Goal: Task Accomplishment & Management: Use online tool/utility

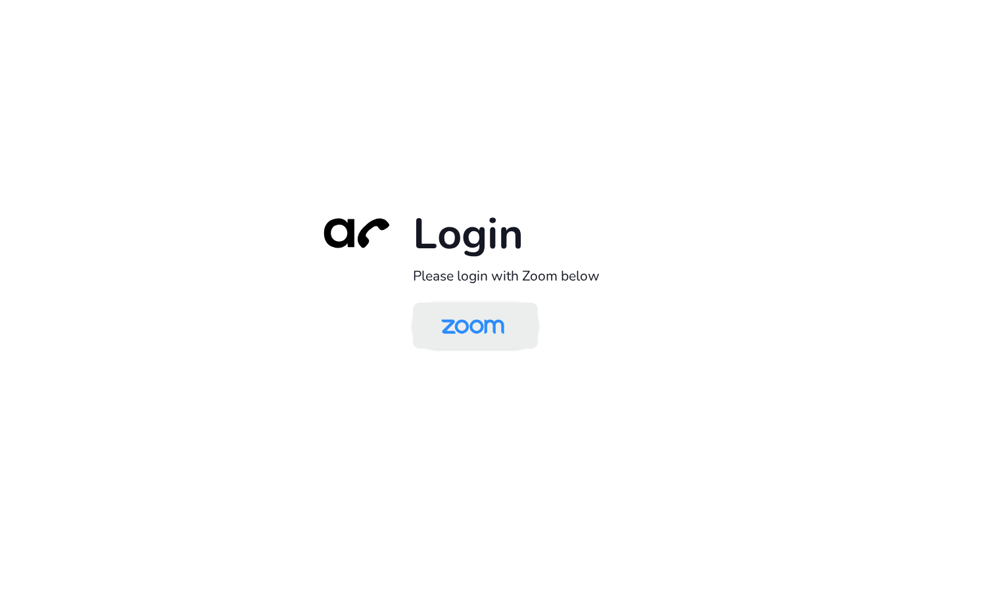
click at [461, 331] on img at bounding box center [472, 327] width 91 height 43
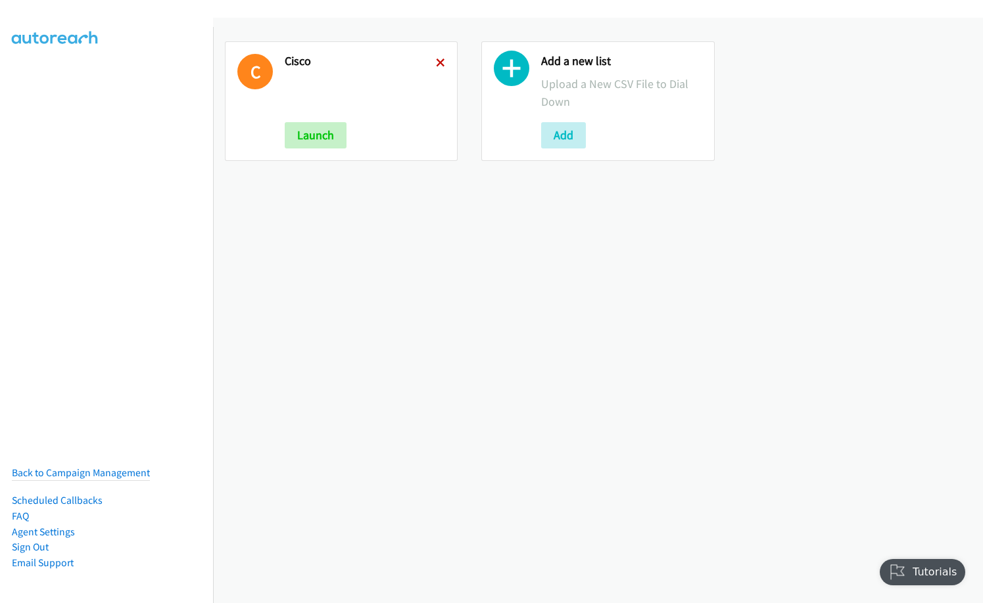
click at [436, 63] on icon at bounding box center [440, 63] width 9 height 9
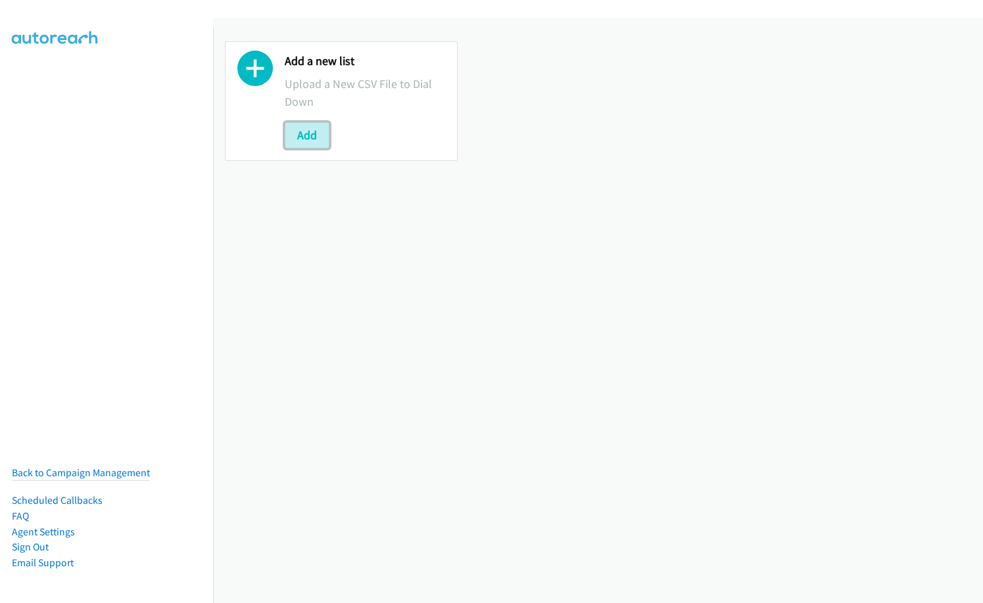
drag, startPoint x: 323, startPoint y: 131, endPoint x: 336, endPoint y: 133, distance: 12.8
click at [323, 131] on button "Add" at bounding box center [307, 135] width 45 height 26
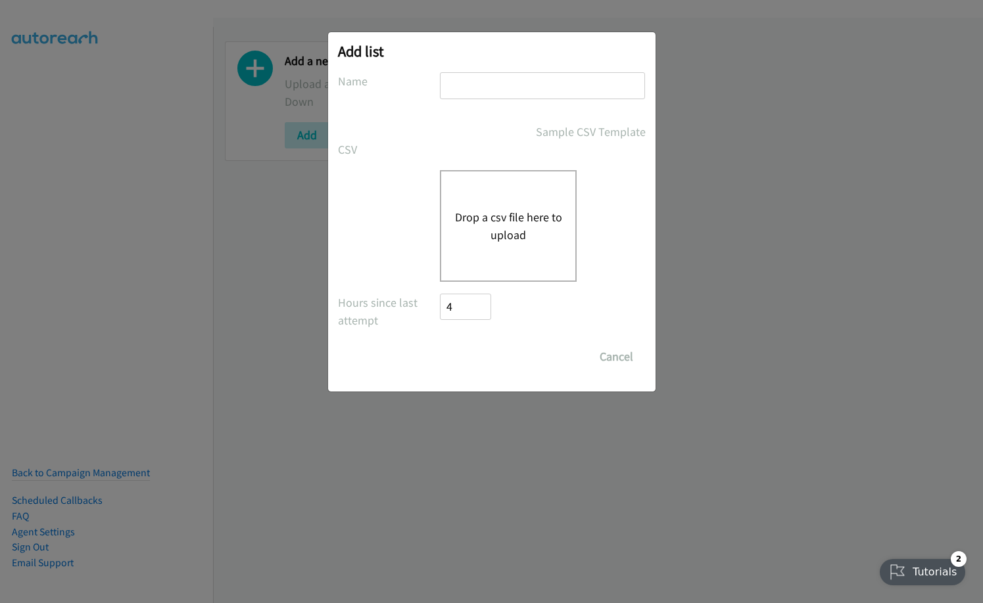
click at [490, 75] on input "text" at bounding box center [542, 85] width 205 height 27
type input "Zoom"
click at [459, 223] on button "Drop a csv file here to upload" at bounding box center [508, 225] width 108 height 35
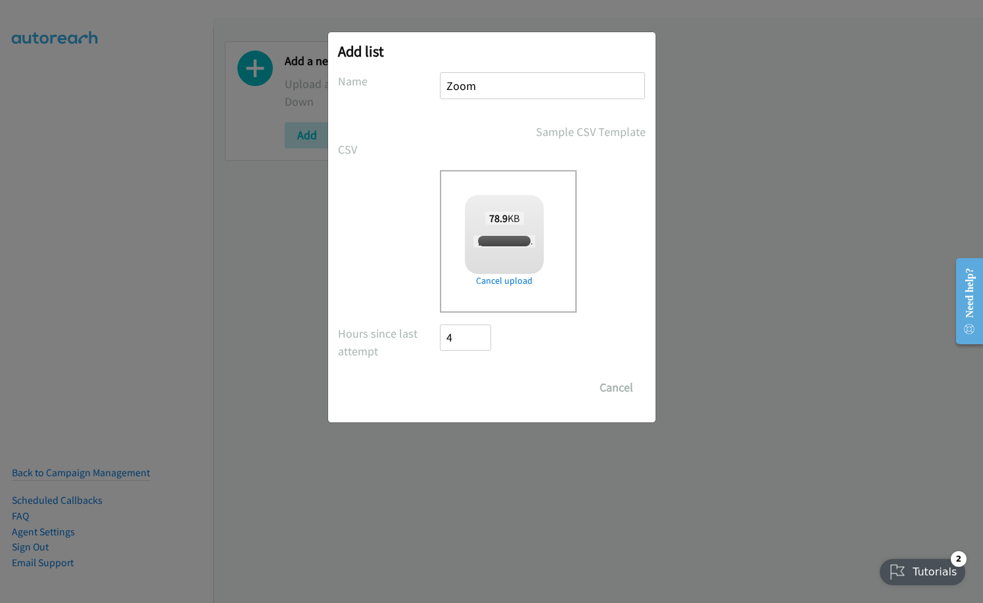
checkbox input "true"
click at [481, 382] on input "Save List" at bounding box center [474, 388] width 69 height 26
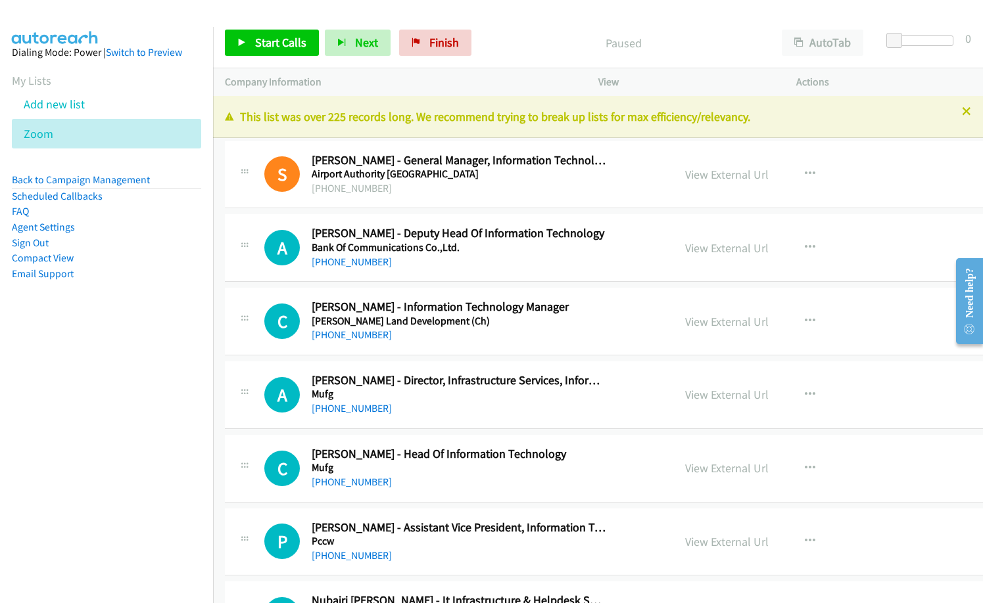
click at [122, 445] on nav "Dialing Mode: Power | Switch to Preview My Lists Add new list Zoom Back to Camp…" at bounding box center [107, 328] width 214 height 603
click at [536, 39] on p "Paused" at bounding box center [623, 43] width 269 height 18
click at [445, 206] on div "S Callback Scheduled Shane Izaks - General Manager, Information Technology Airp…" at bounding box center [649, 175] width 849 height 68
click at [722, 250] on link "View External Url" at bounding box center [726, 248] width 83 height 15
click at [160, 490] on nav "Dialing Mode: Power | Switch to Preview My Lists Add new list Zoom Back to Camp…" at bounding box center [107, 328] width 214 height 603
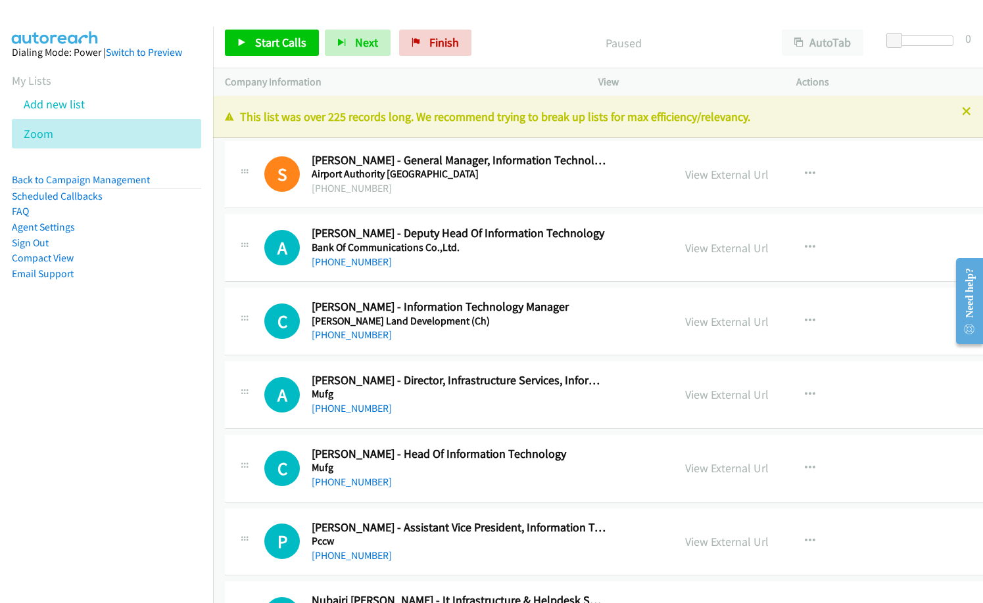
click at [476, 188] on div "[PHONE_NUMBER]" at bounding box center [459, 189] width 295 height 16
click at [275, 35] on span "Start Calls" at bounding box center [280, 42] width 51 height 15
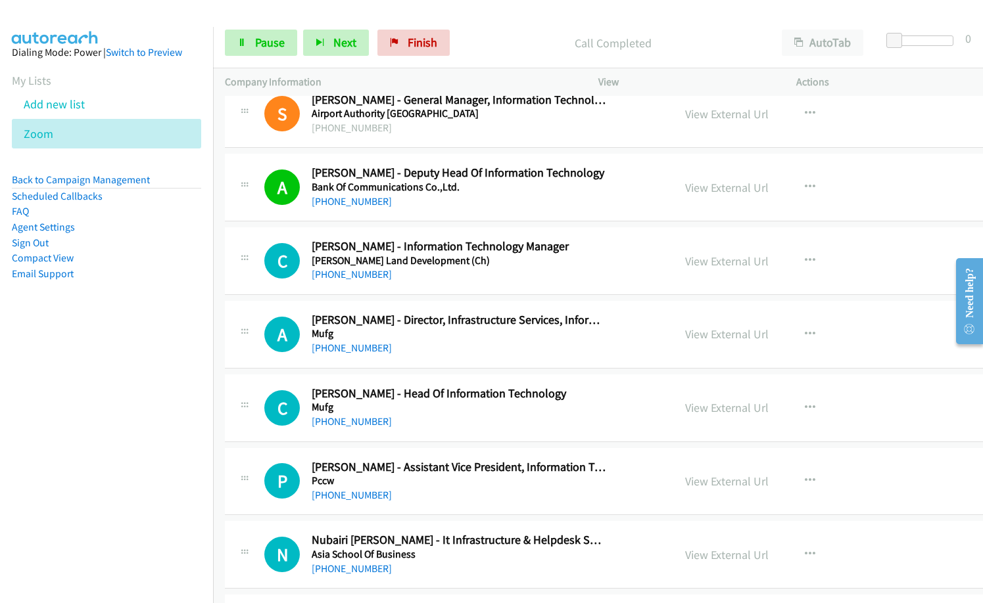
scroll to position [197, 0]
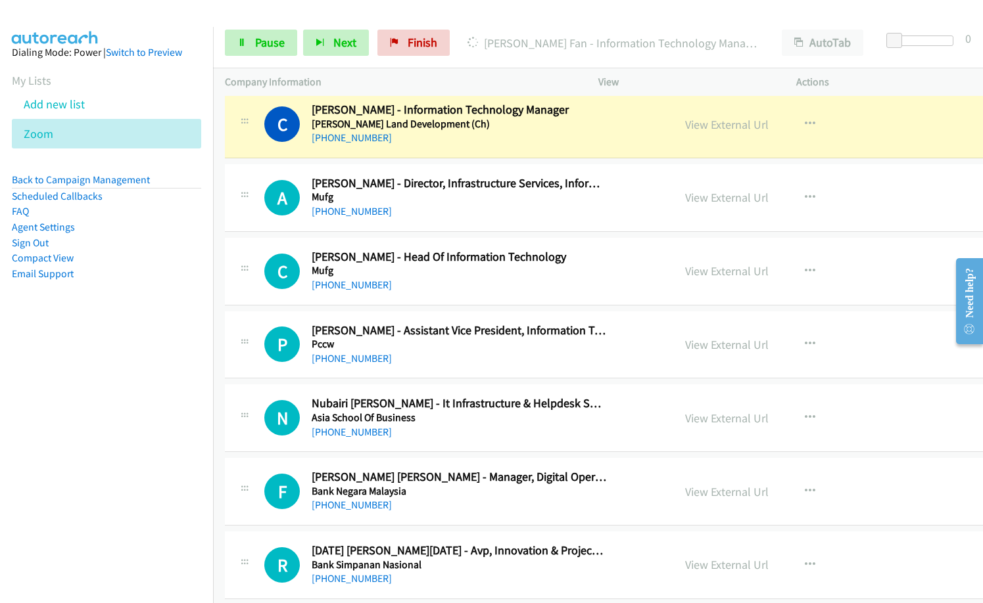
click at [149, 400] on nav "Dialing Mode: Power | Switch to Preview My Lists Add new list Zoom Back to Camp…" at bounding box center [107, 328] width 214 height 603
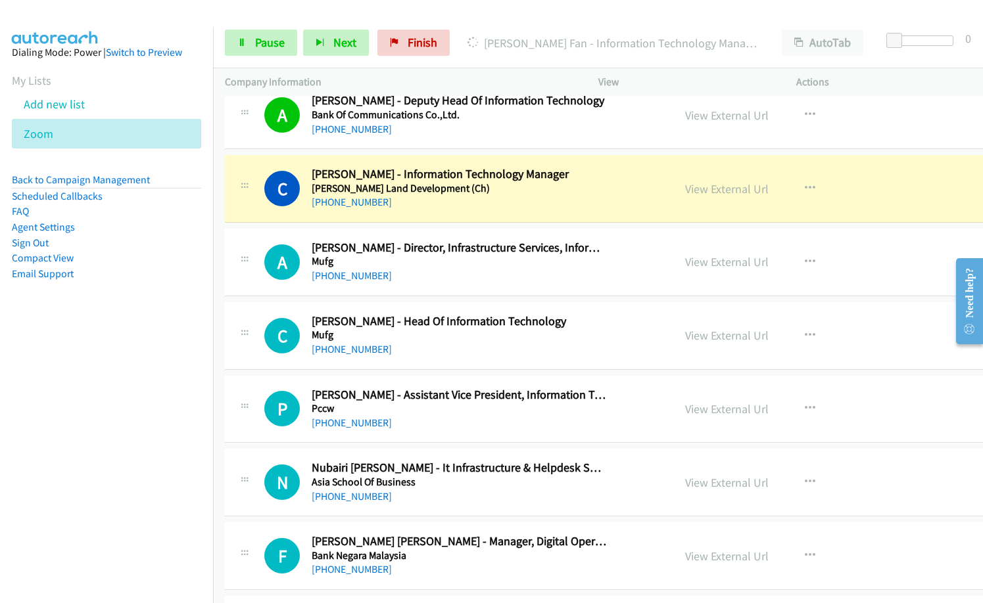
scroll to position [66, 0]
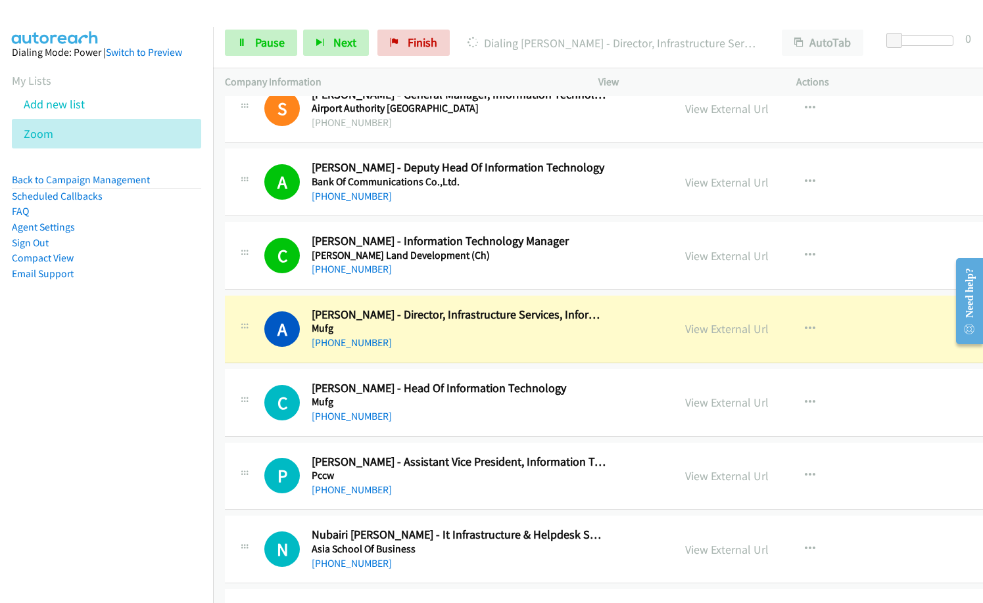
drag, startPoint x: 158, startPoint y: 396, endPoint x: 173, endPoint y: 391, distance: 15.2
click at [158, 395] on nav "Dialing Mode: Power | Switch to Preview My Lists Add new list Zoom Back to Camp…" at bounding box center [107, 328] width 214 height 603
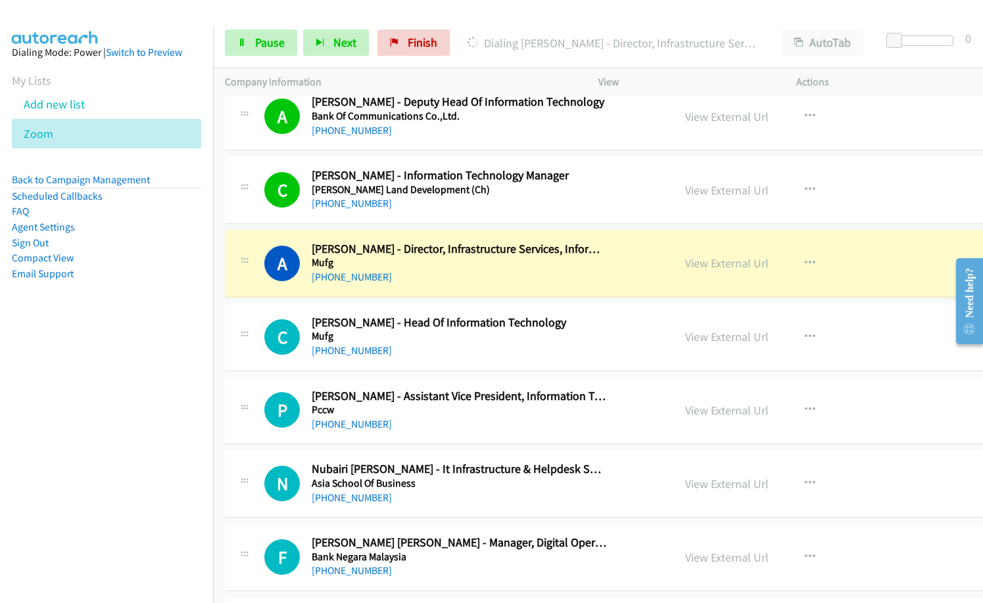
click at [171, 365] on nav "Dialing Mode: Power | Switch to Preview My Lists Add new list Zoom Back to Camp…" at bounding box center [107, 328] width 214 height 603
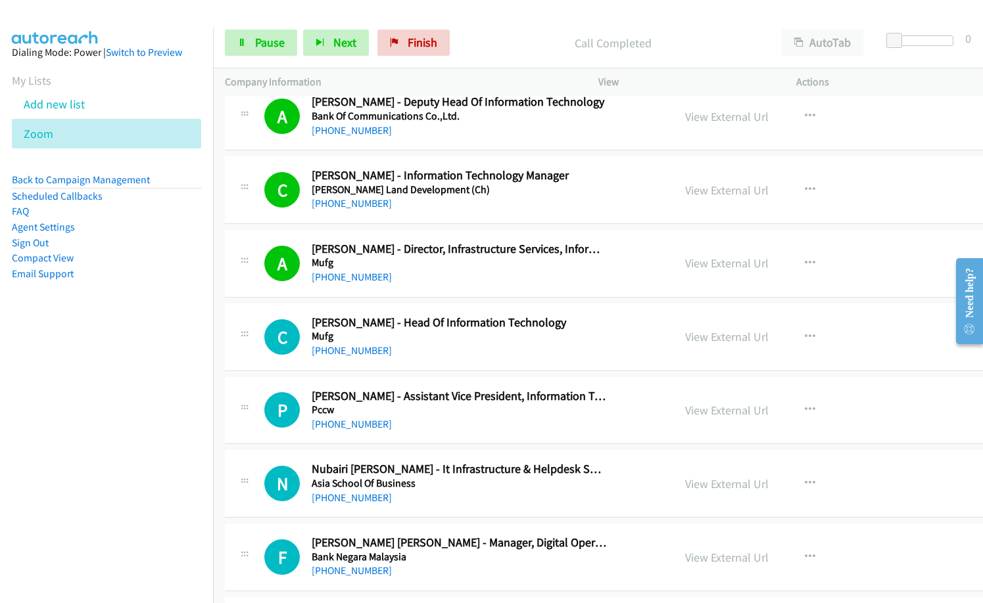
click at [455, 332] on h5 "Mufg" at bounding box center [459, 336] width 295 height 13
click at [158, 450] on nav "Dialing Mode: Power | Switch to Preview My Lists Add new list Zoom Back to Camp…" at bounding box center [107, 328] width 214 height 603
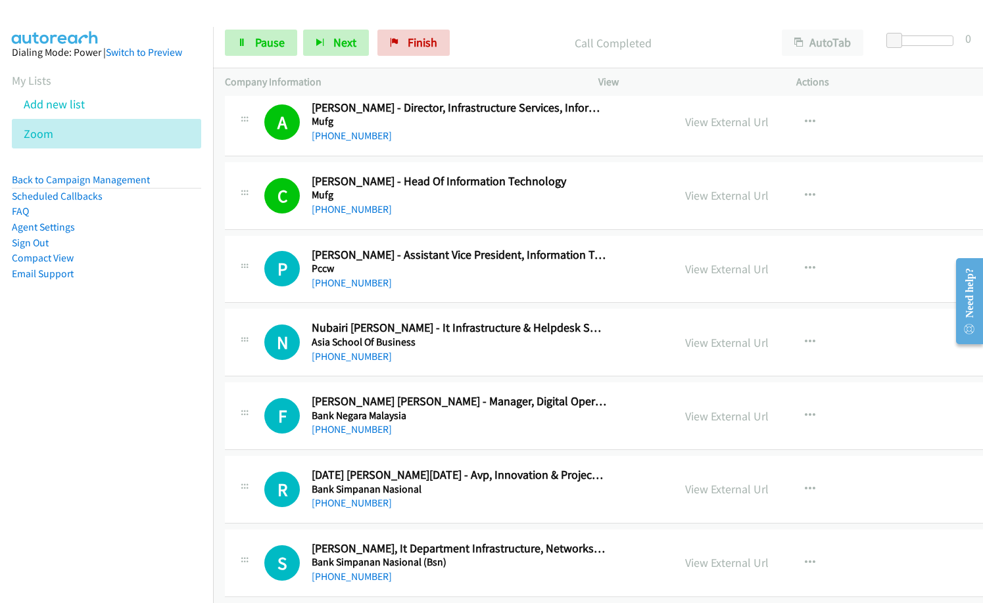
scroll to position [197, 0]
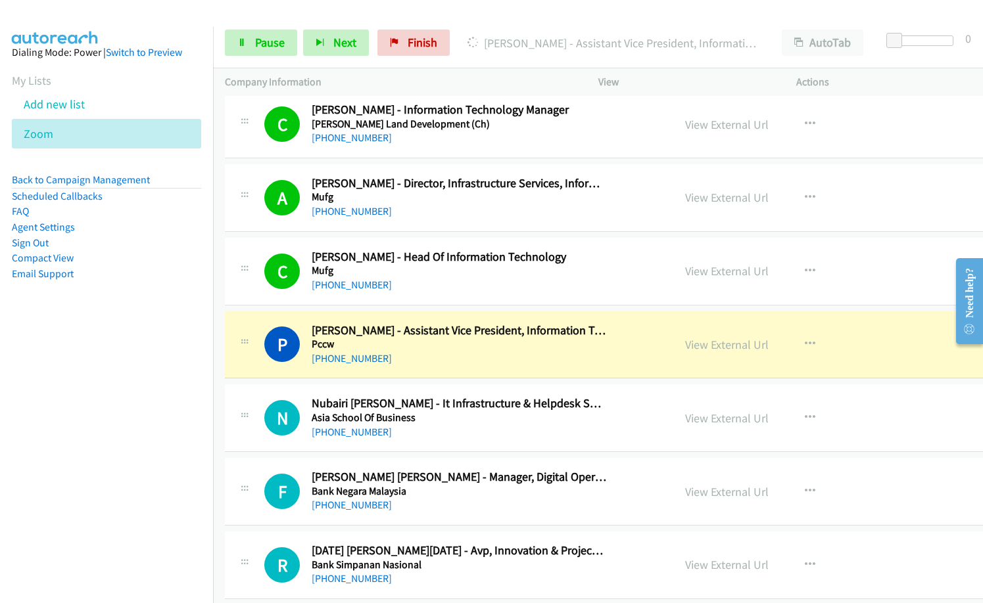
click at [185, 404] on nav "Dialing Mode: Power | Switch to Preview My Lists Add new list Zoom Back to Camp…" at bounding box center [107, 328] width 214 height 603
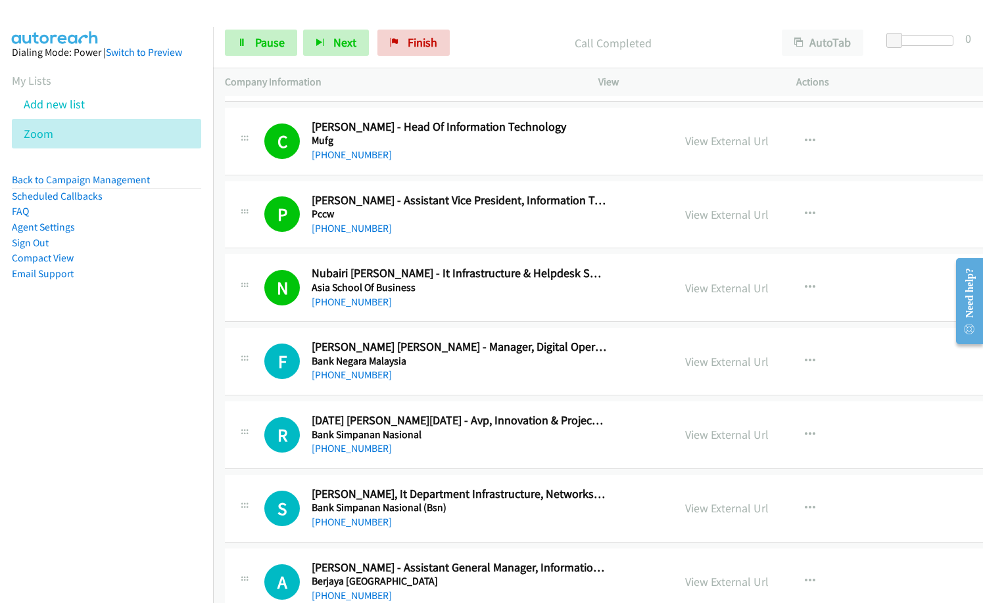
scroll to position [329, 0]
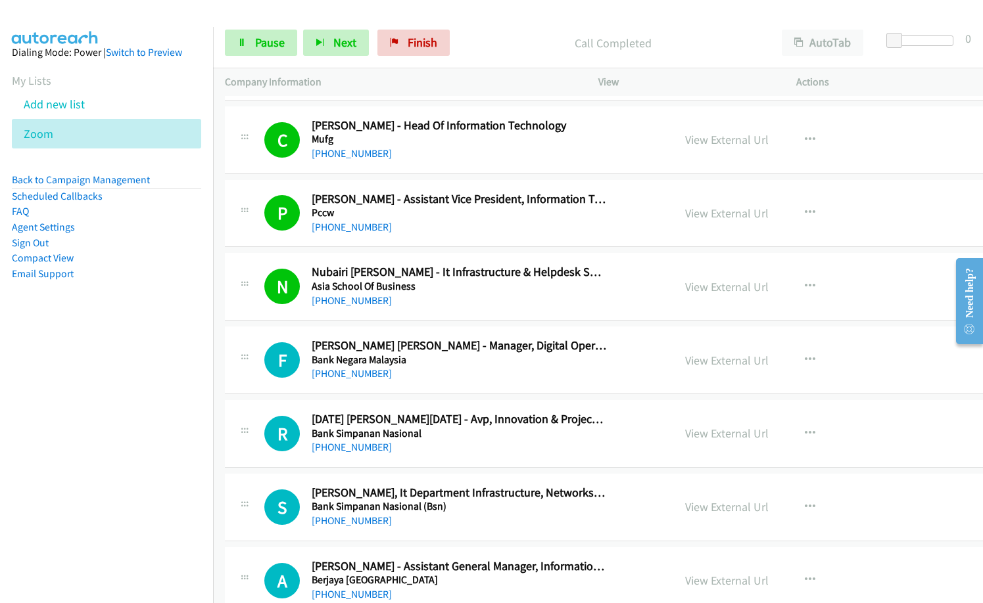
click at [154, 461] on nav "Dialing Mode: Power | Switch to Preview My Lists Add new list Zoom Back to Camp…" at bounding box center [107, 328] width 214 height 603
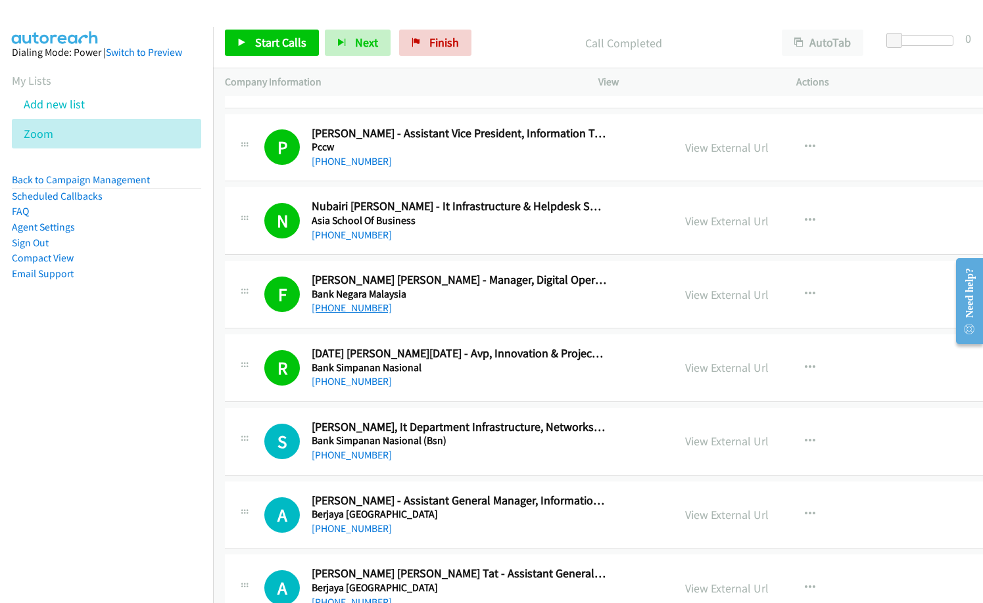
scroll to position [197, 0]
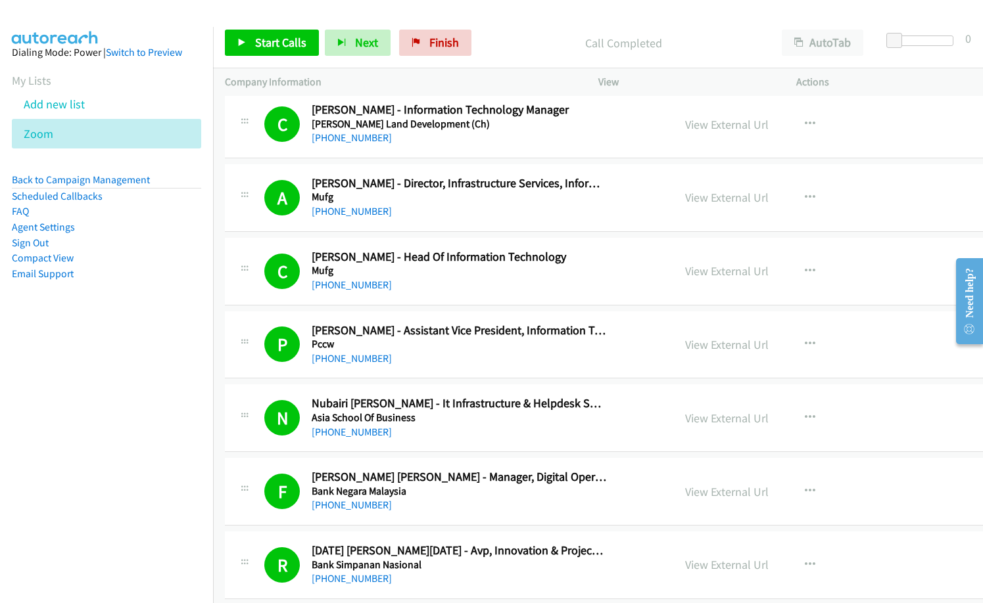
click at [432, 367] on div "P Callback Scheduled Pricilla Wong - Assistant Vice President, Information Tech…" at bounding box center [649, 346] width 849 height 68
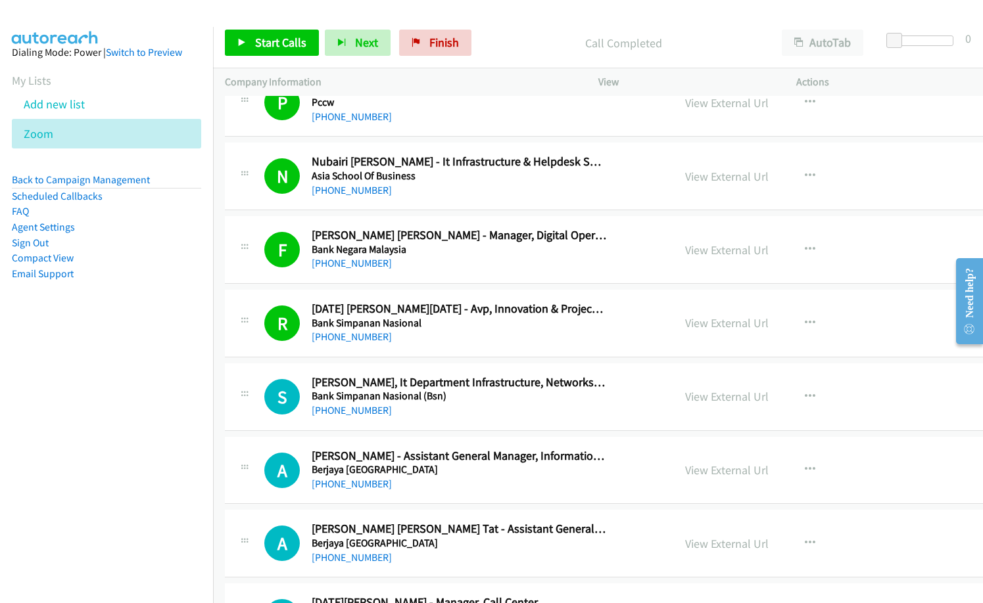
scroll to position [460, 0]
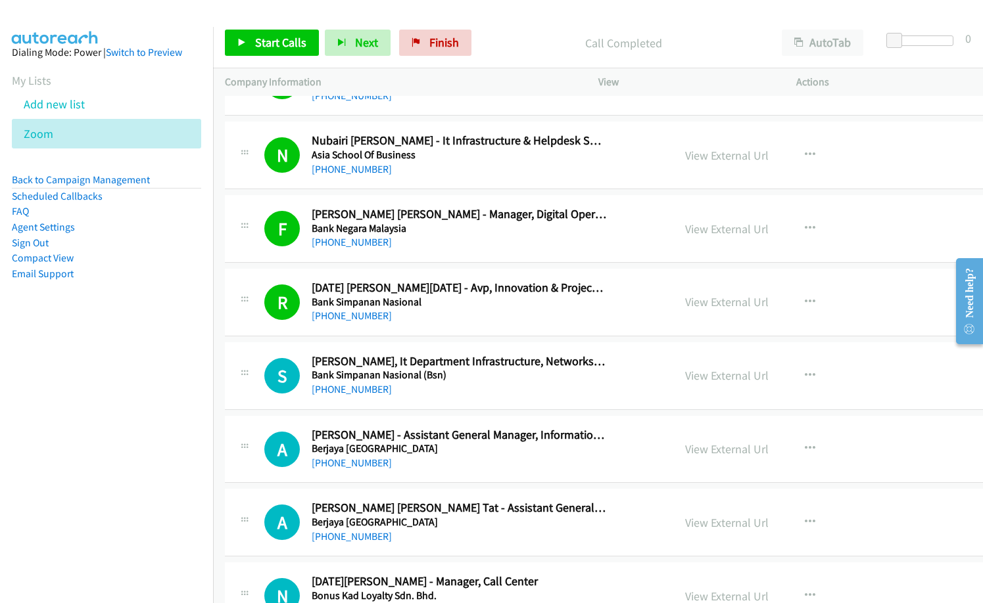
click at [99, 442] on nav "Dialing Mode: Power | Switch to Preview My Lists Add new list Zoom Back to Camp…" at bounding box center [107, 328] width 214 height 603
click at [488, 397] on div "+60 19-220 5645" at bounding box center [459, 390] width 295 height 16
click at [461, 396] on div "+60 19-220 5645" at bounding box center [459, 390] width 295 height 16
click at [272, 44] on span "Start Calls" at bounding box center [280, 42] width 51 height 15
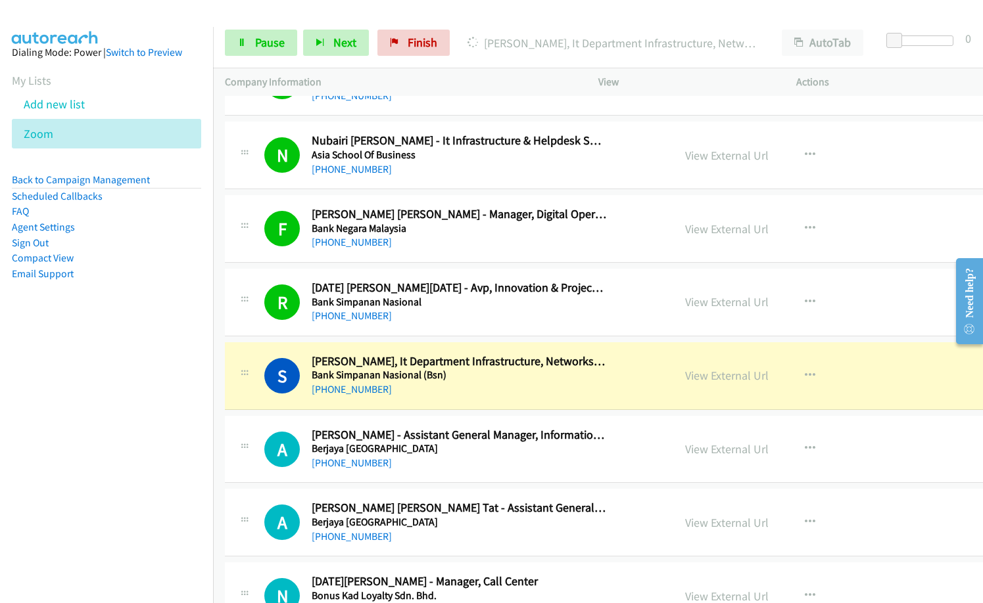
click at [463, 319] on div "+60 16-202 1259" at bounding box center [459, 316] width 295 height 16
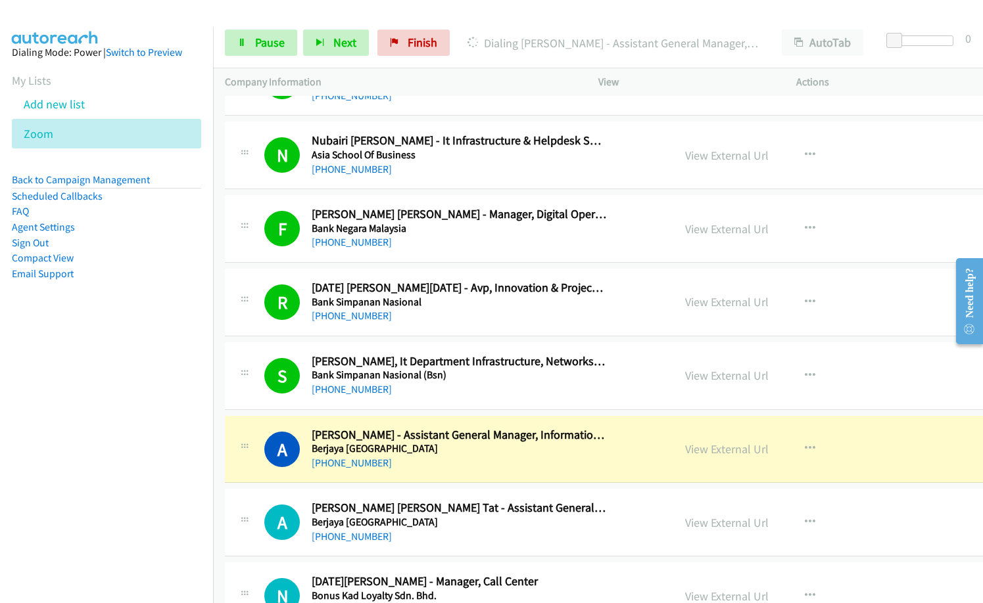
click at [112, 460] on nav "Dialing Mode: Power | Switch to Preview My Lists Add new list Zoom Back to Camp…" at bounding box center [107, 328] width 214 height 603
click at [716, 443] on link "View External Url" at bounding box center [726, 449] width 83 height 15
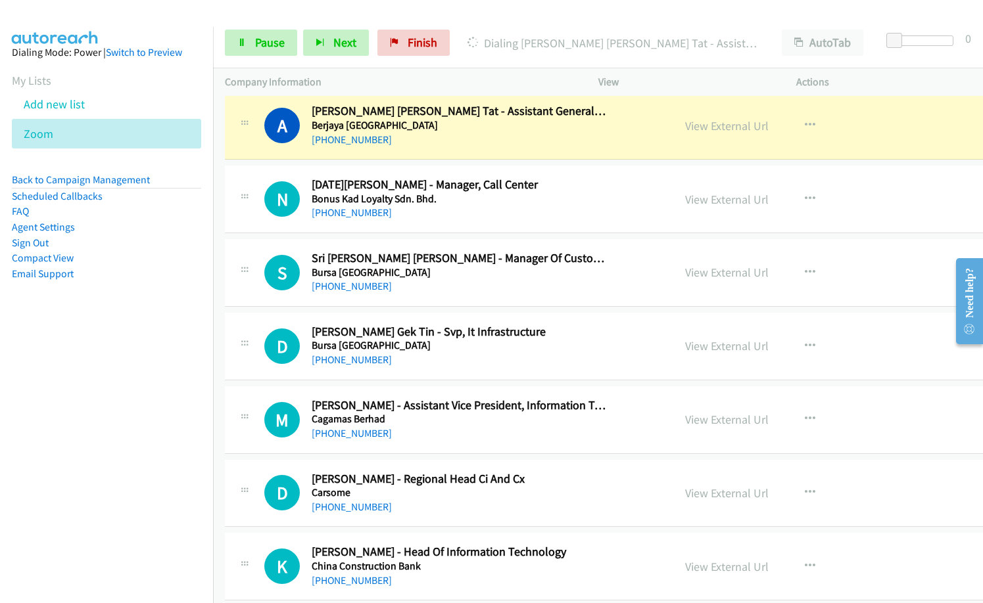
scroll to position [791, 0]
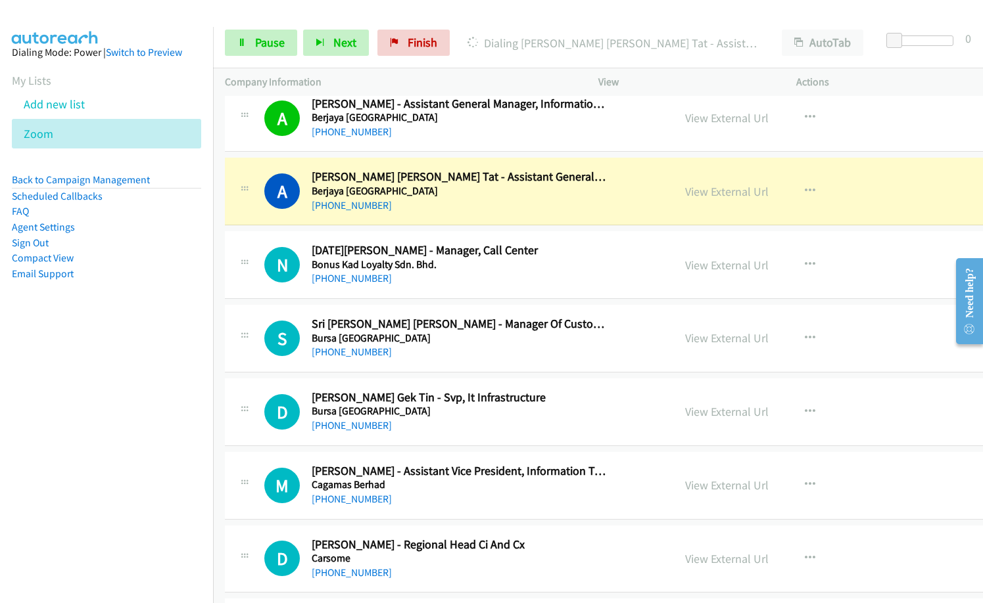
click at [496, 282] on div "+60 3-7626 1021" at bounding box center [459, 279] width 295 height 16
click at [805, 263] on icon "button" at bounding box center [809, 265] width 11 height 11
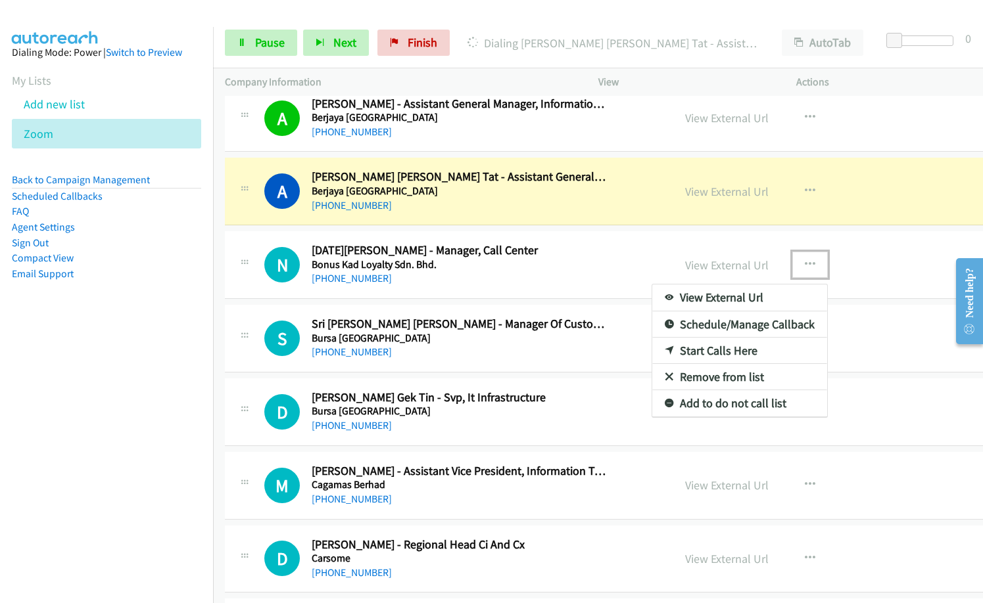
click at [734, 377] on link "Remove from list" at bounding box center [739, 377] width 175 height 26
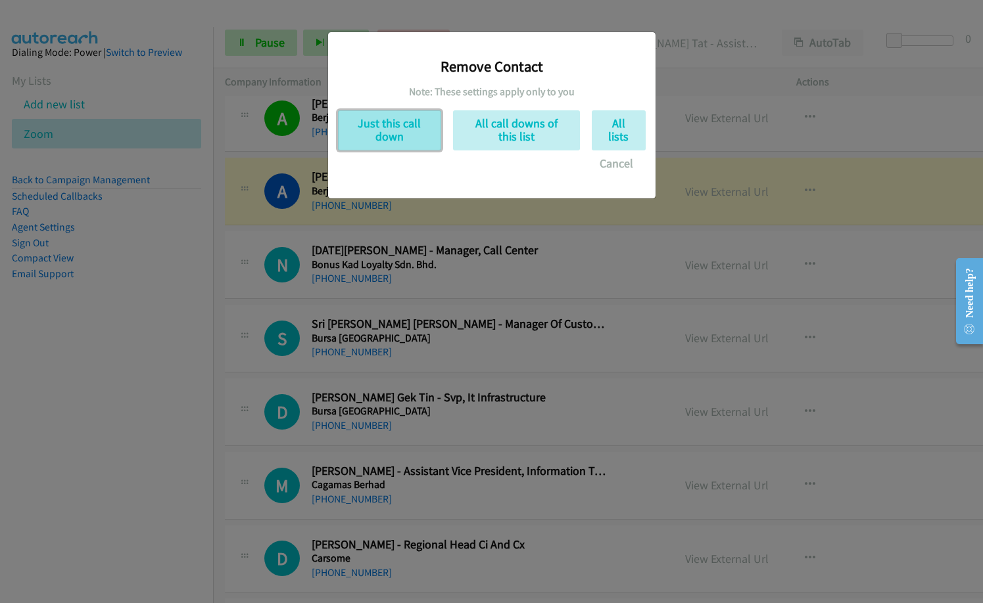
click at [395, 140] on button "Just this call down" at bounding box center [389, 130] width 103 height 40
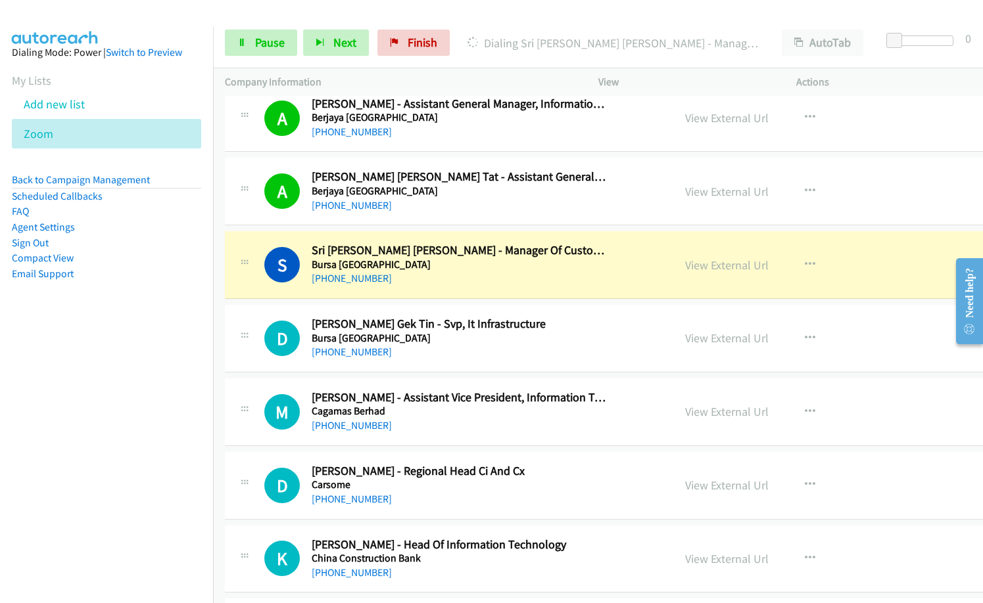
click at [47, 384] on nav "Dialing Mode: Power | Switch to Preview My Lists Add new list Zoom Back to Camp…" at bounding box center [107, 328] width 214 height 603
click at [731, 267] on link "View External Url" at bounding box center [726, 265] width 83 height 15
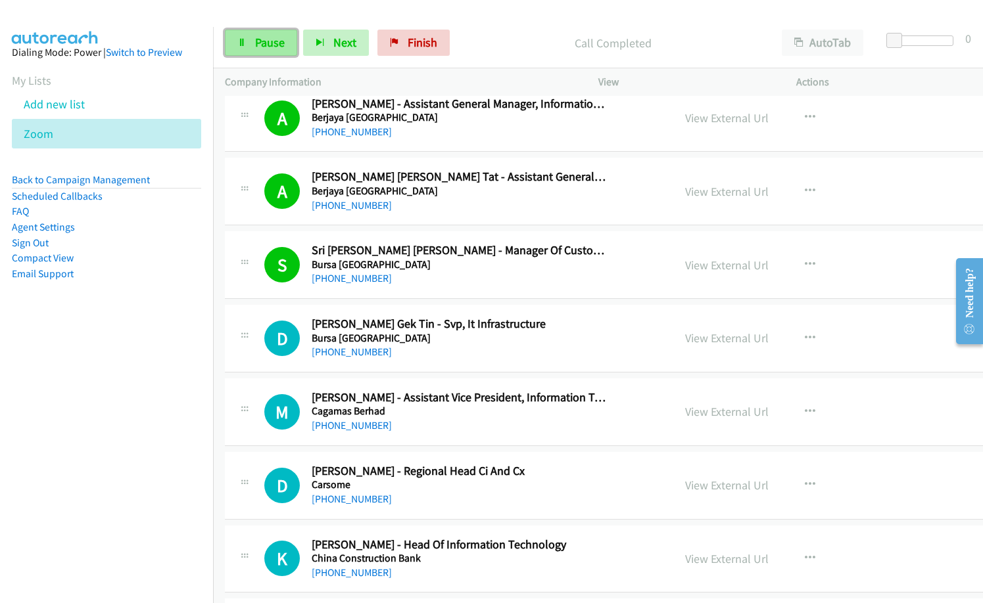
click at [276, 45] on span "Pause" at bounding box center [270, 42] width 30 height 15
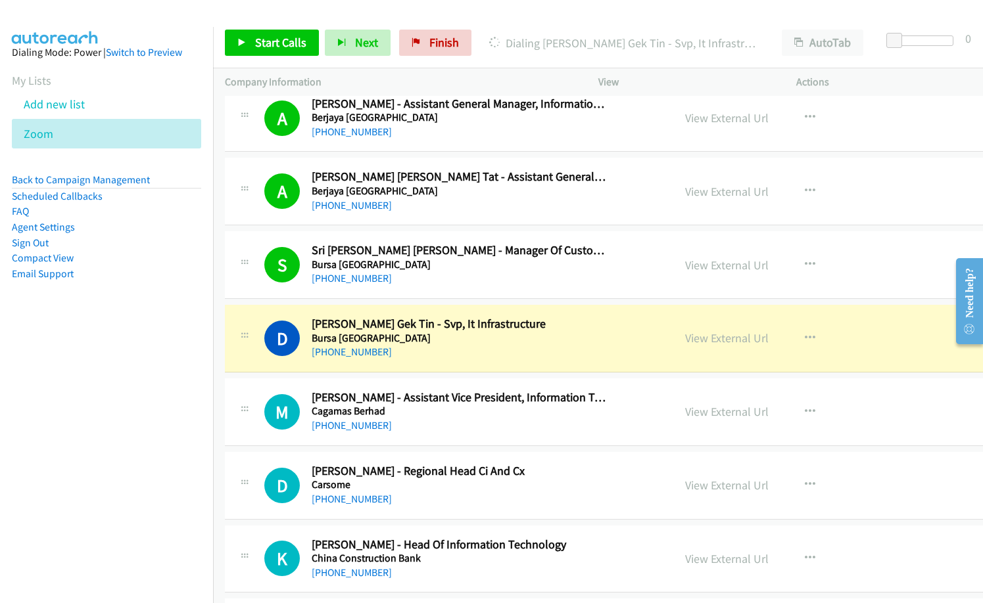
click at [509, 359] on div "+60 19-234 4281" at bounding box center [459, 352] width 295 height 16
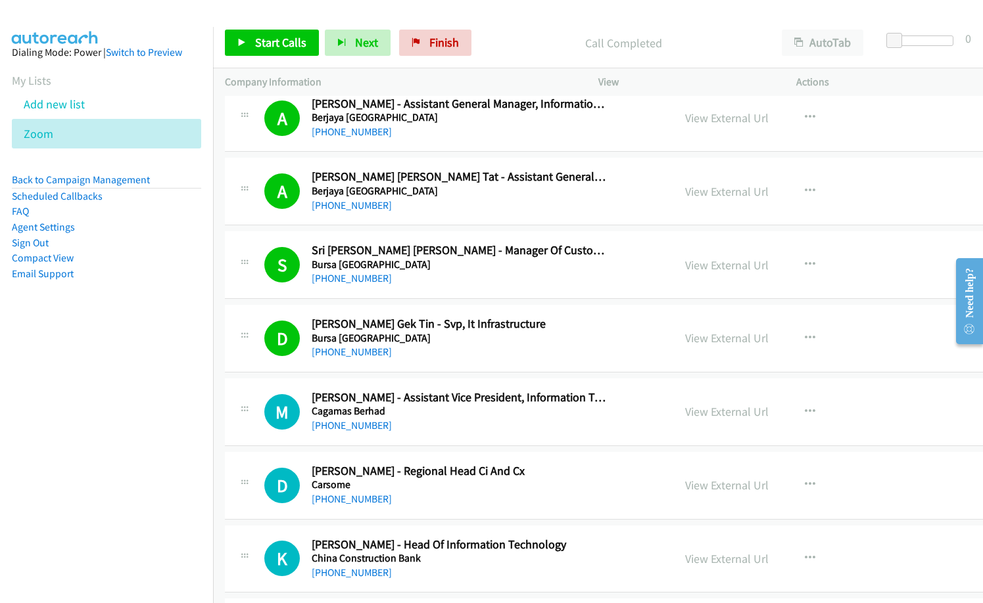
scroll to position [923, 0]
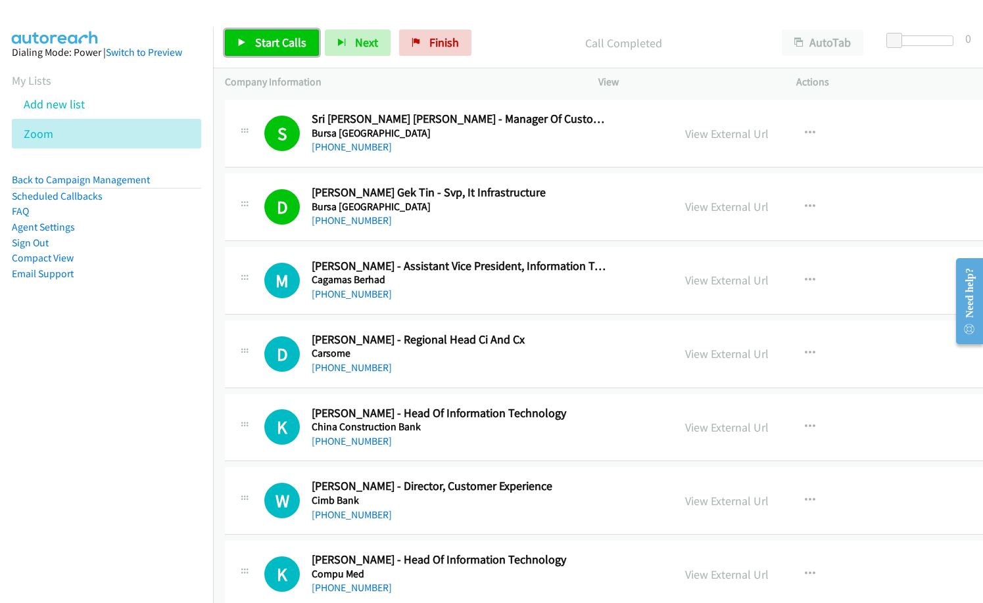
click at [263, 40] on span "Start Calls" at bounding box center [280, 42] width 51 height 15
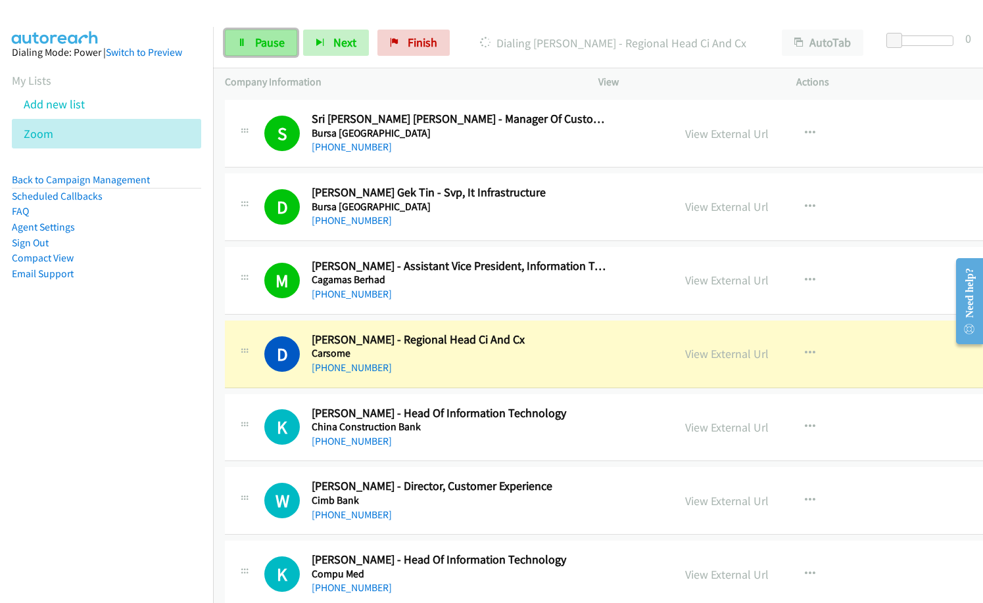
click at [250, 41] on link "Pause" at bounding box center [261, 43] width 72 height 26
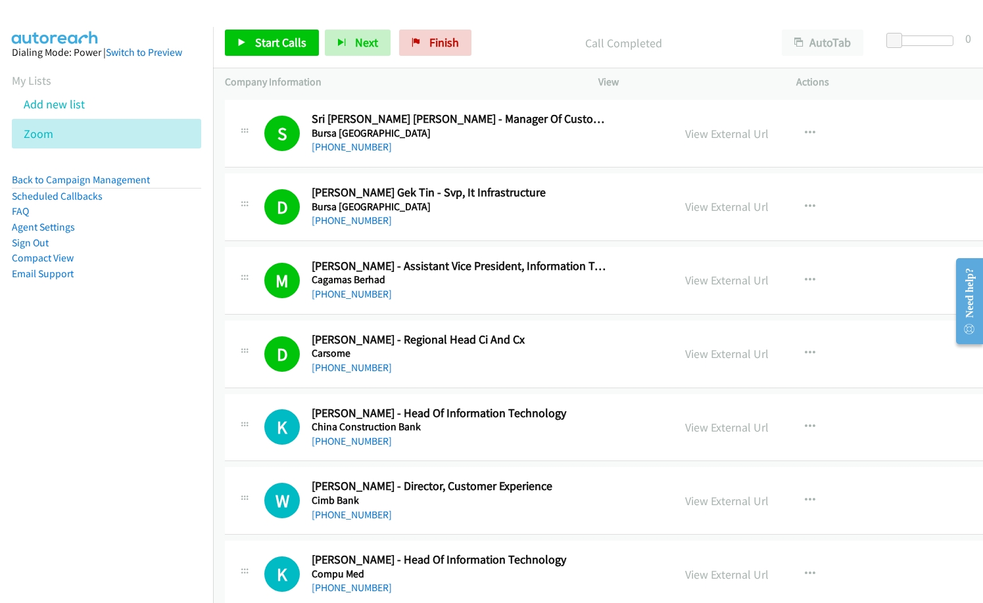
click at [507, 45] on p "Call Completed" at bounding box center [623, 43] width 269 height 18
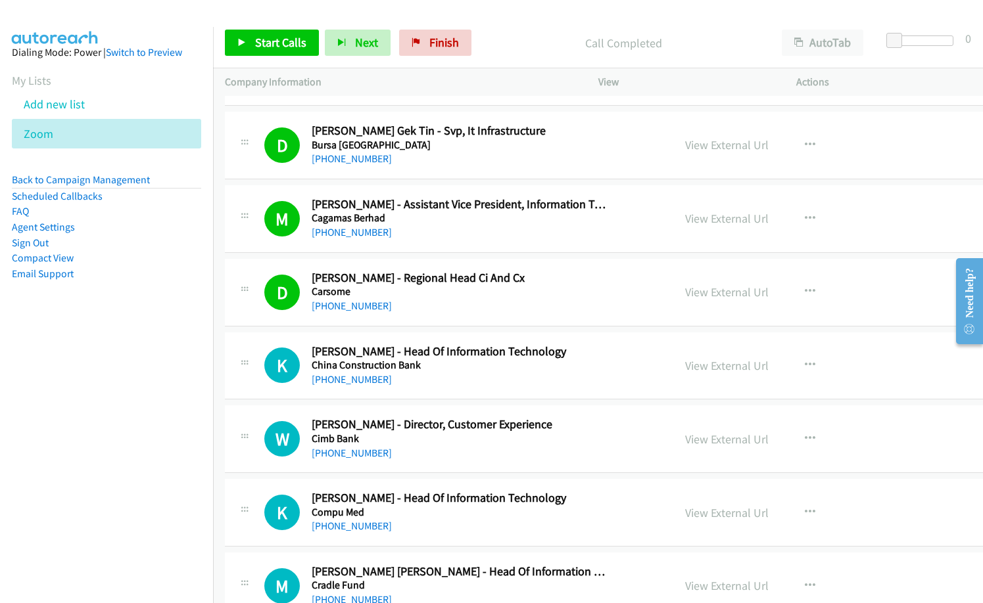
scroll to position [1054, 0]
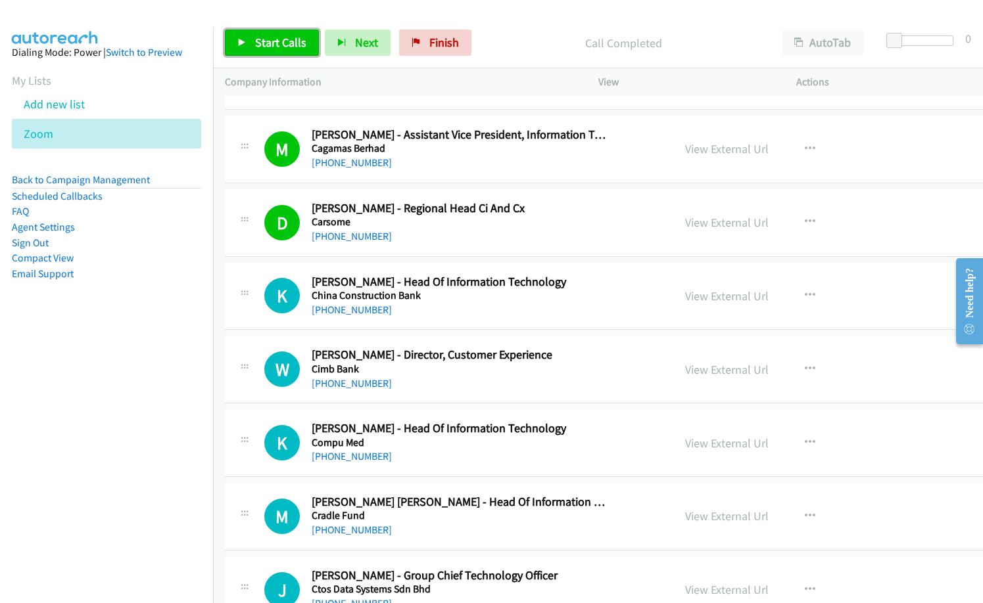
click at [284, 41] on span "Start Calls" at bounding box center [280, 42] width 51 height 15
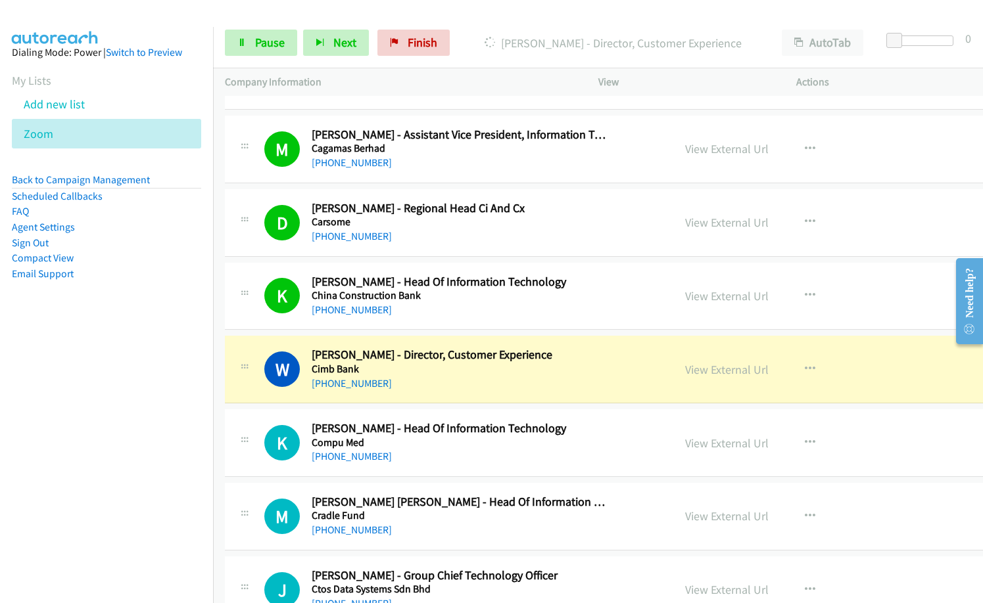
scroll to position [1186, 0]
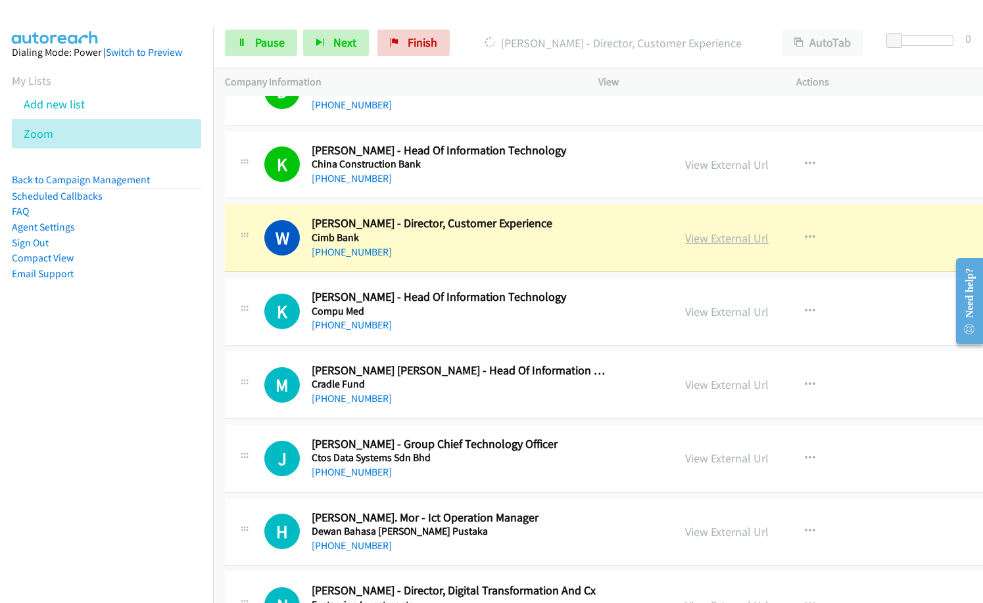
click at [702, 239] on link "View External Url" at bounding box center [726, 238] width 83 height 15
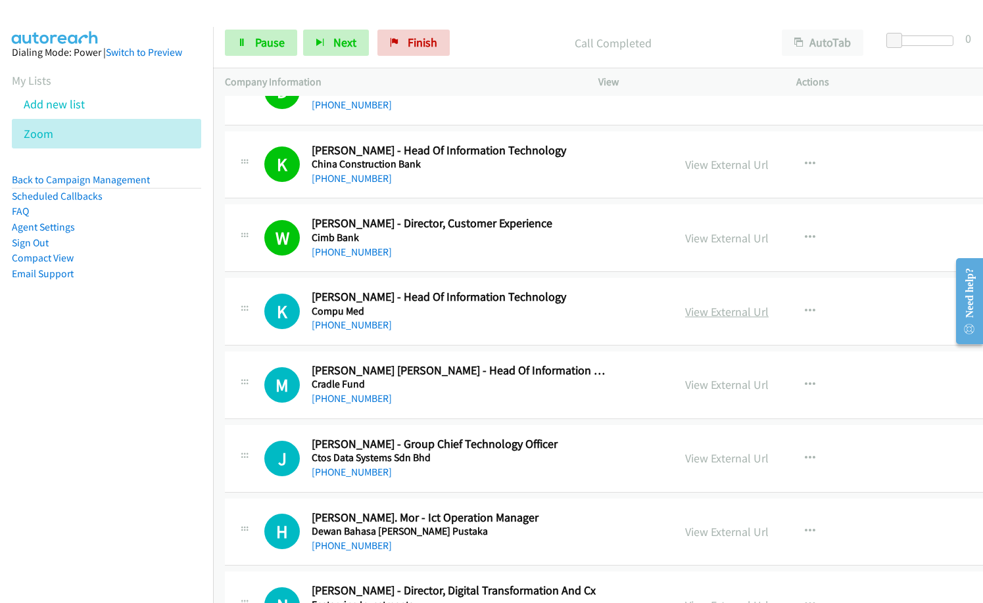
click at [733, 312] on link "View External Url" at bounding box center [726, 311] width 83 height 15
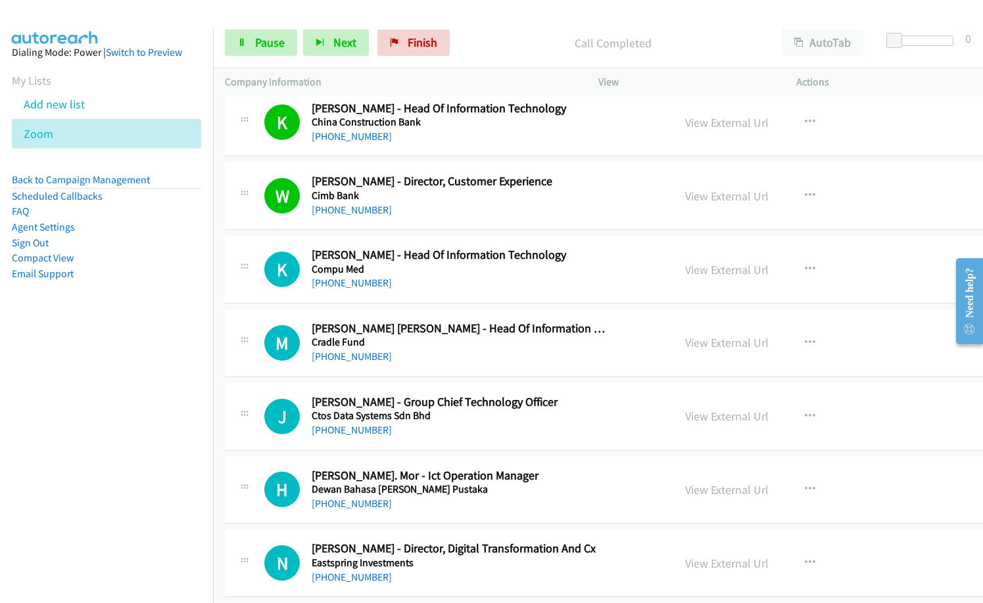
scroll to position [1251, 0]
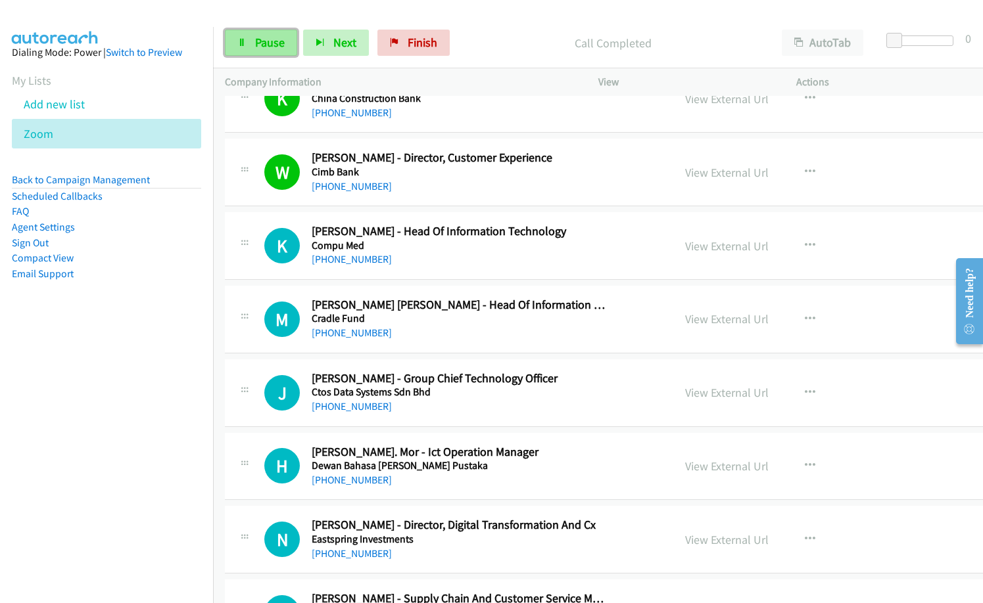
click at [270, 30] on link "Pause" at bounding box center [261, 43] width 72 height 26
click at [273, 39] on span "Start Calls" at bounding box center [280, 42] width 51 height 15
click at [469, 258] on div "+60 12-260 8434" at bounding box center [459, 260] width 295 height 16
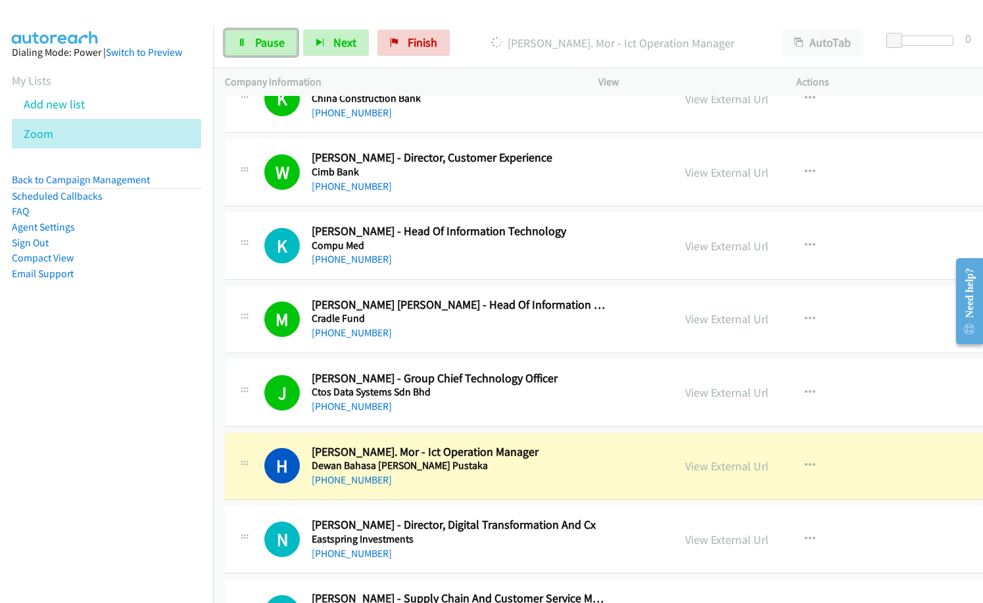
click at [267, 43] on span "Pause" at bounding box center [270, 42] width 30 height 15
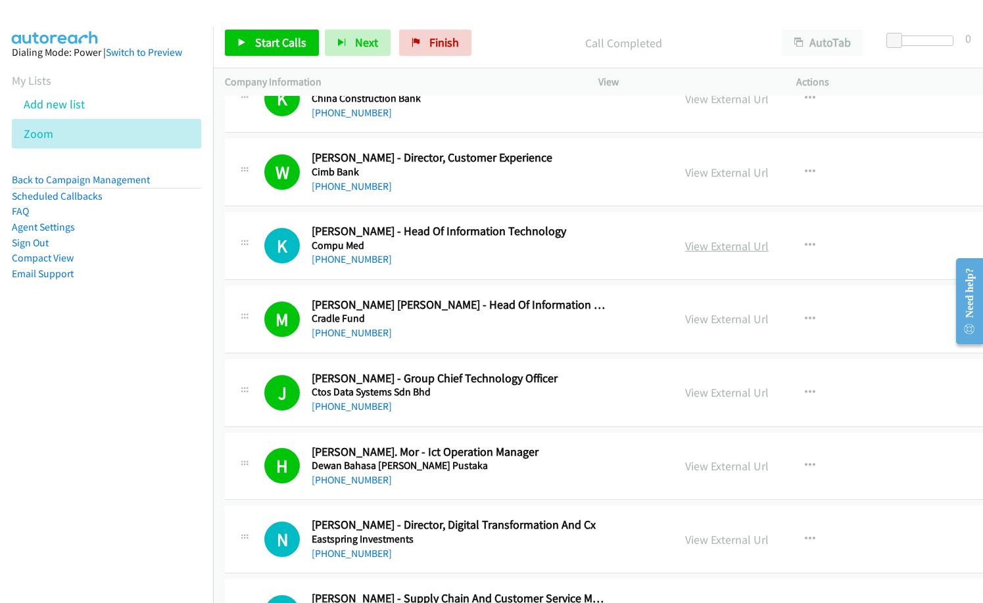
click at [708, 239] on link "View External Url" at bounding box center [726, 246] width 83 height 15
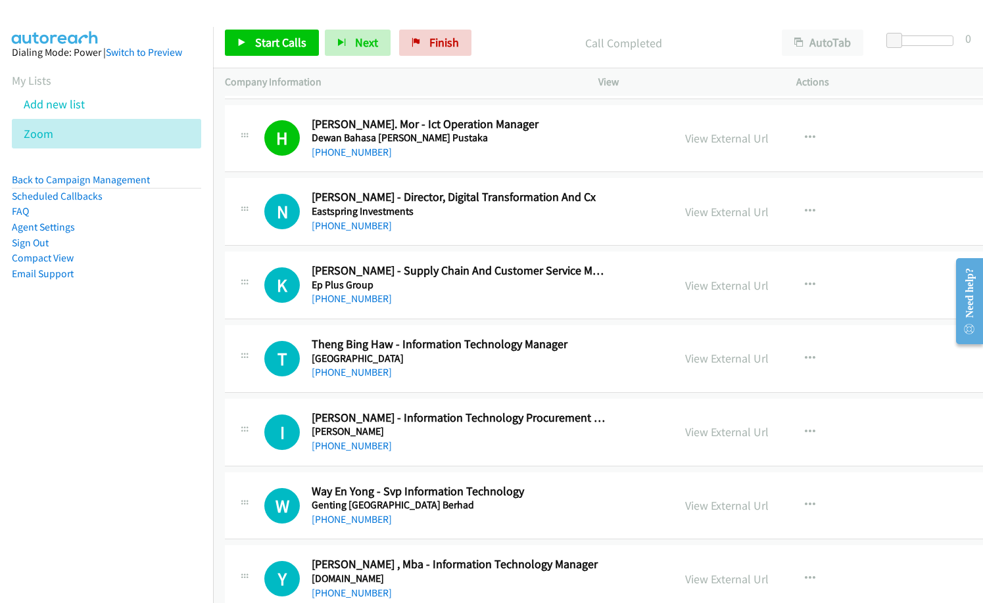
scroll to position [1580, 0]
drag, startPoint x: 394, startPoint y: 154, endPoint x: 427, endPoint y: 165, distance: 35.1
click at [394, 154] on div "+60 19-703 4300" at bounding box center [459, 152] width 295 height 16
click at [697, 212] on link "View External Url" at bounding box center [726, 211] width 83 height 15
drag, startPoint x: 272, startPoint y: 46, endPoint x: 690, endPoint y: 37, distance: 418.1
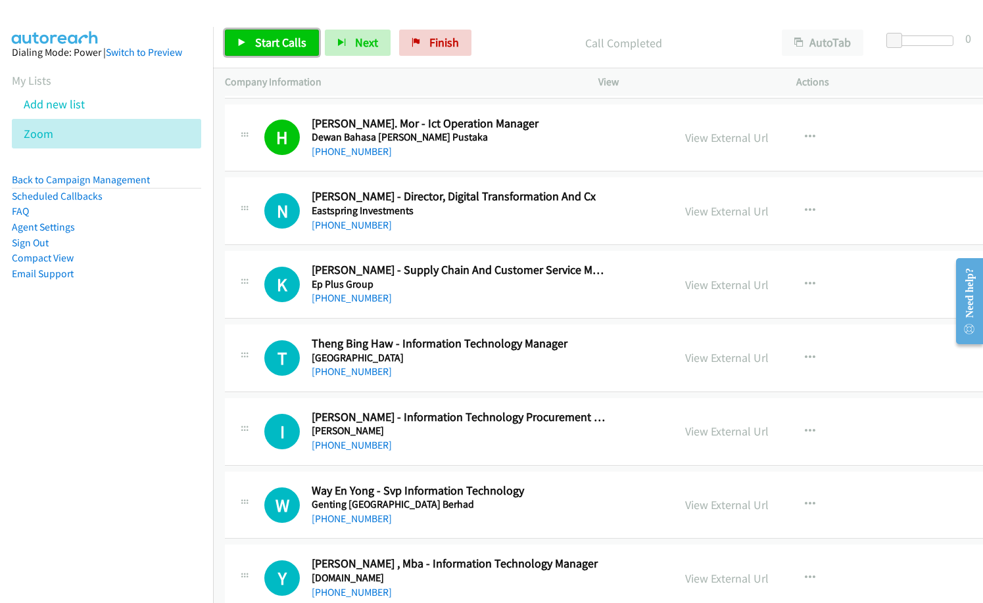
click at [273, 46] on span "Start Calls" at bounding box center [280, 42] width 51 height 15
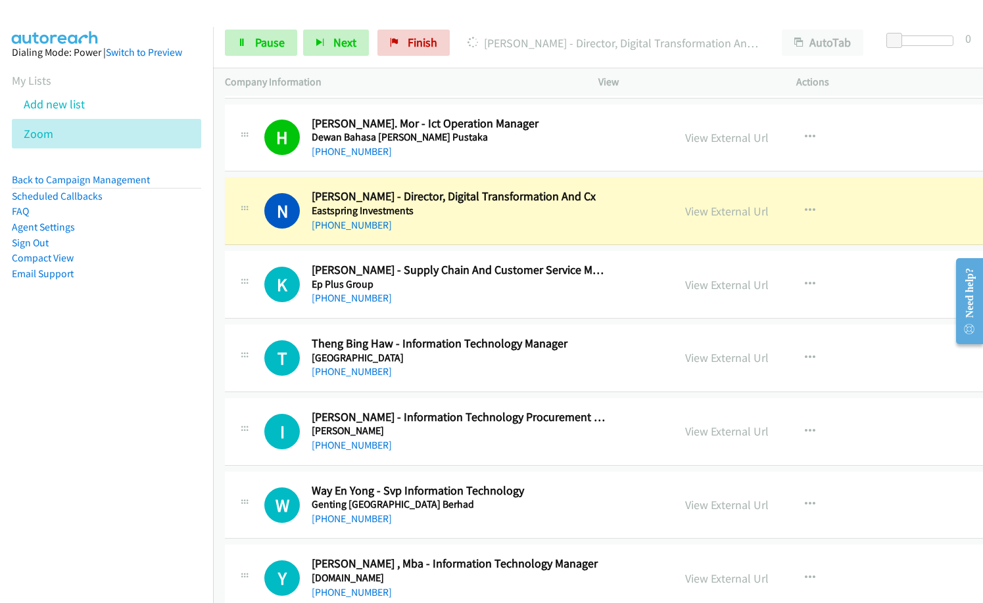
click at [60, 418] on nav "Dialing Mode: Power | Switch to Preview My Lists Add new list Zoom Back to Camp…" at bounding box center [107, 328] width 214 height 603
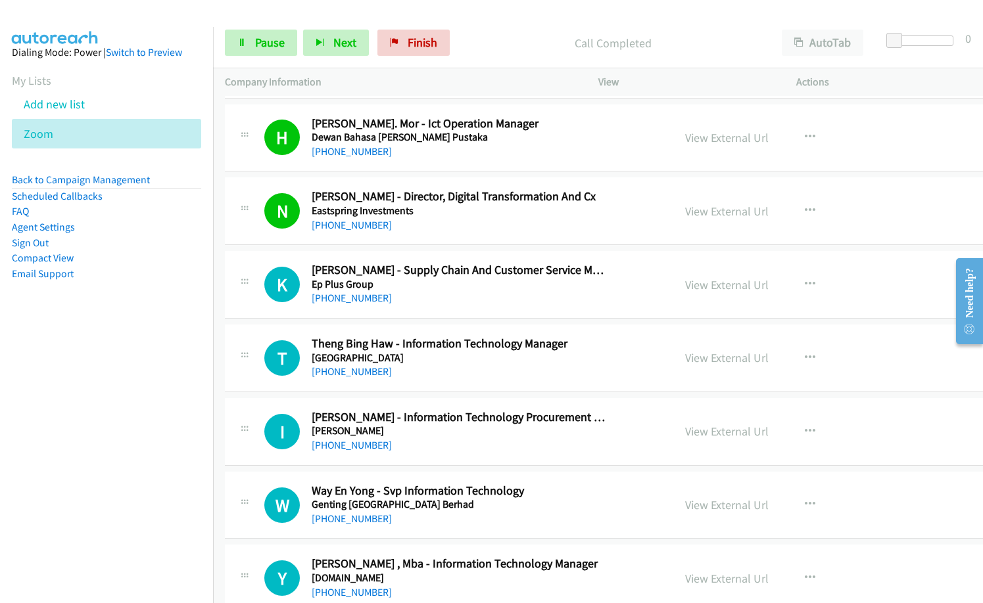
drag, startPoint x: 121, startPoint y: 438, endPoint x: 158, endPoint y: 428, distance: 38.1
click at [121, 438] on nav "Dialing Mode: Power | Switch to Preview My Lists Add new list Zoom Back to Camp…" at bounding box center [107, 328] width 214 height 603
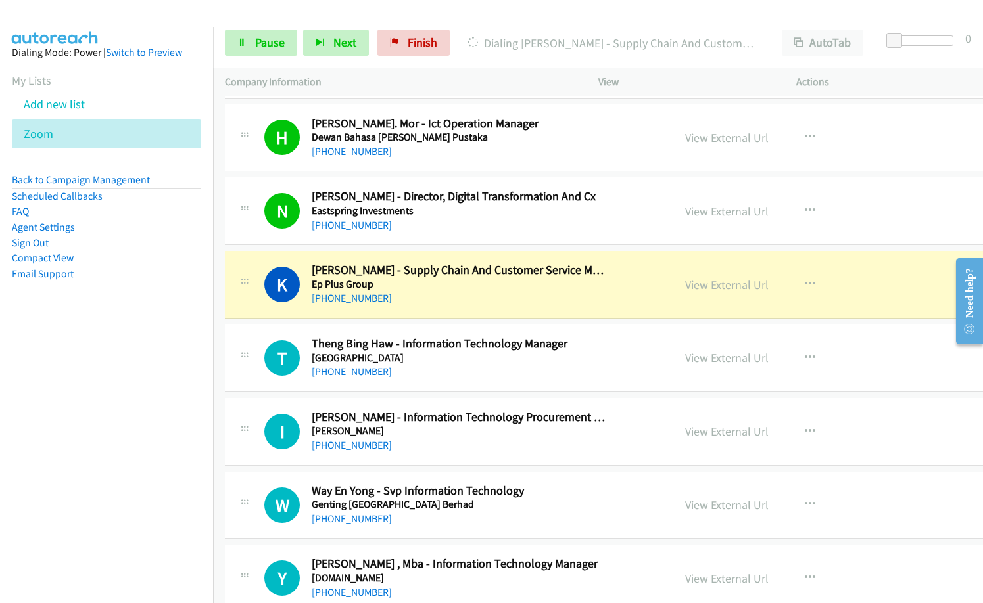
click at [485, 47] on p "Dialing Kenny Tang - Supply Chain And Customer Service Manager" at bounding box center [612, 43] width 290 height 18
click at [720, 285] on link "View External Url" at bounding box center [726, 284] width 83 height 15
click at [427, 288] on h5 "Ep Plus Group" at bounding box center [459, 284] width 295 height 13
click at [720, 282] on link "View External Url" at bounding box center [726, 284] width 83 height 15
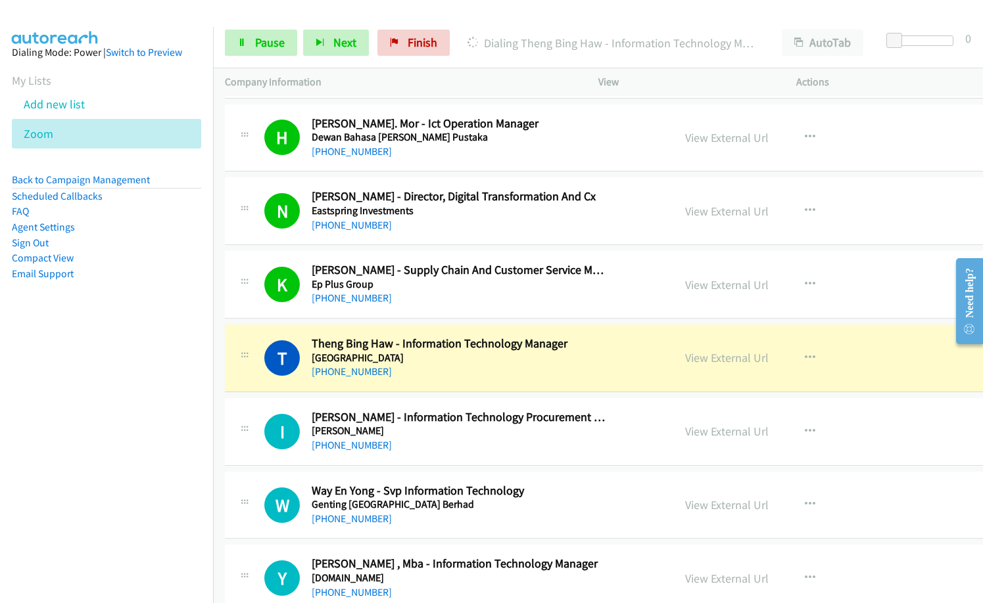
click at [490, 34] on p "Dialing Theng Bing Haw - Information Technology Manager" at bounding box center [612, 43] width 290 height 18
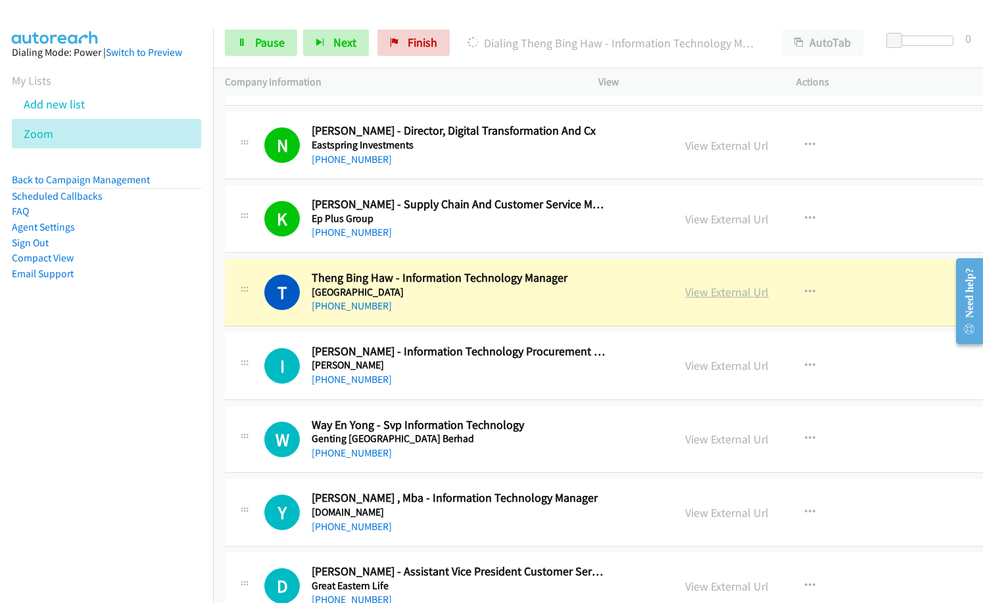
click at [728, 294] on link "View External Url" at bounding box center [726, 292] width 83 height 15
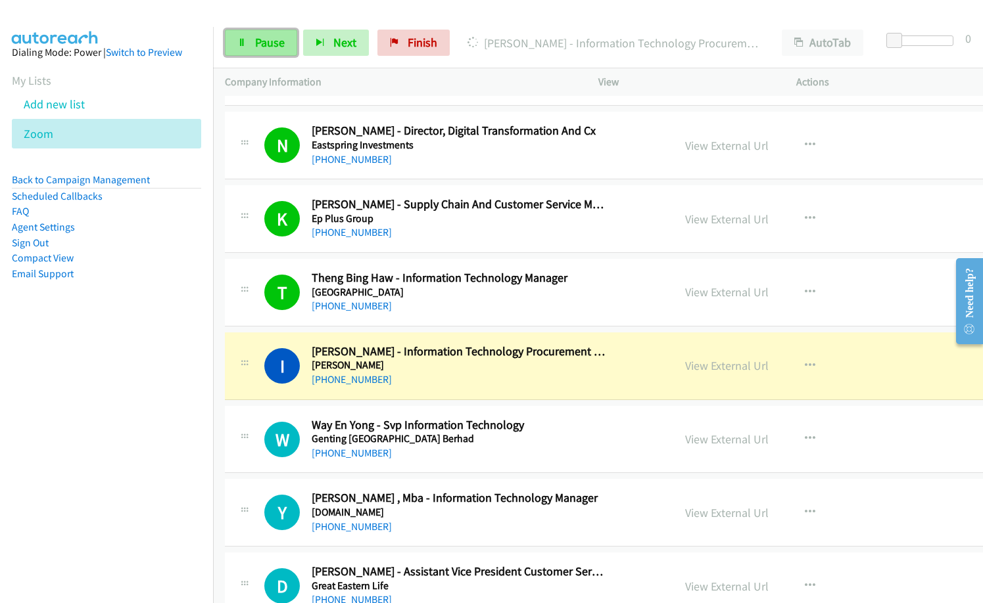
click at [269, 47] on span "Pause" at bounding box center [270, 42] width 30 height 15
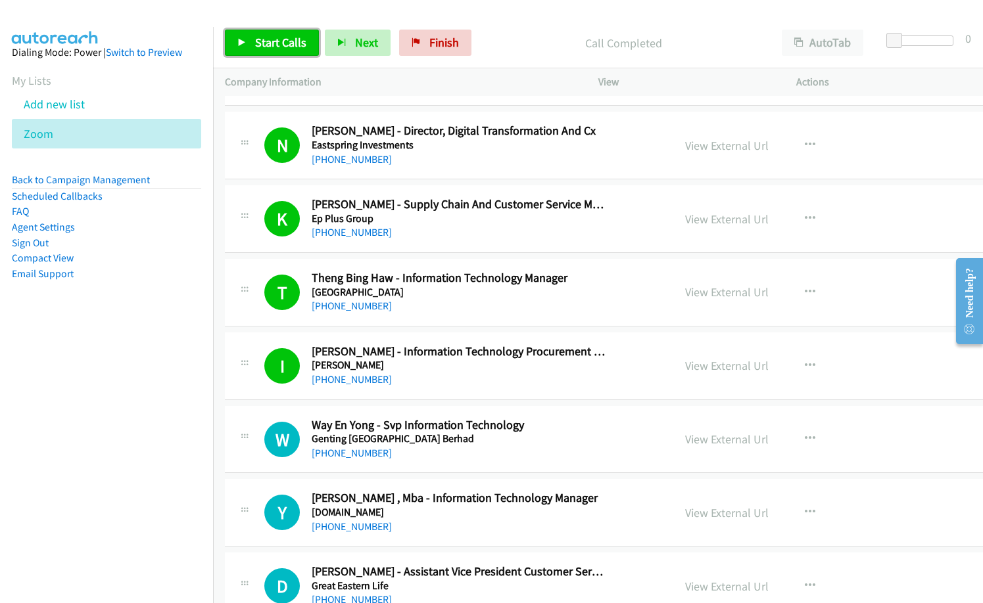
click at [289, 38] on span "Start Calls" at bounding box center [280, 42] width 51 height 15
click at [722, 440] on link "View External Url" at bounding box center [726, 439] width 83 height 15
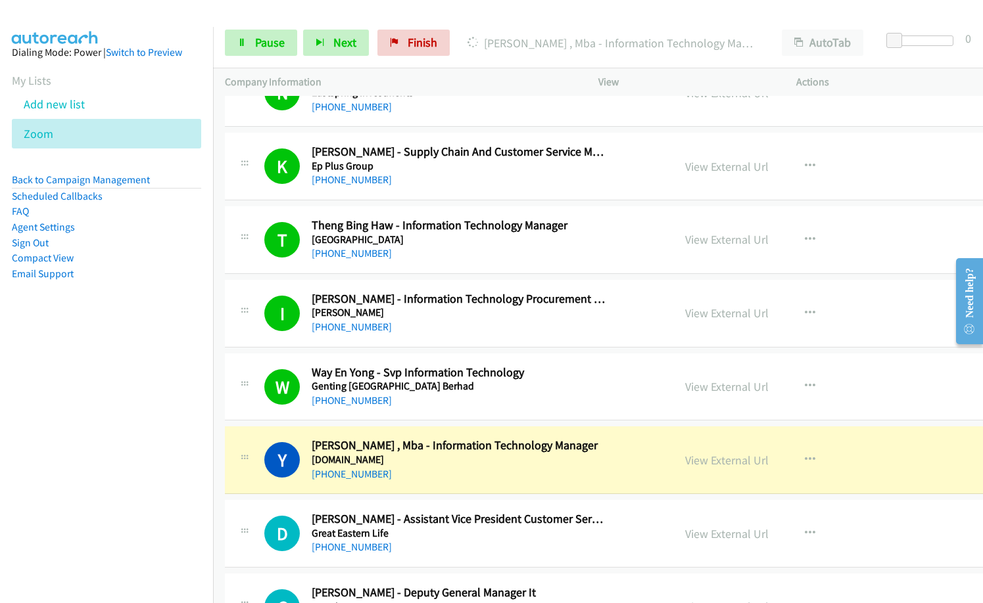
scroll to position [1777, 0]
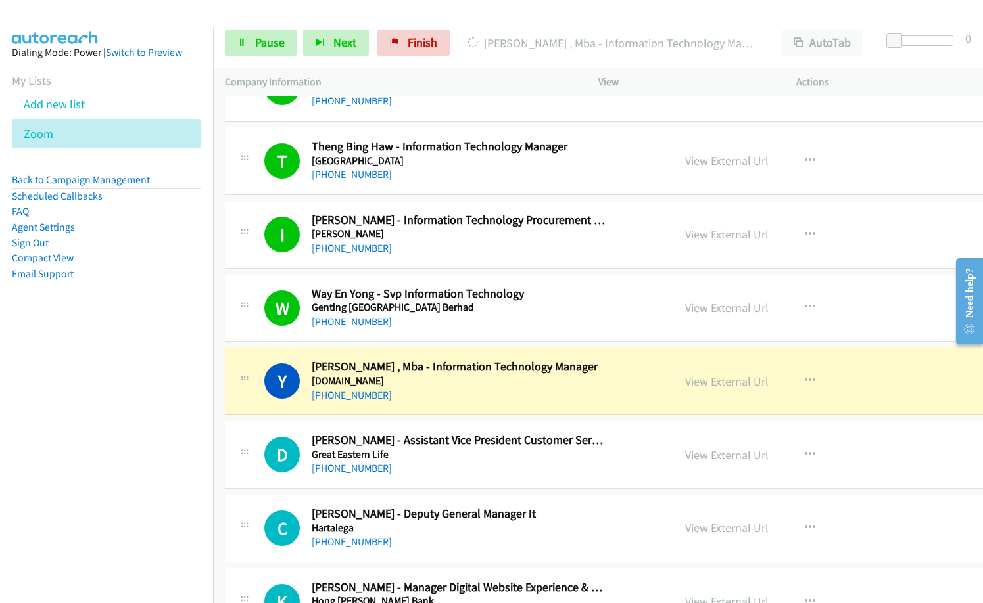
click at [61, 379] on nav "Dialing Mode: Power | Switch to Preview My Lists Add new list Zoom Back to Camp…" at bounding box center [107, 328] width 214 height 603
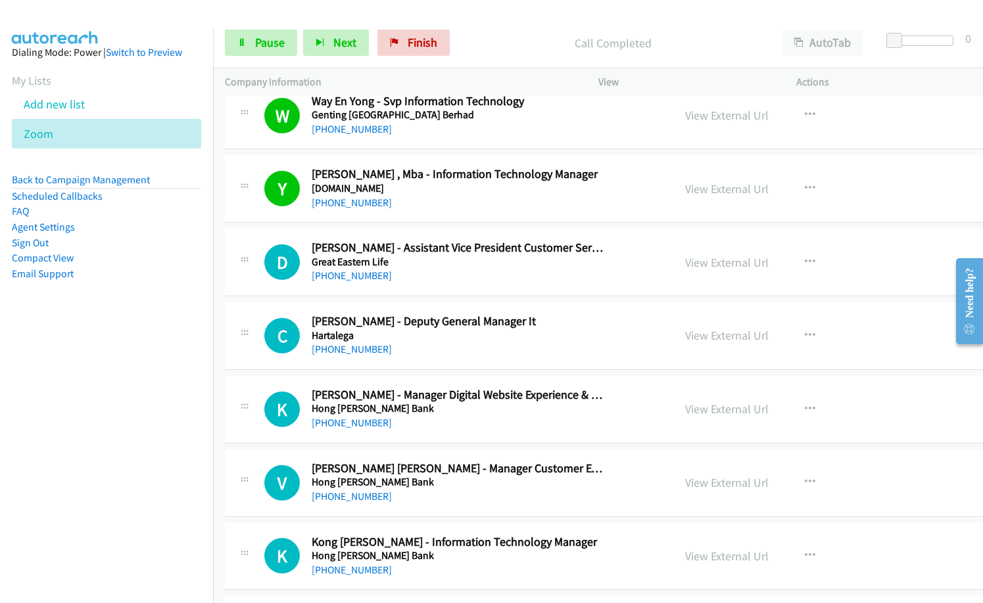
scroll to position [1974, 0]
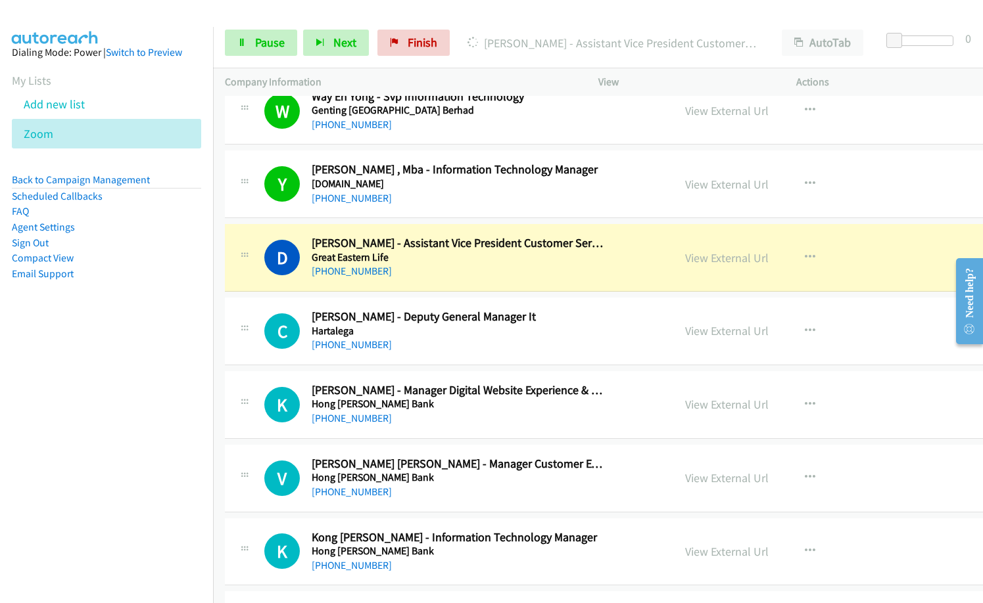
click at [135, 396] on nav "Dialing Mode: Power | Switch to Preview My Lists Add new list Zoom Back to Camp…" at bounding box center [107, 328] width 214 height 603
click at [707, 262] on link "View External Url" at bounding box center [726, 257] width 83 height 15
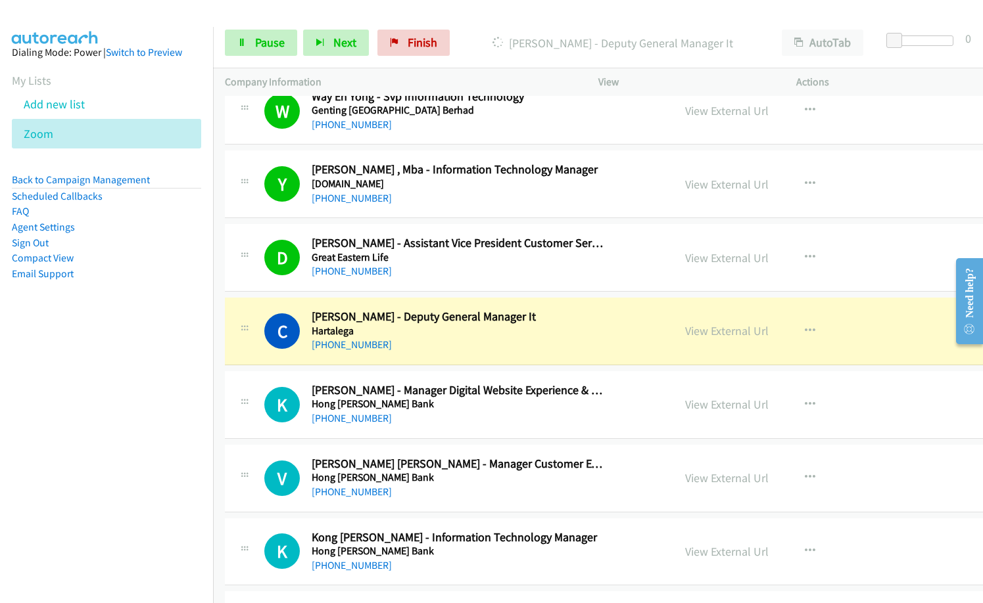
click at [464, 333] on h5 "Hartalega" at bounding box center [459, 331] width 295 height 13
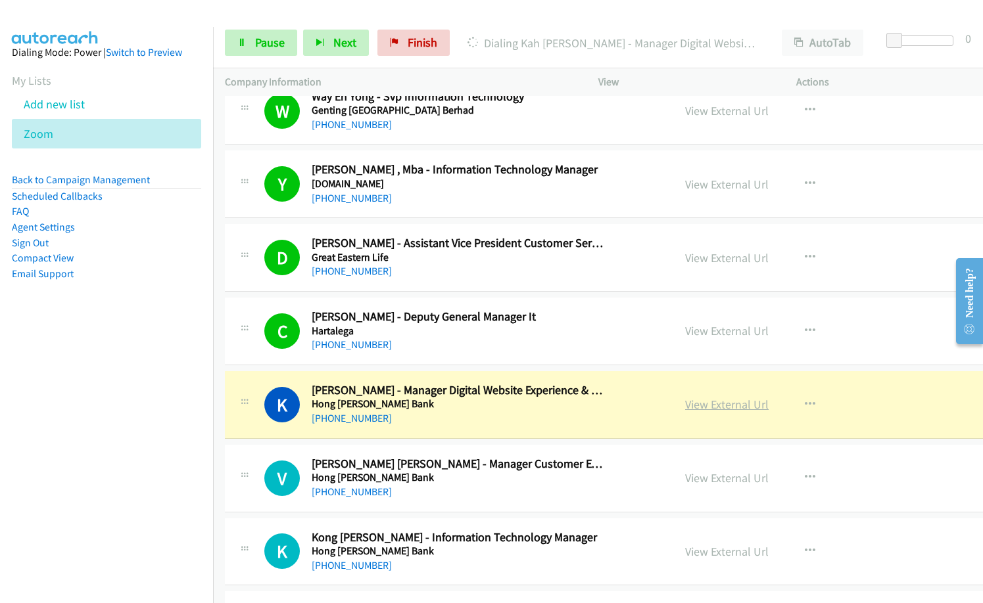
click at [705, 402] on link "View External Url" at bounding box center [726, 404] width 83 height 15
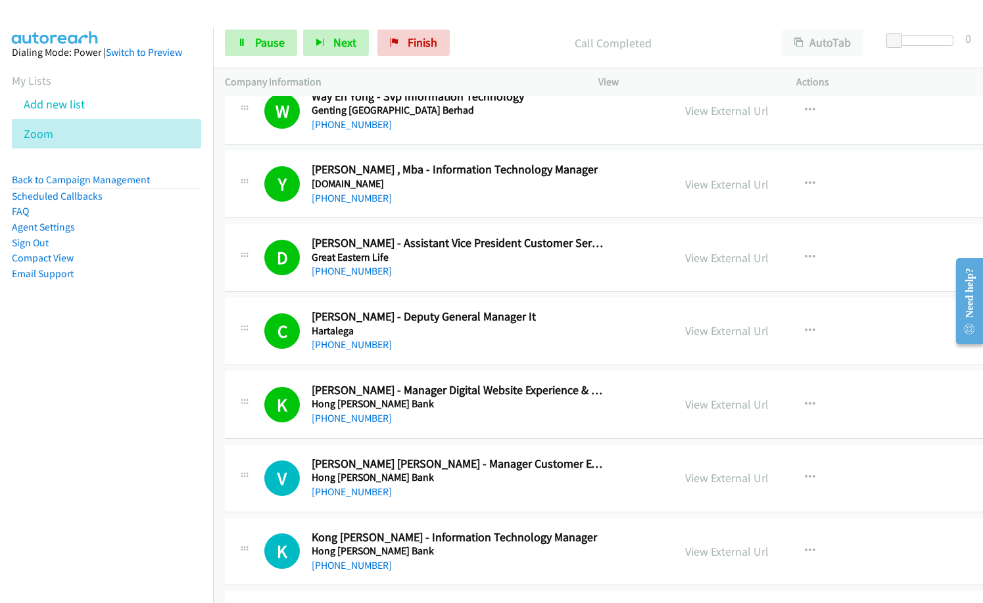
scroll to position [2040, 0]
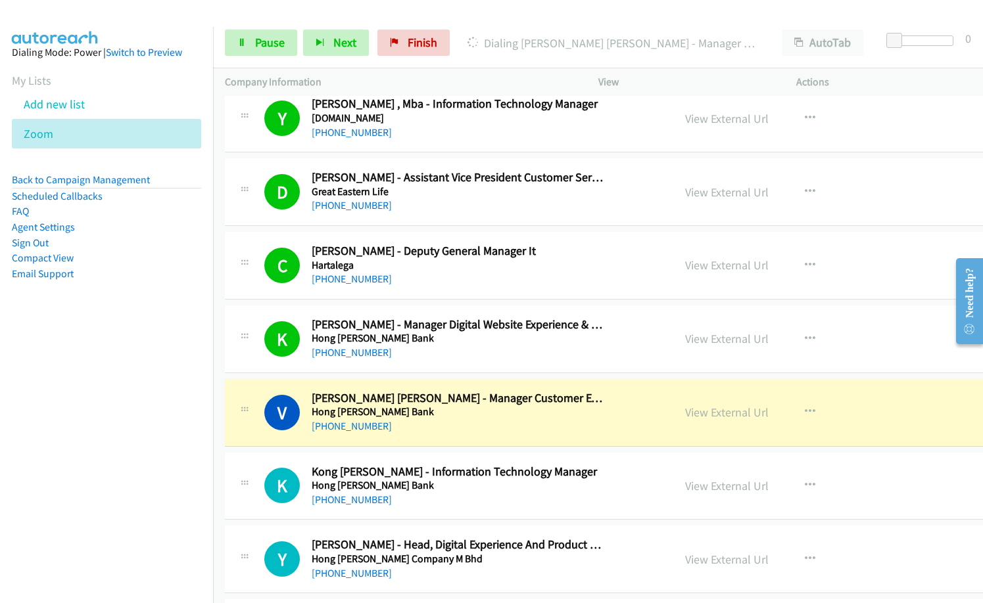
click at [153, 333] on aside "Dialing Mode: Power | Switch to Preview My Lists Add new list Zoom Back to Camp…" at bounding box center [106, 184] width 213 height 314
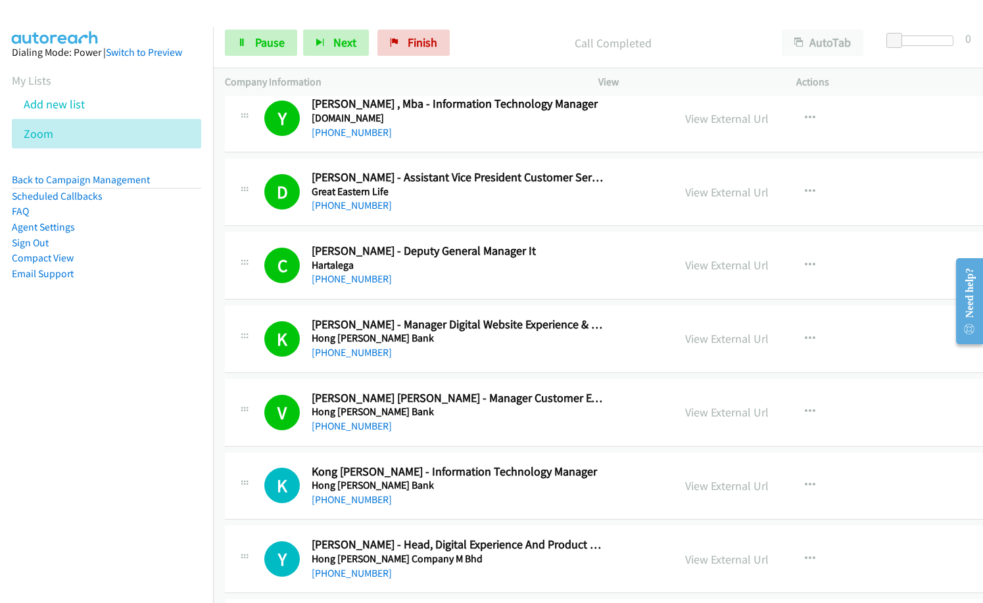
click at [446, 357] on div "+60 13-470 4688" at bounding box center [459, 353] width 295 height 16
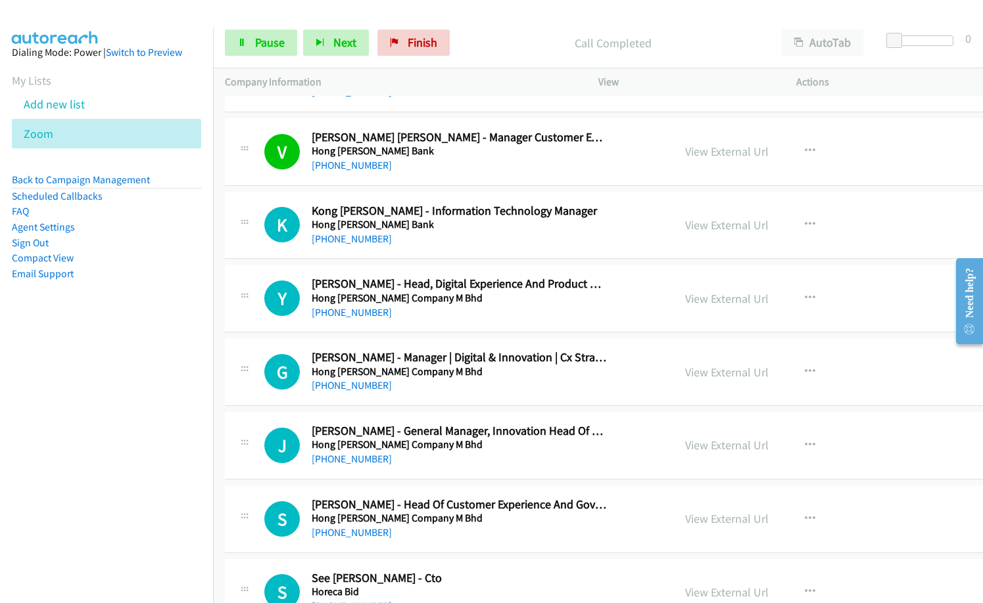
scroll to position [2303, 0]
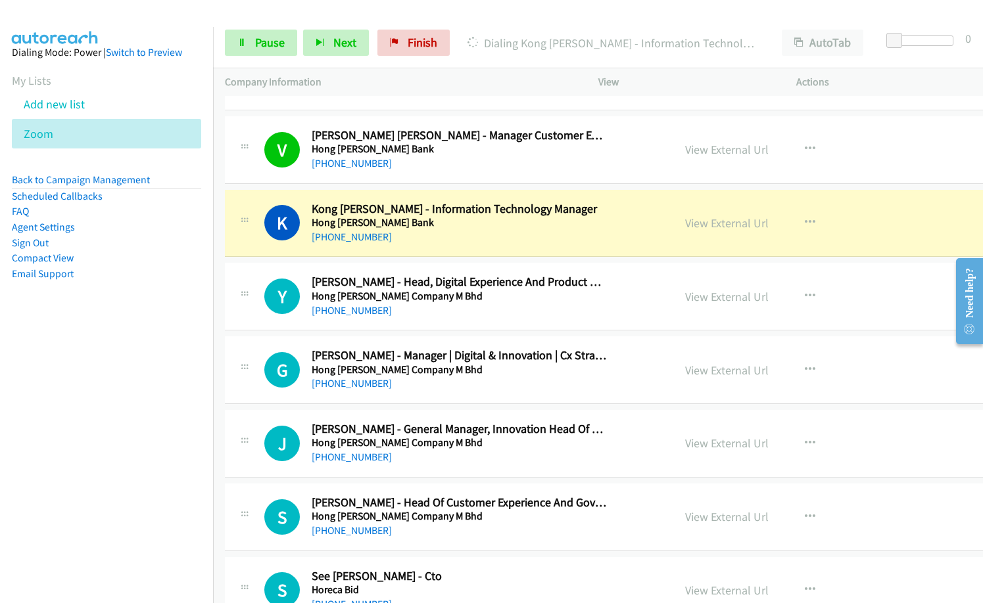
drag, startPoint x: 137, startPoint y: 290, endPoint x: 162, endPoint y: 293, distance: 25.8
click at [137, 290] on aside "Dialing Mode: Power | Switch to Preview My Lists Add new list Zoom Back to Camp…" at bounding box center [106, 184] width 213 height 314
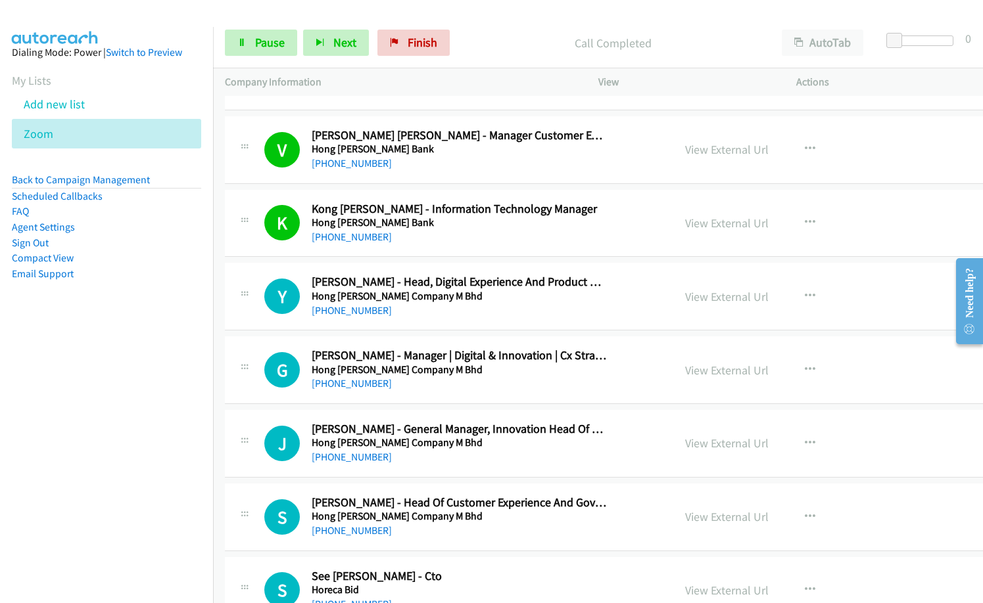
click at [467, 319] on div "Y Callback Scheduled Yanti Nading - Head, Digital Experience And Product Acquis…" at bounding box center [649, 297] width 849 height 68
click at [465, 331] on td "Y Callback Scheduled Yanti Nading - Head, Digital Experience And Product Acquis…" at bounding box center [649, 297] width 873 height 74
click at [451, 447] on h5 "Hong Leong Company M Bhd" at bounding box center [459, 442] width 295 height 13
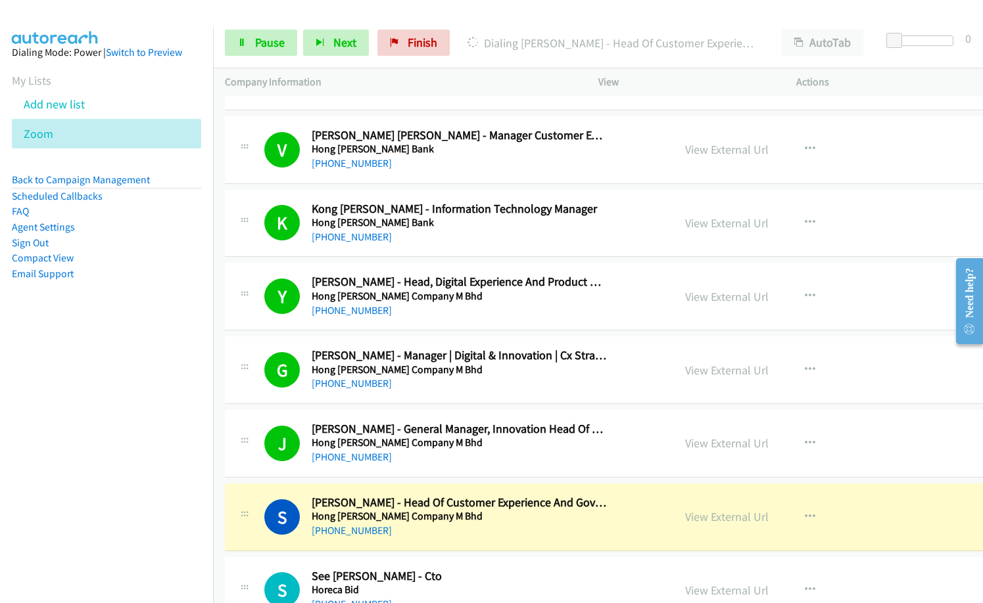
click at [470, 432] on h2 "Jian Loo - General Manager, Innovation Head Of Customer Experience" at bounding box center [459, 429] width 295 height 15
click at [247, 30] on link "Pause" at bounding box center [261, 43] width 72 height 26
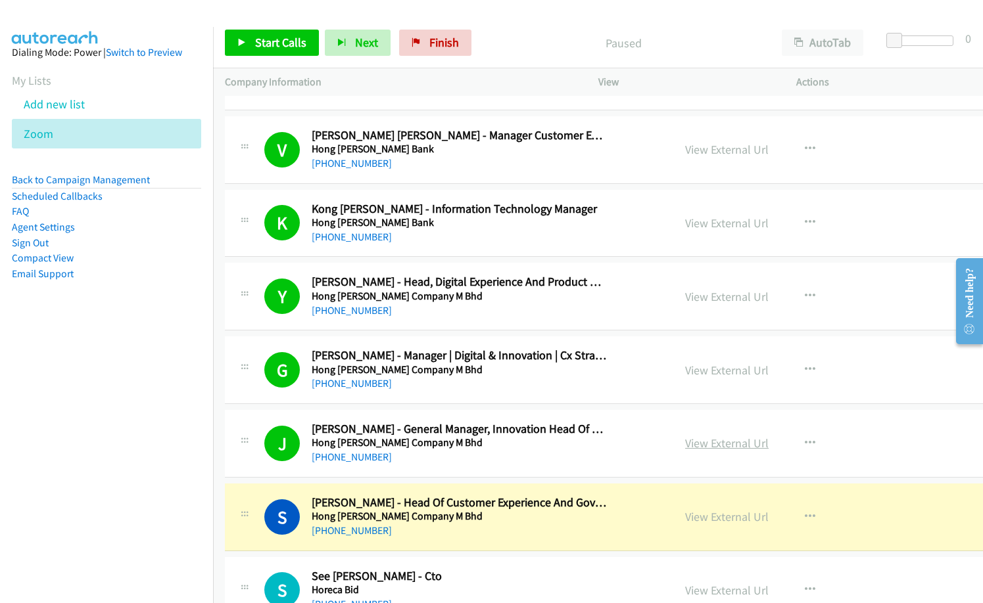
click at [718, 447] on link "View External Url" at bounding box center [726, 443] width 83 height 15
drag, startPoint x: 496, startPoint y: 51, endPoint x: 628, endPoint y: 0, distance: 140.8
click at [497, 51] on div "Paused" at bounding box center [623, 43] width 292 height 26
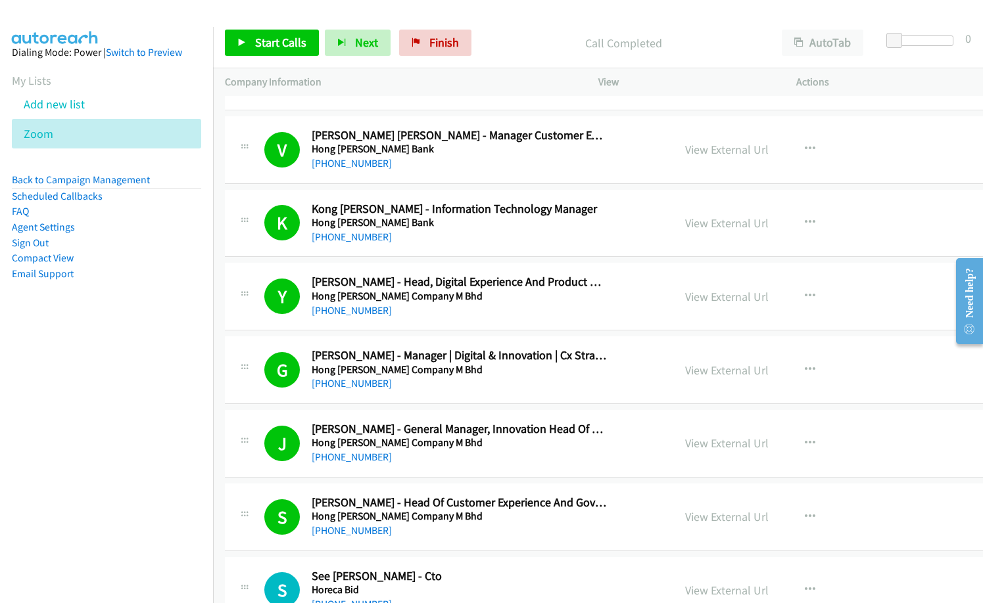
scroll to position [2434, 0]
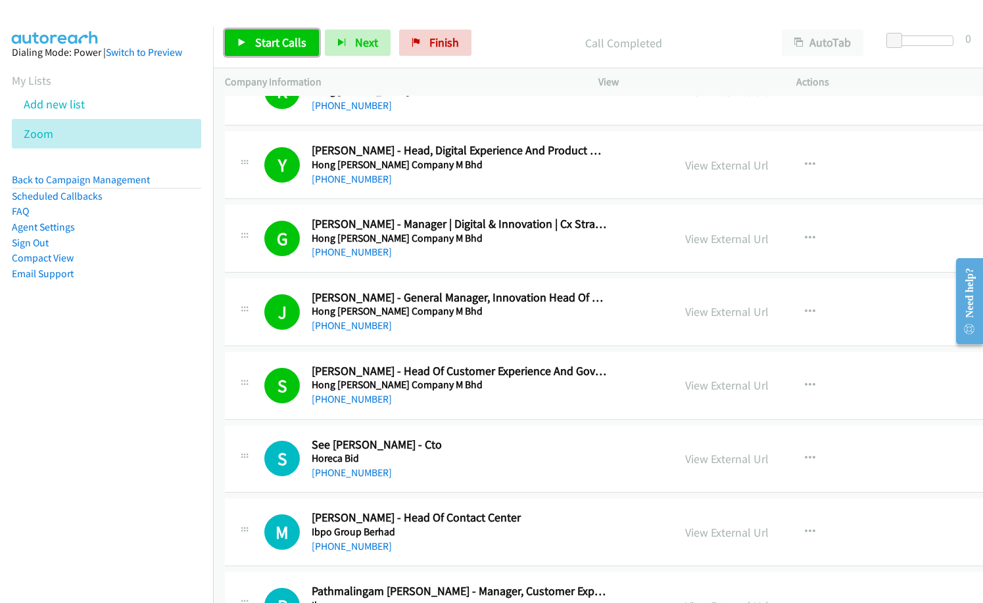
click at [258, 47] on span "Start Calls" at bounding box center [280, 42] width 51 height 15
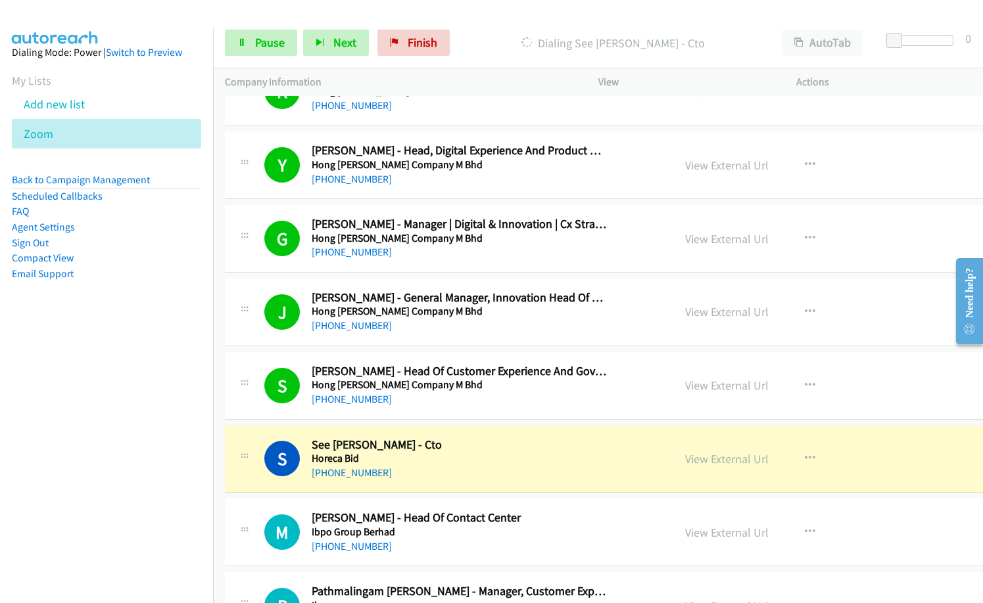
click at [165, 390] on nav "Dialing Mode: Power | Switch to Preview My Lists Add new list Zoom Back to Camp…" at bounding box center [107, 328] width 214 height 603
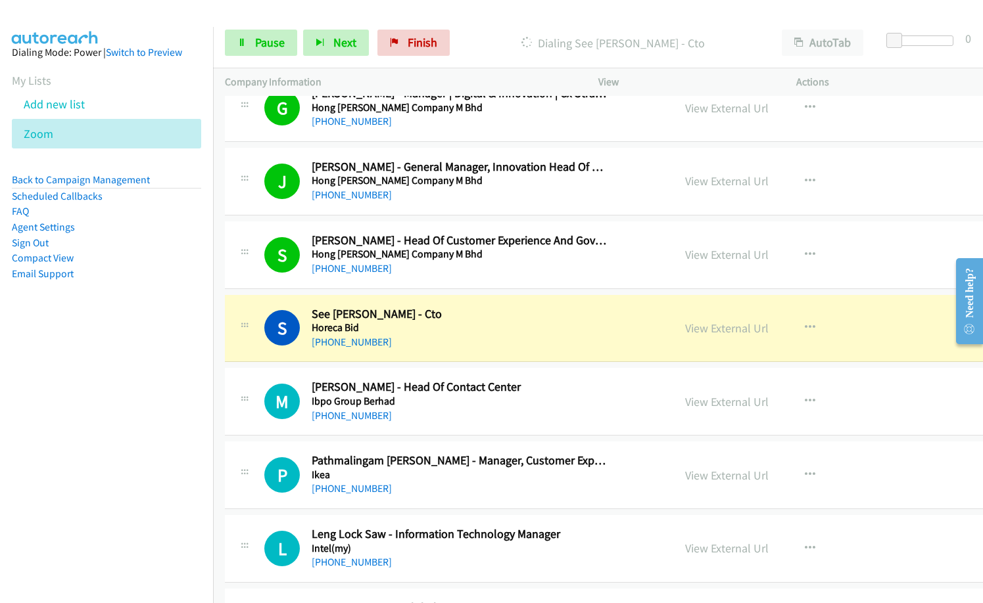
scroll to position [2566, 0]
click at [726, 329] on link "View External Url" at bounding box center [726, 327] width 83 height 15
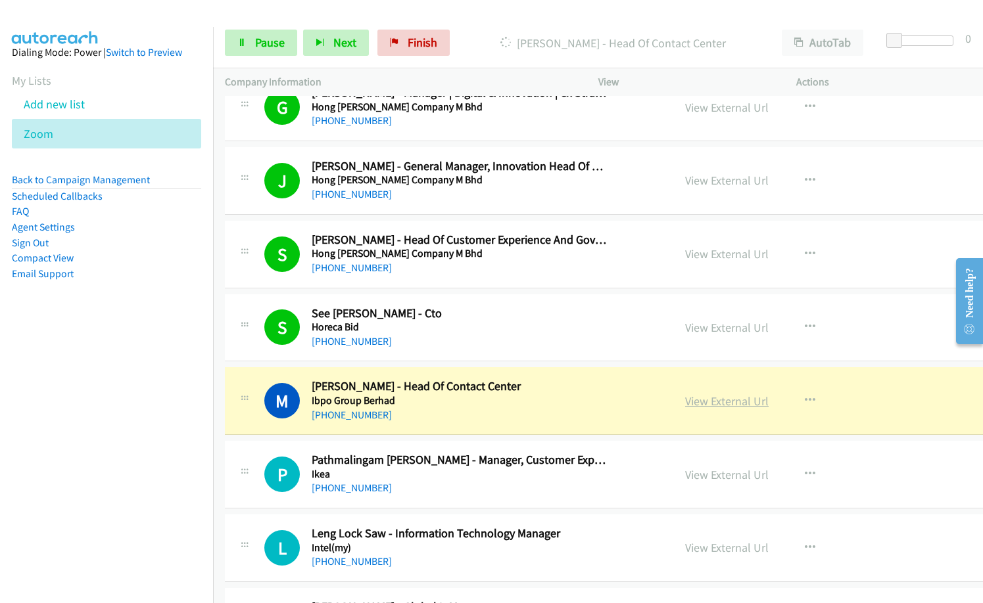
click at [720, 405] on link "View External Url" at bounding box center [726, 401] width 83 height 15
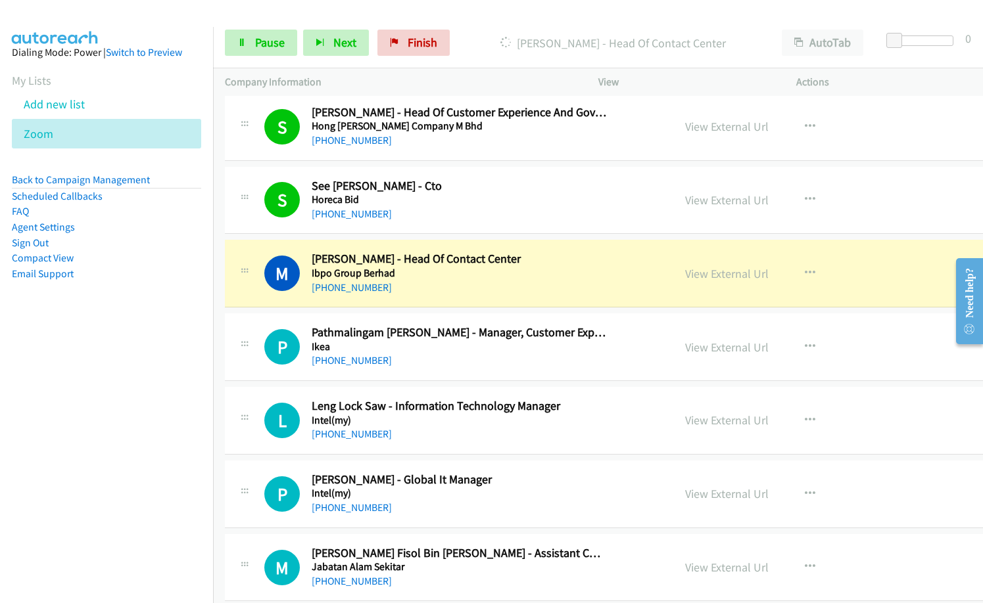
scroll to position [2697, 0]
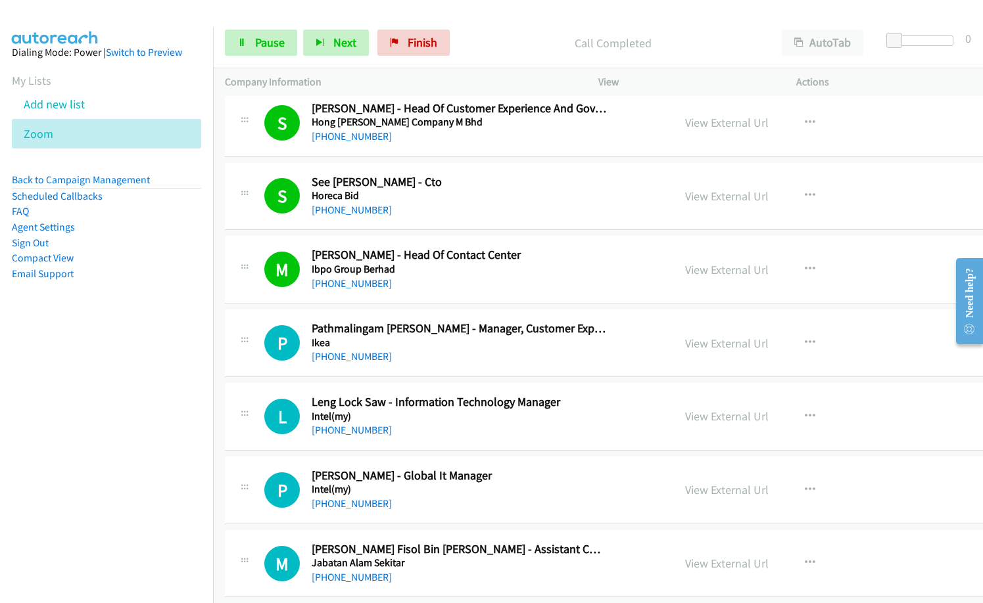
click at [461, 195] on h5 "Horeca Bid" at bounding box center [459, 195] width 295 height 13
drag, startPoint x: 266, startPoint y: 38, endPoint x: 297, endPoint y: 66, distance: 41.4
click at [266, 37] on span "Pause" at bounding box center [270, 42] width 30 height 15
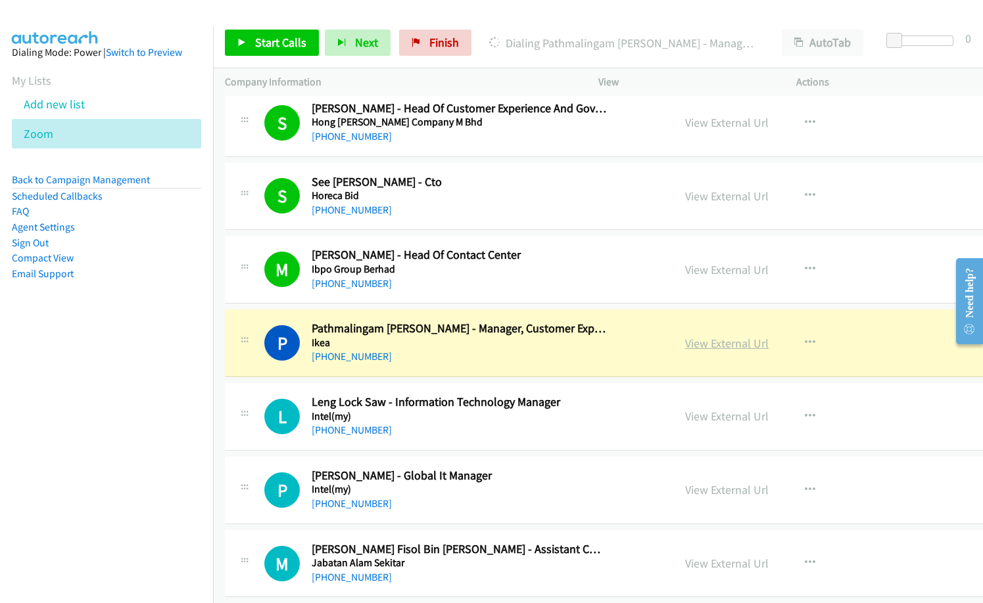
click at [728, 344] on link "View External Url" at bounding box center [726, 343] width 83 height 15
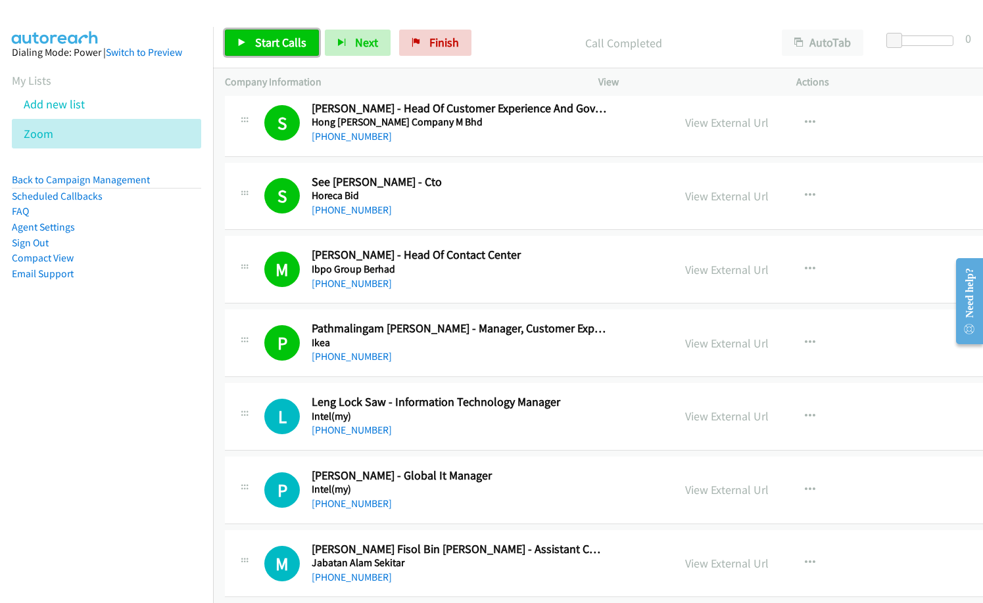
click at [269, 46] on span "Start Calls" at bounding box center [280, 42] width 51 height 15
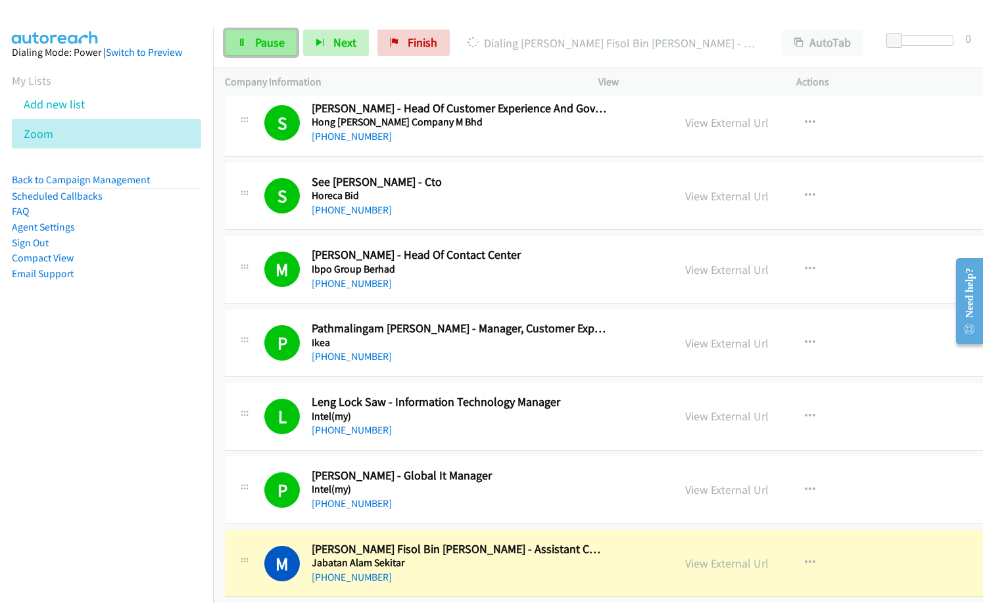
click at [260, 41] on span "Pause" at bounding box center [270, 42] width 30 height 15
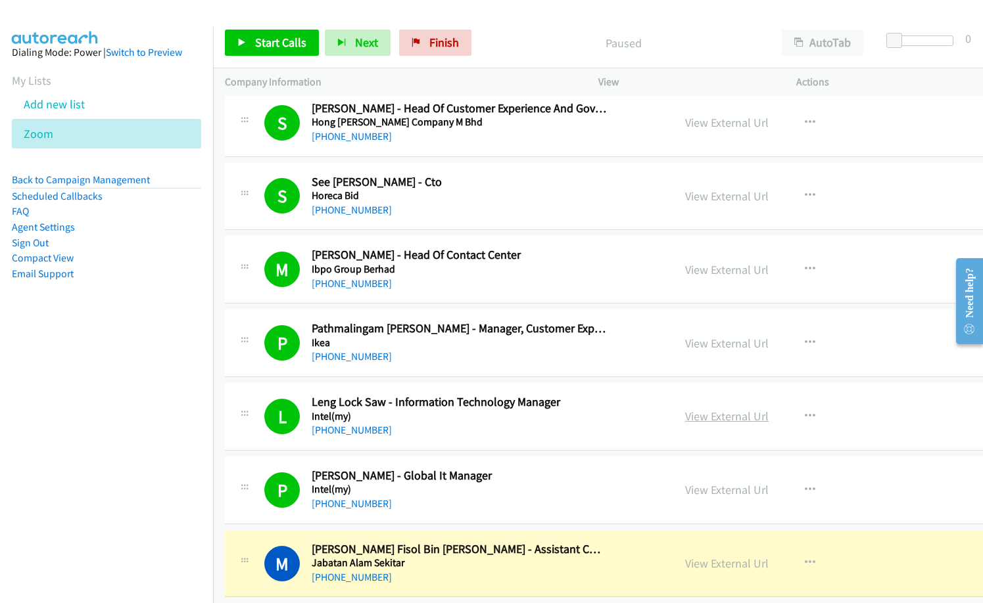
scroll to position [2829, 0]
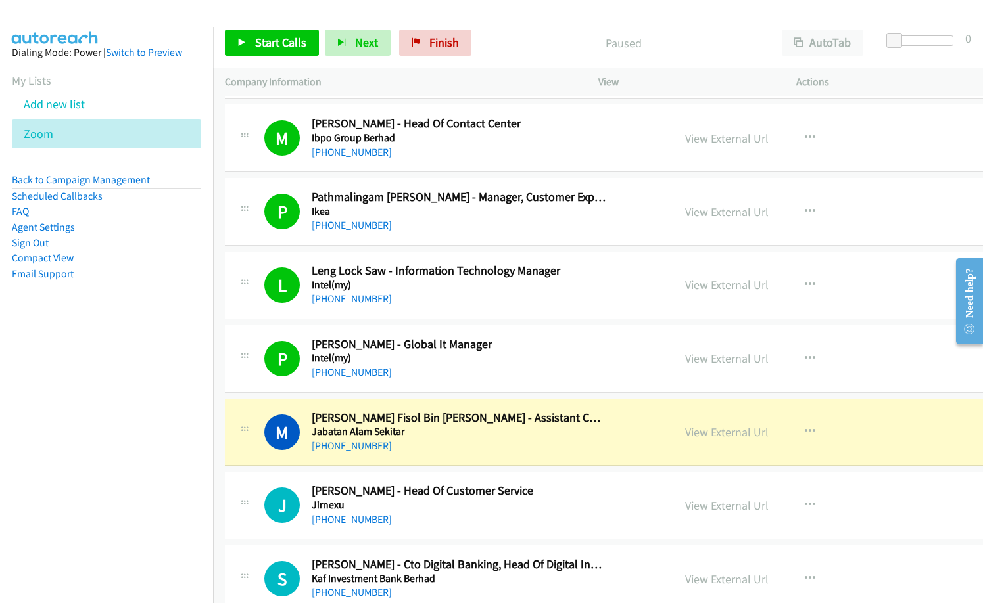
drag, startPoint x: 482, startPoint y: 39, endPoint x: 666, endPoint y: 11, distance: 186.3
click at [484, 39] on div "Paused" at bounding box center [623, 43] width 292 height 26
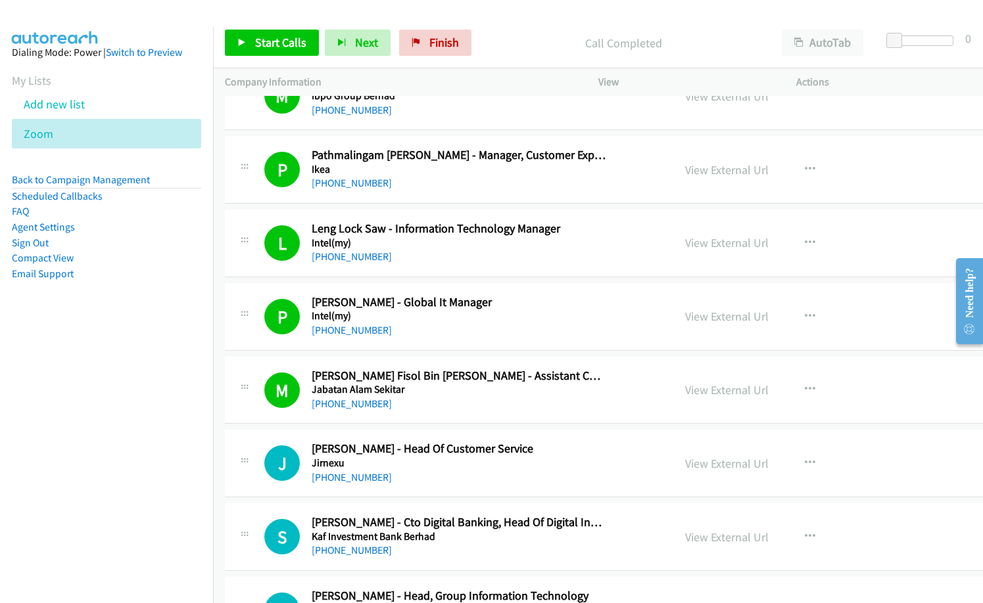
scroll to position [2894, 0]
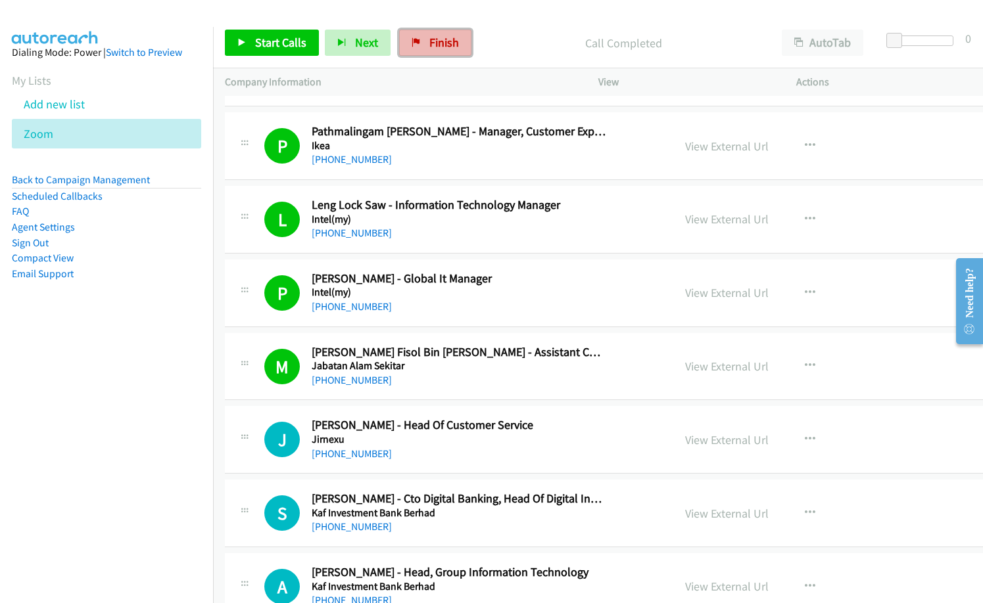
click at [446, 39] on span "Finish" at bounding box center [444, 42] width 30 height 15
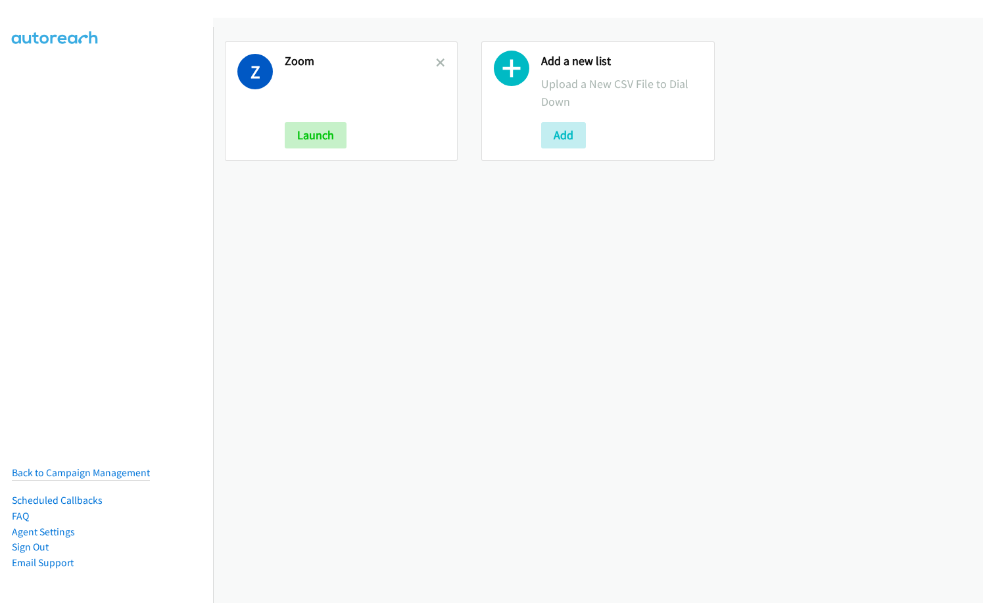
click at [443, 56] on div "Z Zoom Launch" at bounding box center [341, 101] width 233 height 120
click at [439, 61] on icon at bounding box center [440, 63] width 9 height 9
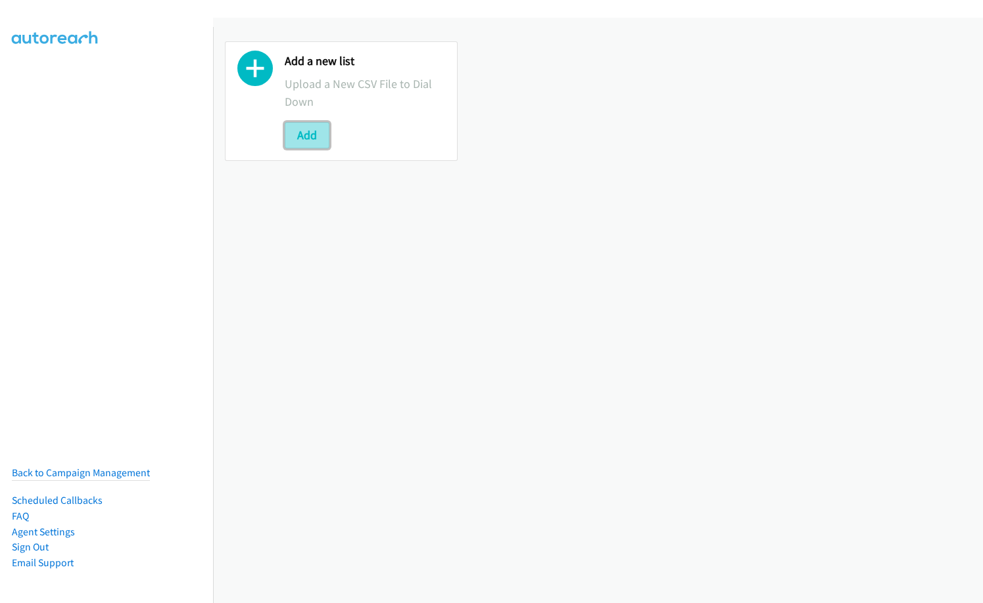
click at [294, 133] on button "Add" at bounding box center [307, 135] width 45 height 26
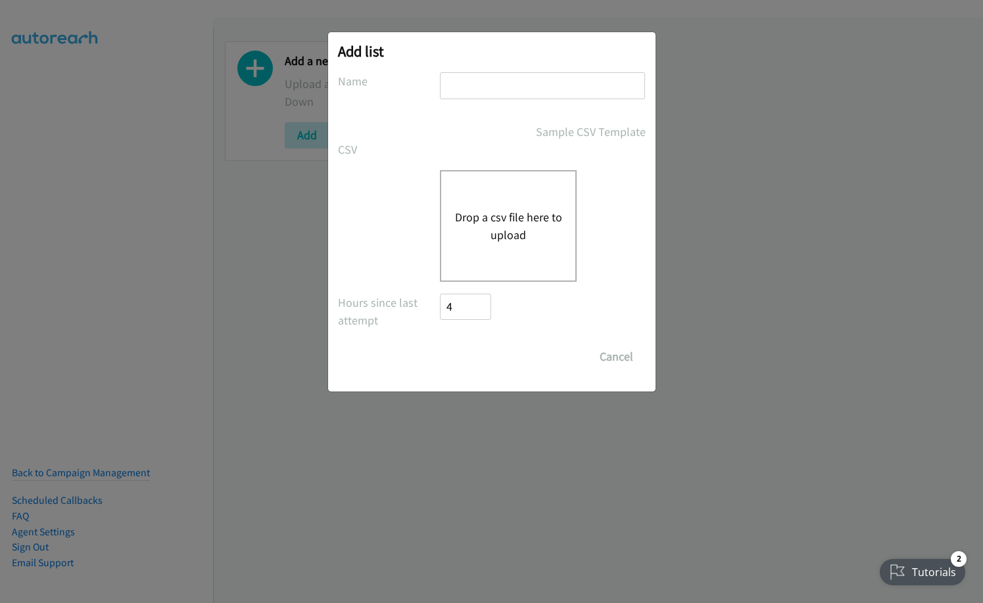
click at [511, 87] on input "text" at bounding box center [542, 85] width 205 height 27
type input "zoom"
click at [504, 229] on button "Drop a csv file here to upload" at bounding box center [508, 225] width 108 height 35
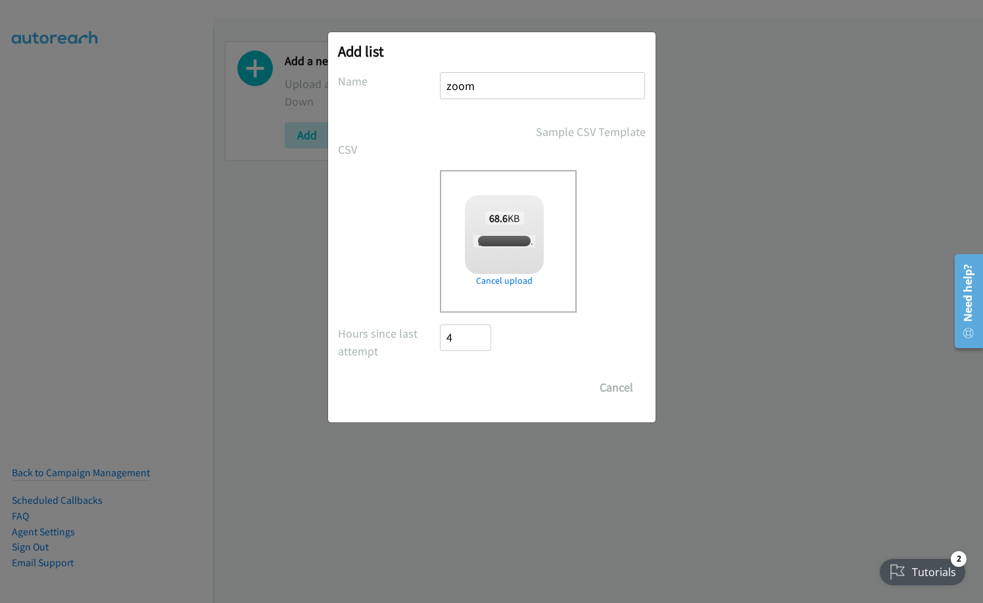
checkbox input "true"
click at [477, 385] on input "Save List" at bounding box center [474, 388] width 69 height 26
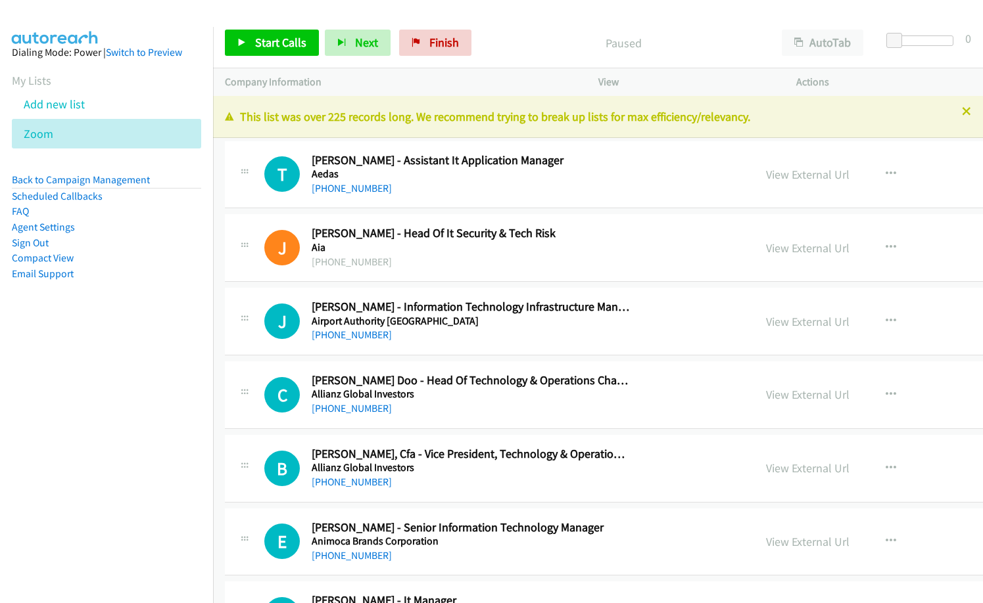
click at [48, 494] on nav "Dialing Mode: Power | Switch to Preview My Lists Add new list Zoom Back to Camp…" at bounding box center [107, 328] width 214 height 603
click at [113, 360] on nav "Dialing Mode: Power | Switch to Preview My Lists Add new list Zoom Back to Camp…" at bounding box center [107, 328] width 214 height 603
click at [390, 269] on div "[PHONE_NUMBER]" at bounding box center [470, 262] width 317 height 16
click at [873, 315] on button "button" at bounding box center [890, 321] width 35 height 26
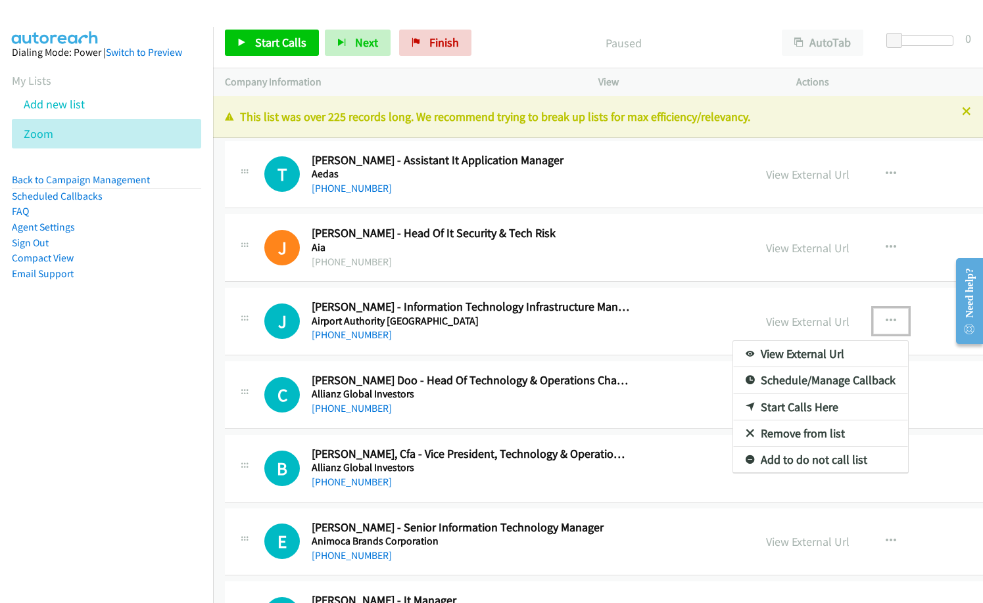
click at [733, 408] on link "Start Calls Here" at bounding box center [820, 407] width 175 height 26
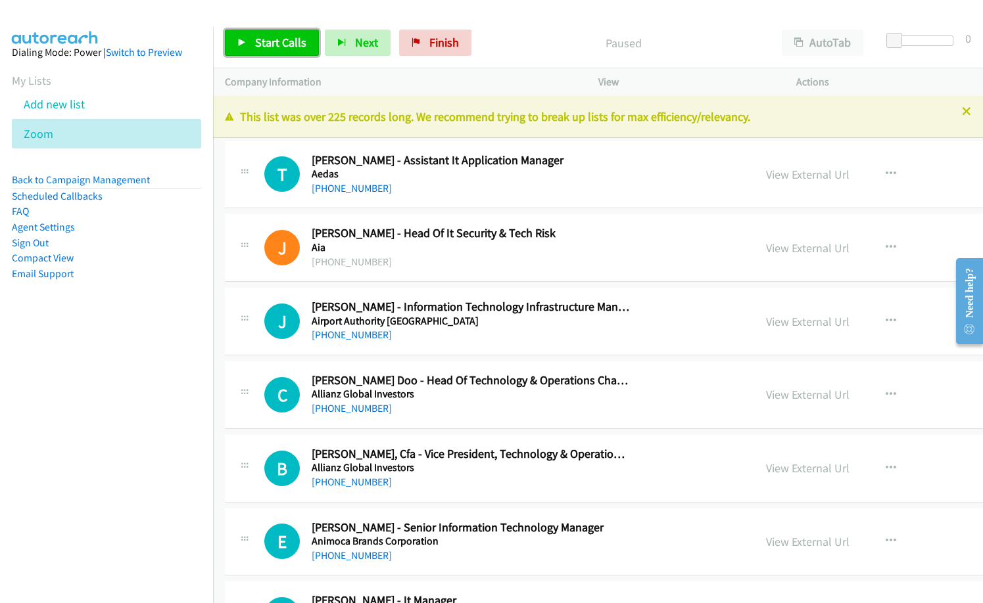
click at [269, 47] on span "Start Calls" at bounding box center [280, 42] width 51 height 15
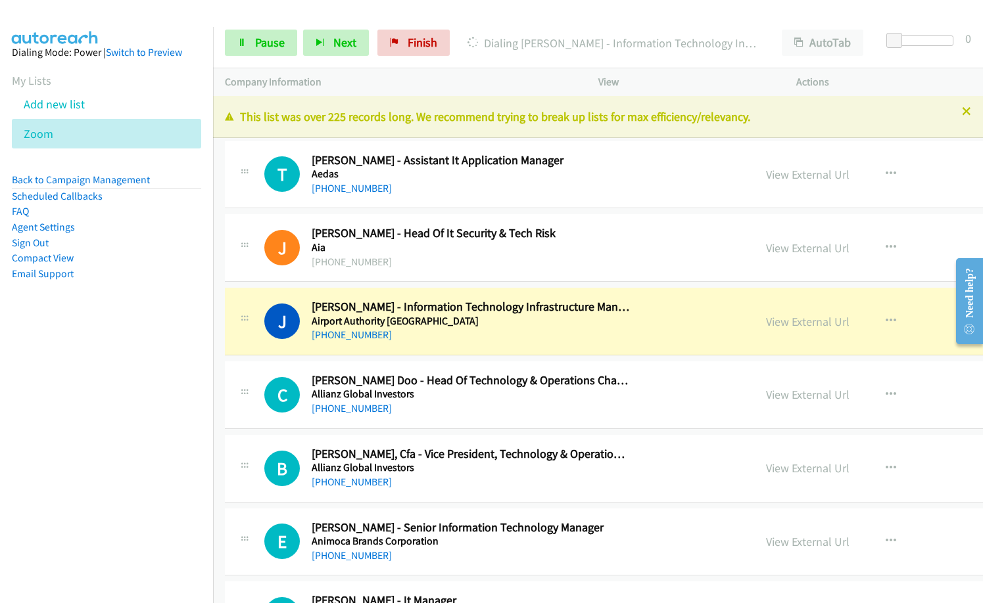
click at [421, 294] on div "J Callback Scheduled [PERSON_NAME] - Information Technology Infrastructure Mana…" at bounding box center [730, 322] width 1010 height 68
click at [487, 409] on div "[PHONE_NUMBER]" at bounding box center [470, 409] width 317 height 16
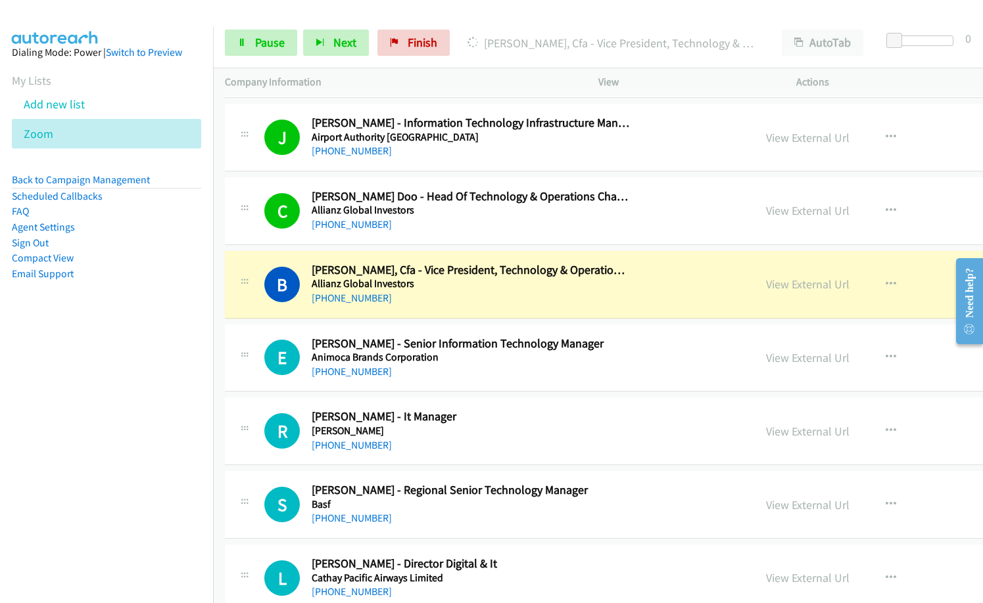
scroll to position [197, 0]
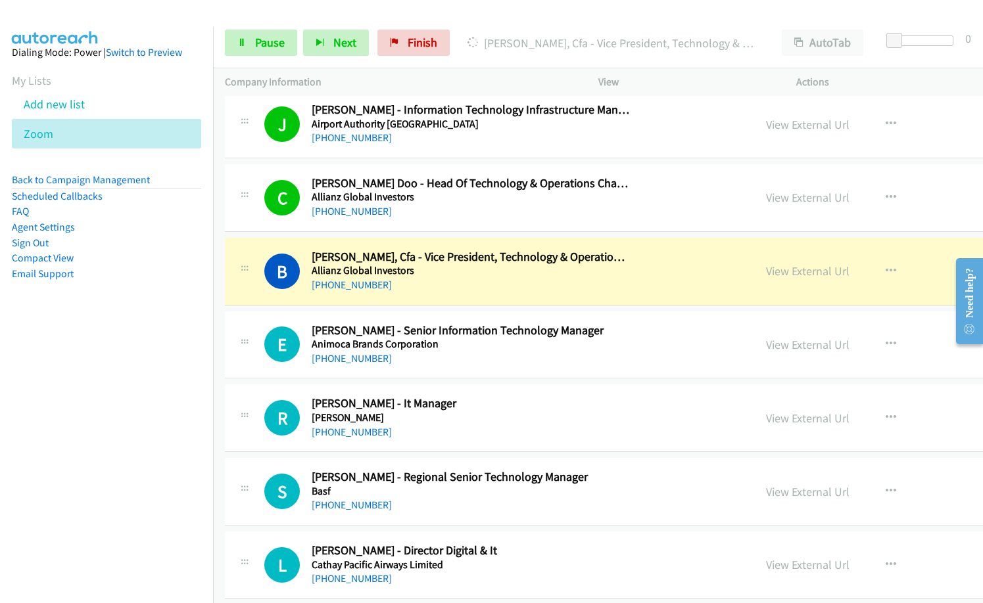
click at [442, 319] on div "E Callback Scheduled [PERSON_NAME] - Senior Information Technology Manager Anim…" at bounding box center [730, 346] width 1010 height 68
click at [462, 357] on div "[PHONE_NUMBER]" at bounding box center [470, 359] width 317 height 16
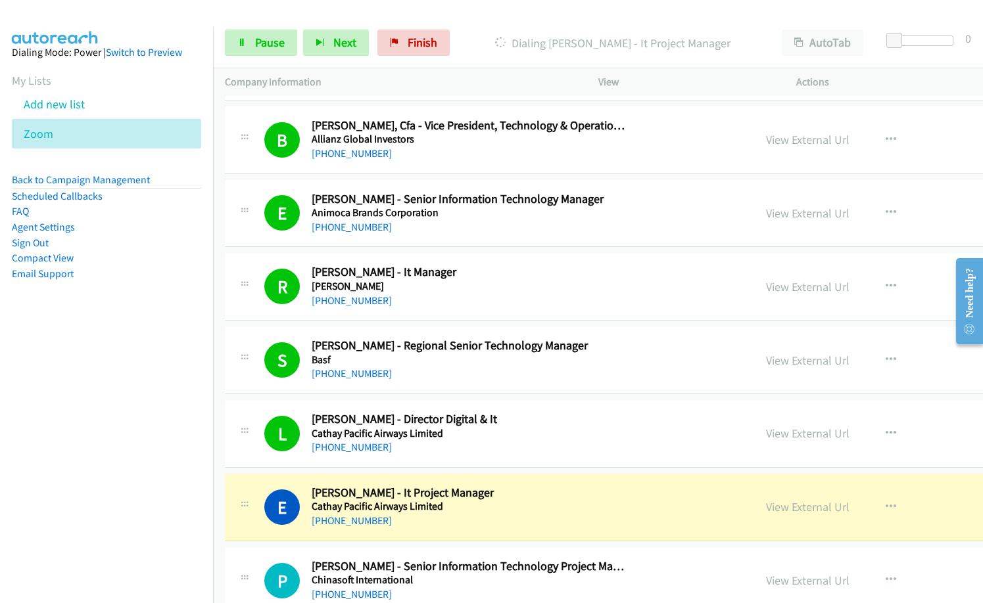
scroll to position [526, 0]
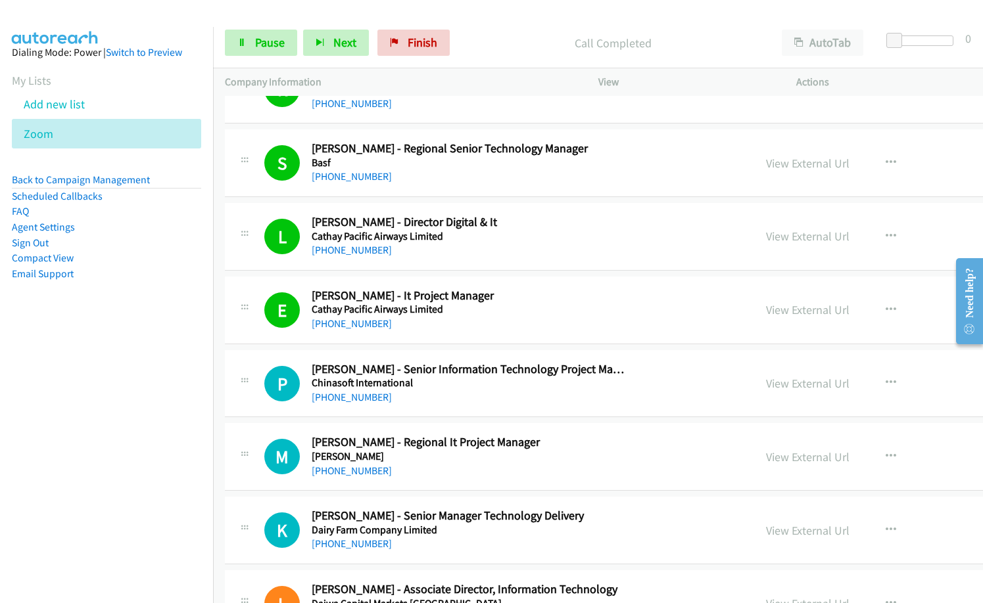
click at [440, 400] on div "[PHONE_NUMBER]" at bounding box center [470, 398] width 317 height 16
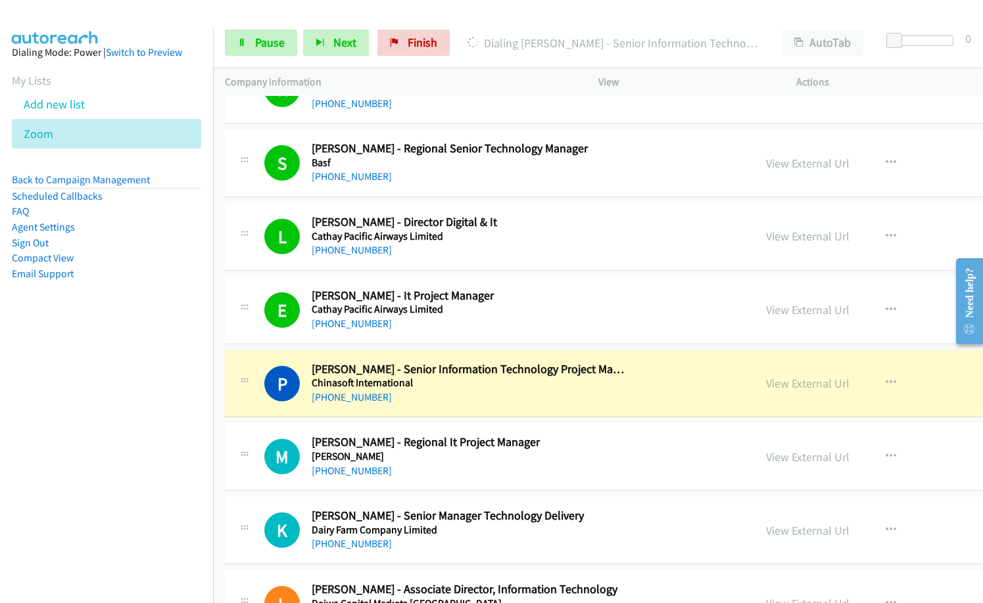
click at [532, 455] on h5 "[PERSON_NAME]" at bounding box center [470, 456] width 317 height 13
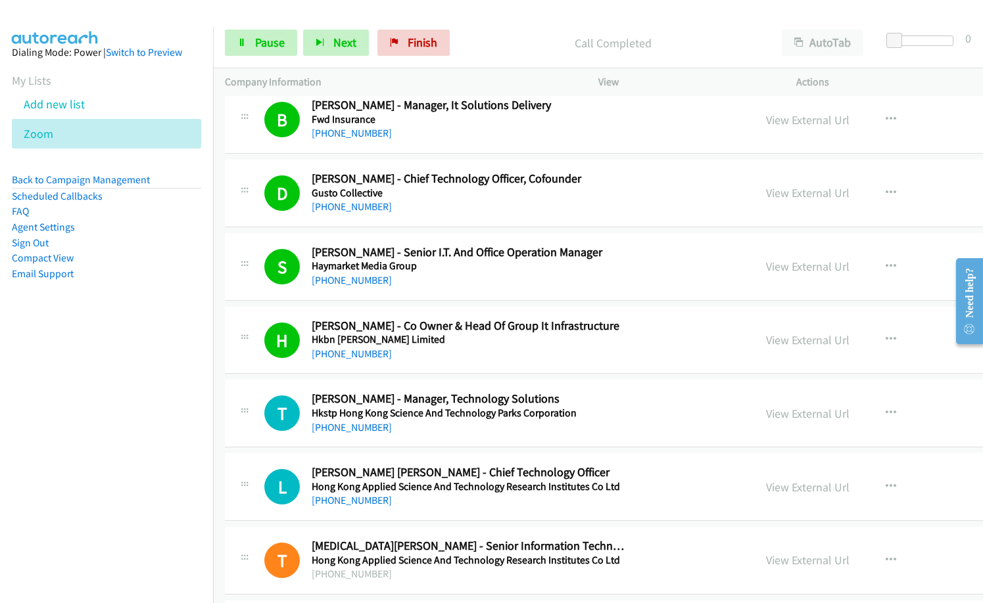
scroll to position [1906, 0]
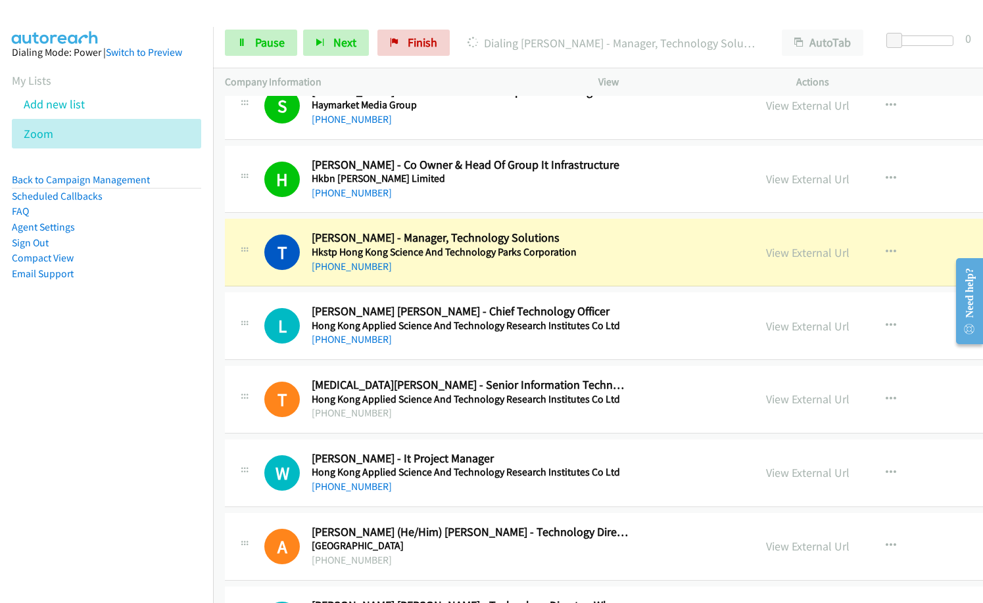
drag, startPoint x: 97, startPoint y: 434, endPoint x: 143, endPoint y: 428, distance: 46.5
click at [99, 434] on nav "Dialing Mode: Power | Switch to Preview My Lists Add new list Zoom Back to Camp…" at bounding box center [107, 328] width 214 height 603
click at [766, 252] on link "View External Url" at bounding box center [807, 252] width 83 height 15
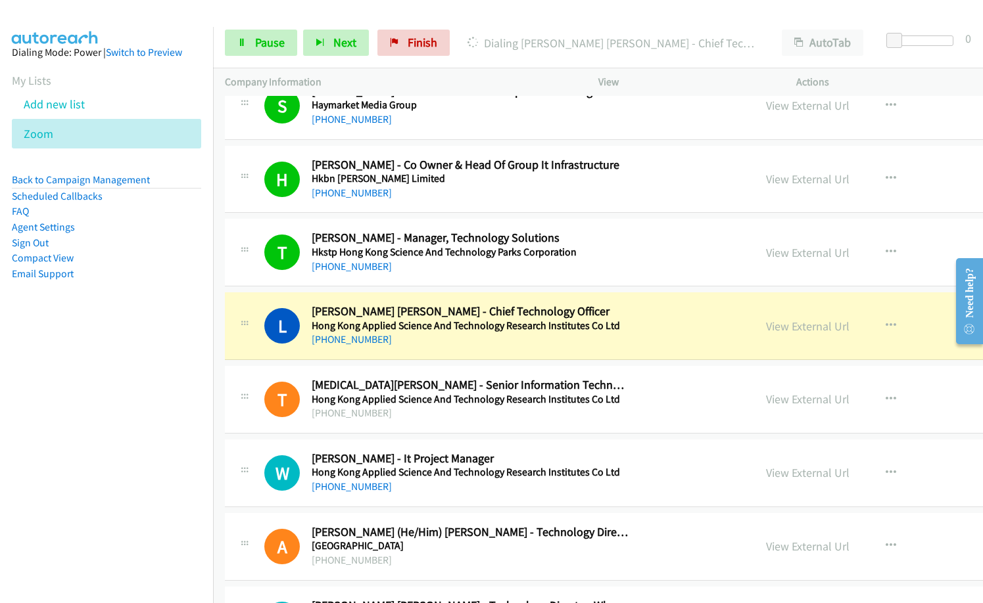
click at [430, 444] on div "W Callback Scheduled [PERSON_NAME] - It Project Manager [GEOGRAPHIC_DATA] Appli…" at bounding box center [730, 474] width 1010 height 68
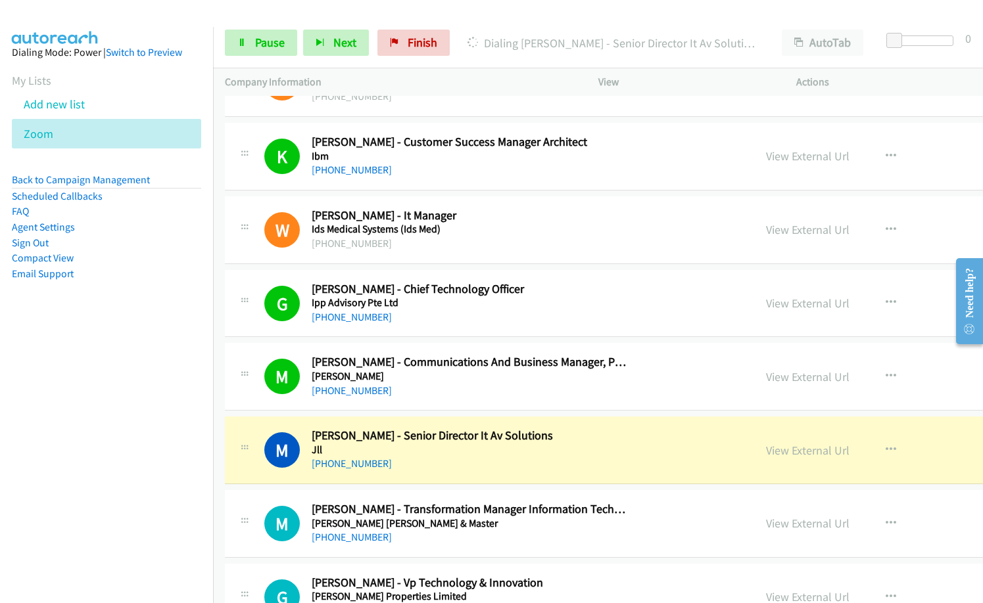
scroll to position [3023, 0]
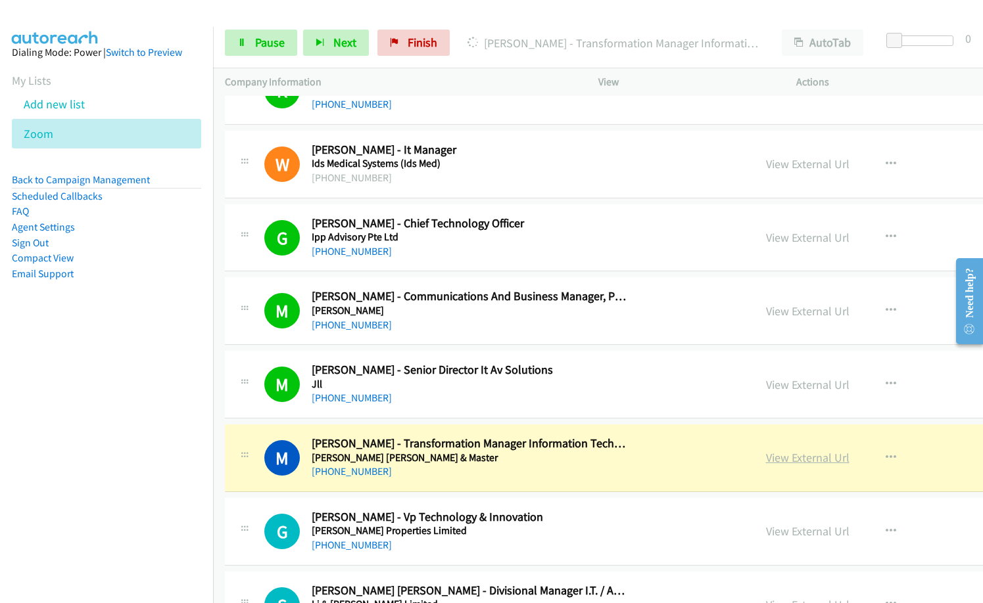
click at [766, 453] on link "View External Url" at bounding box center [807, 457] width 83 height 15
click at [426, 408] on div "M Callback Scheduled [PERSON_NAME] - Senior Director It Av Solutions Jll [GEOGR…" at bounding box center [730, 385] width 1010 height 68
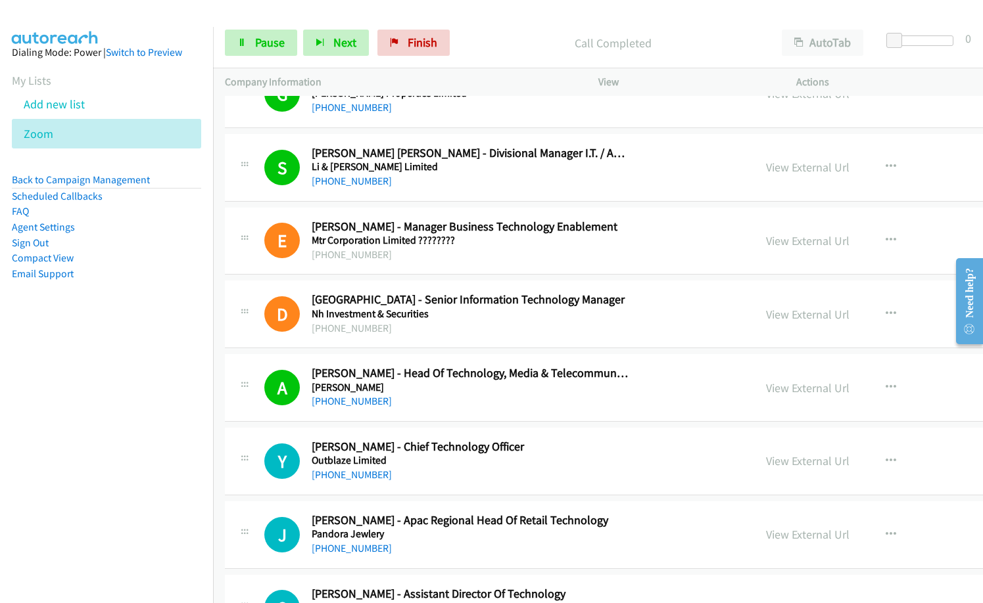
scroll to position [3483, 0]
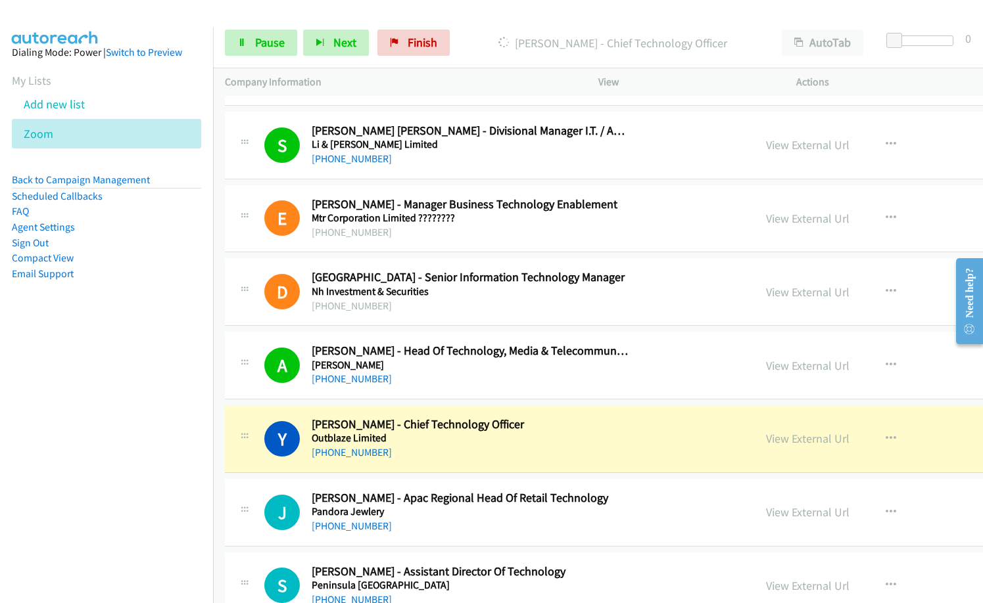
click at [430, 266] on div "D Callback Scheduled [GEOGRAPHIC_DATA] - Senior Information Technology Manager …" at bounding box center [730, 292] width 1010 height 68
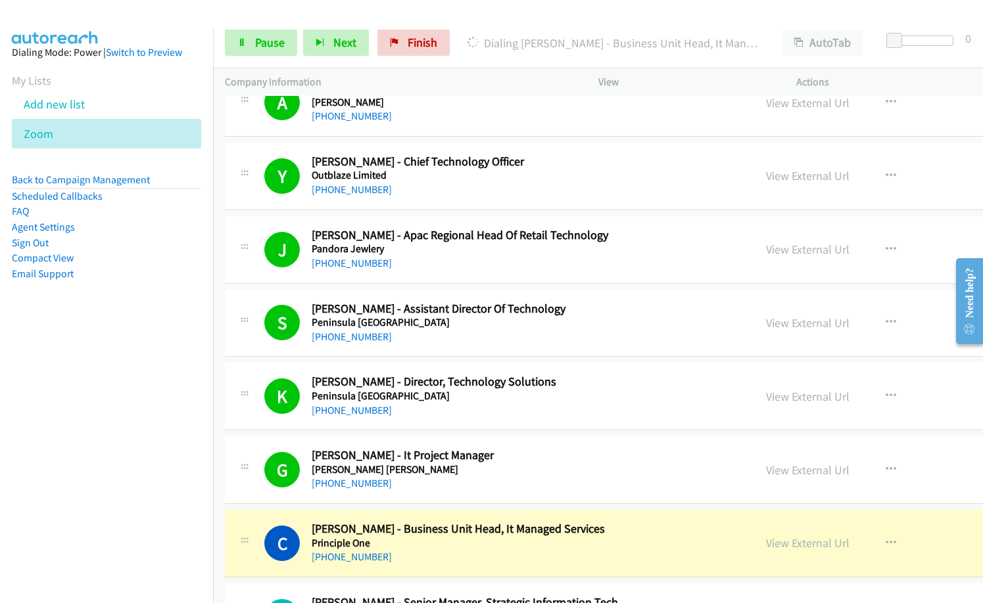
scroll to position [3943, 0]
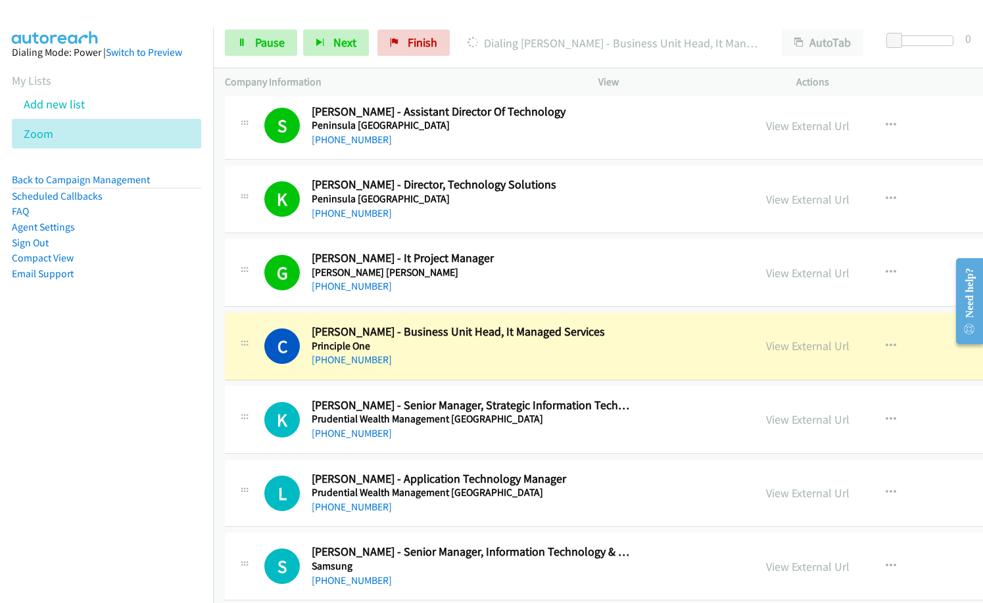
click at [482, 354] on div "[PHONE_NUMBER]" at bounding box center [470, 360] width 317 height 16
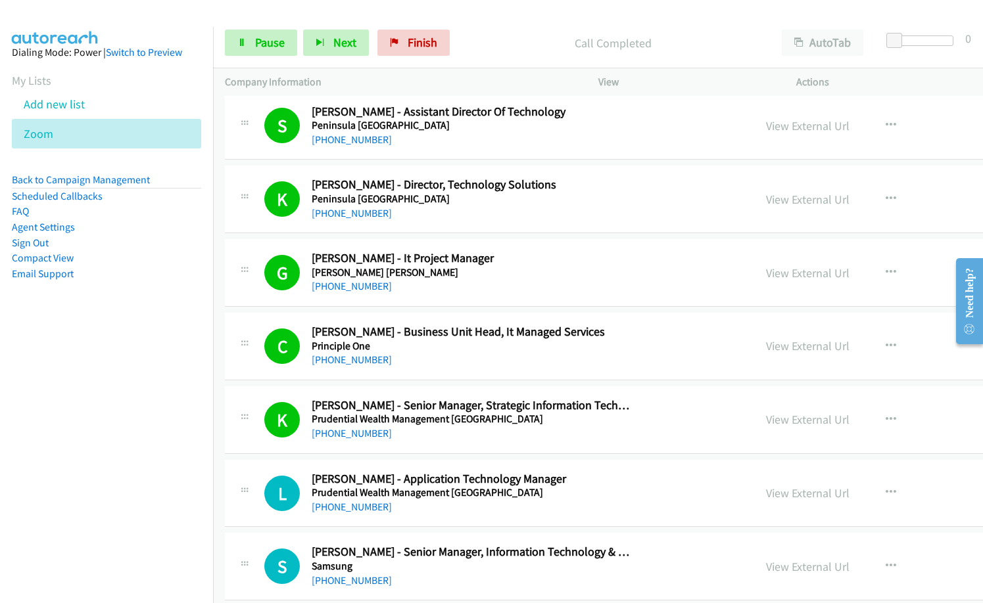
click at [553, 467] on div "L Callback Scheduled [PERSON_NAME] - Application Technology Manager Prudential …" at bounding box center [730, 494] width 1010 height 68
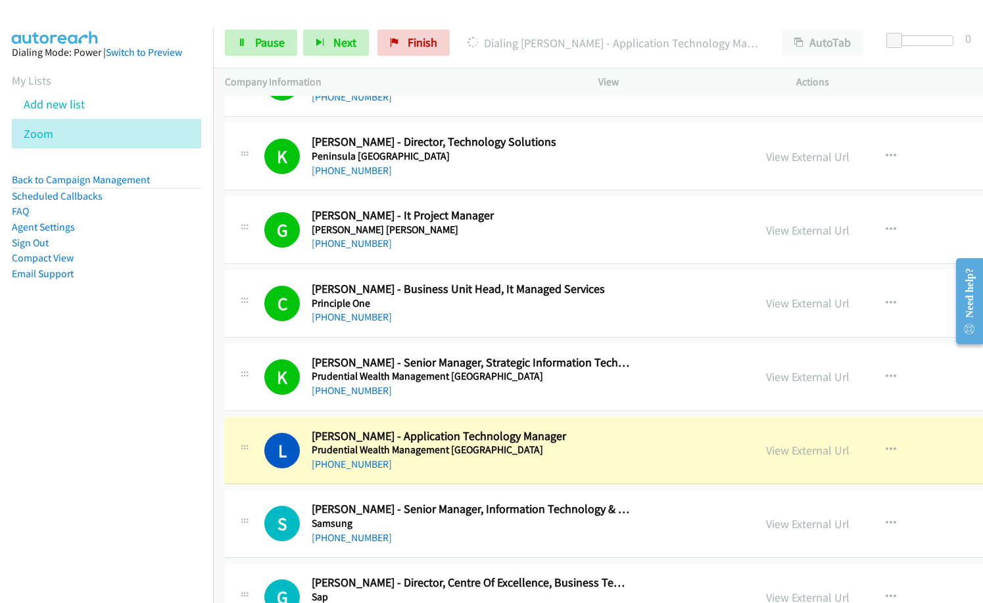
scroll to position [4009, 0]
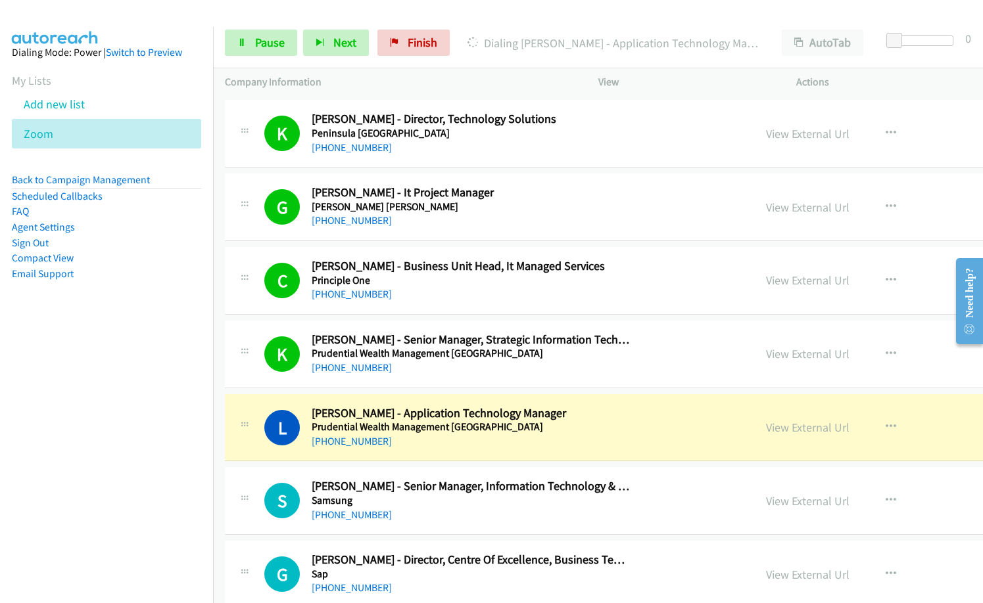
drag, startPoint x: 518, startPoint y: 460, endPoint x: 528, endPoint y: 461, distance: 10.5
click at [518, 460] on div "L Callback Scheduled [PERSON_NAME] - Application Technology Manager Prudential …" at bounding box center [730, 428] width 1010 height 68
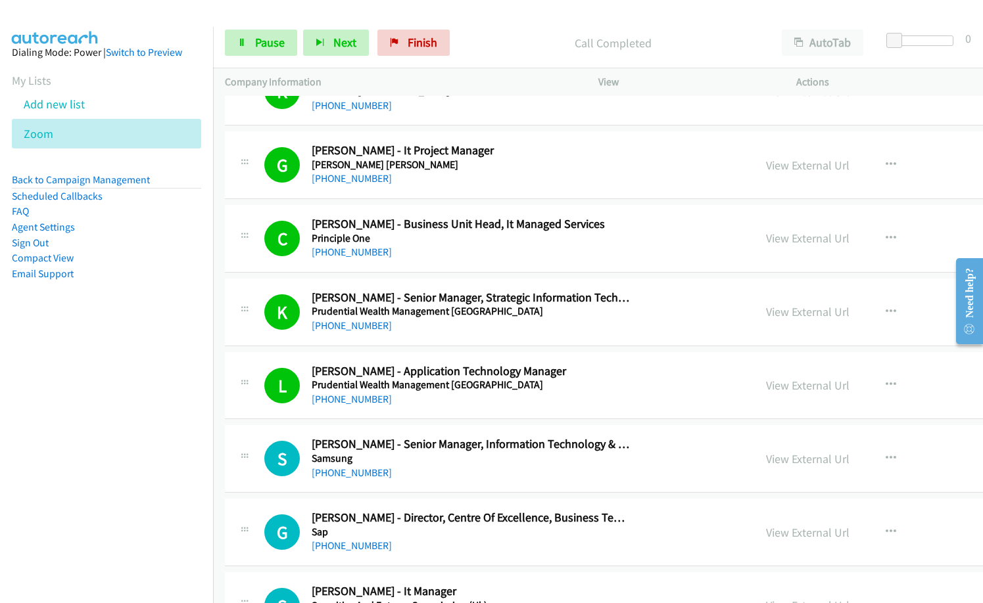
scroll to position [4075, 0]
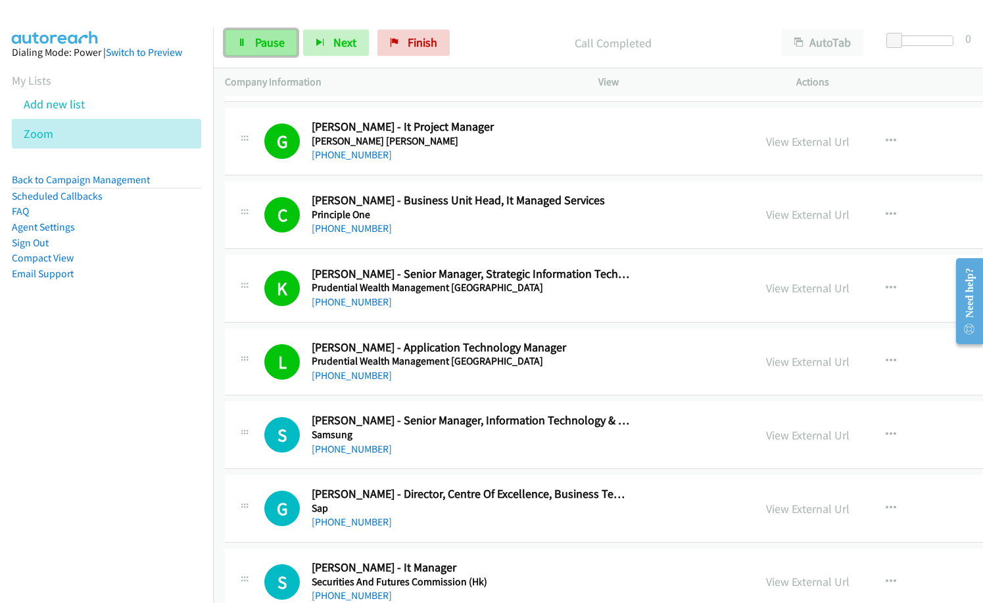
click at [286, 37] on link "Pause" at bounding box center [261, 43] width 72 height 26
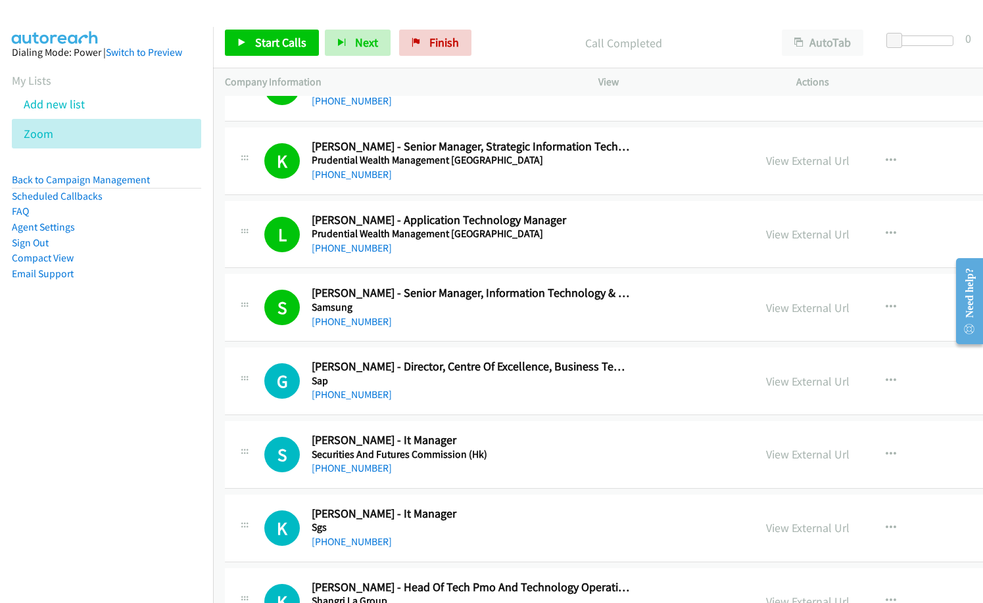
scroll to position [4206, 0]
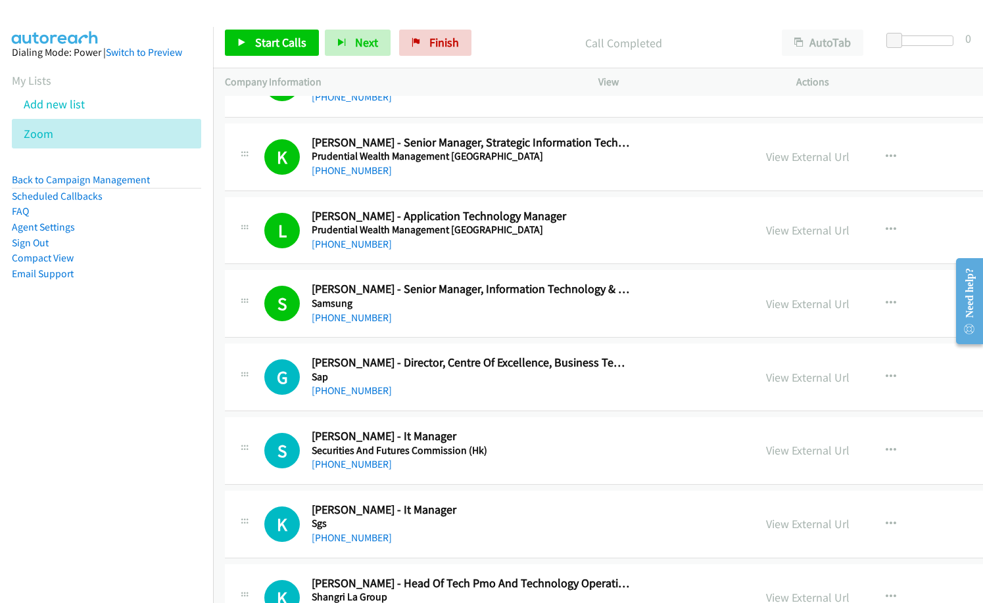
drag, startPoint x: 554, startPoint y: 459, endPoint x: 981, endPoint y: 524, distance: 432.1
click at [873, 446] on button "button" at bounding box center [890, 451] width 35 height 26
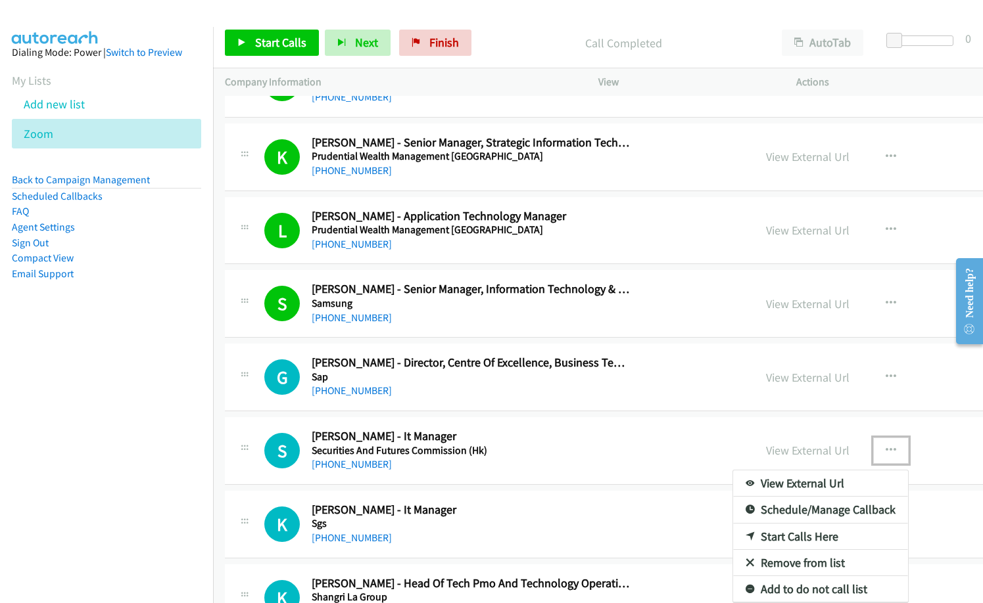
click at [733, 534] on link "Start Calls Here" at bounding box center [820, 537] width 175 height 26
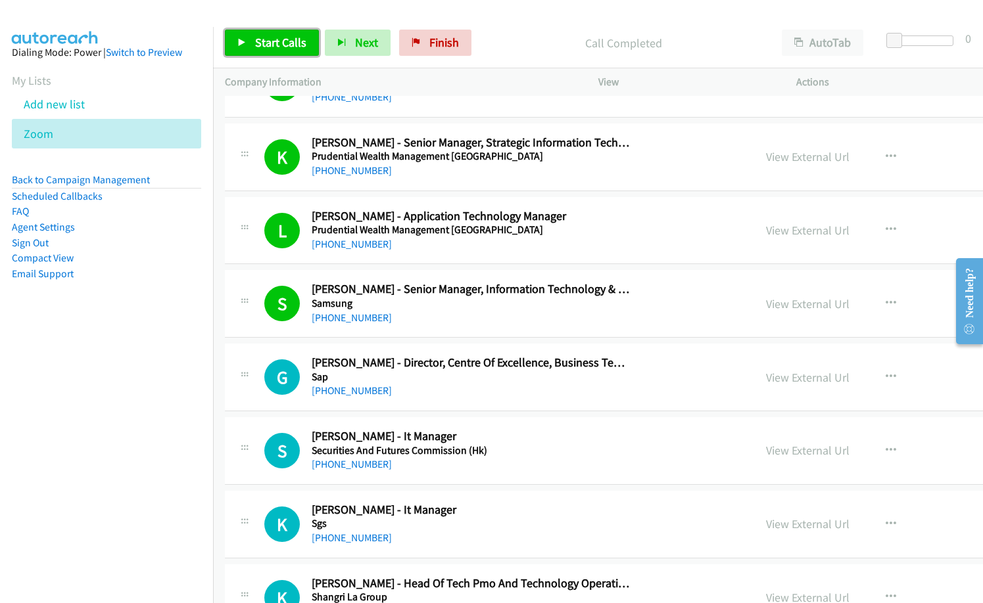
click at [289, 38] on span "Start Calls" at bounding box center [280, 42] width 51 height 15
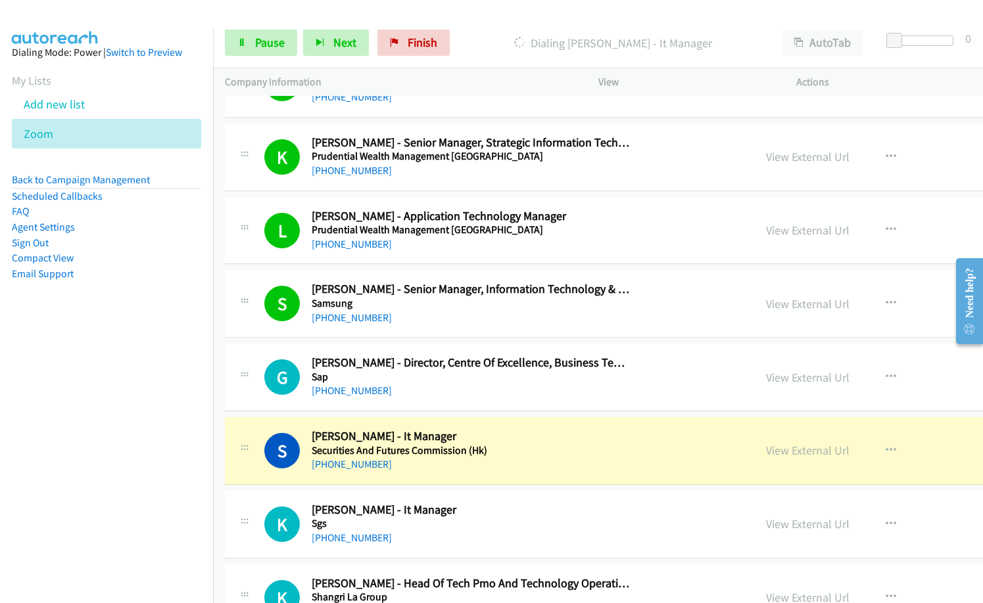
click at [474, 42] on p "Dialing [PERSON_NAME] - It Manager" at bounding box center [612, 43] width 290 height 18
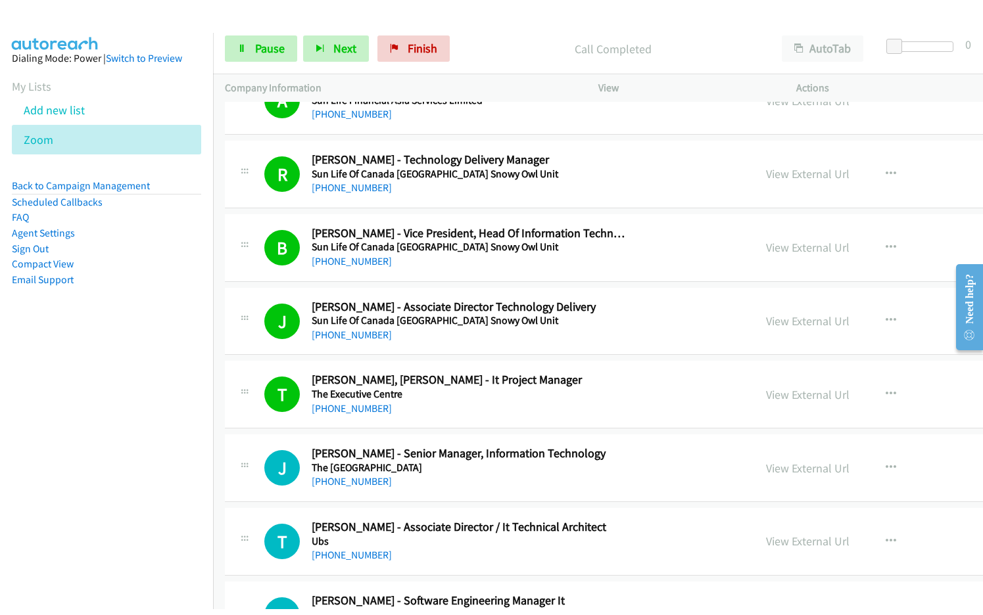
scroll to position [5323, 0]
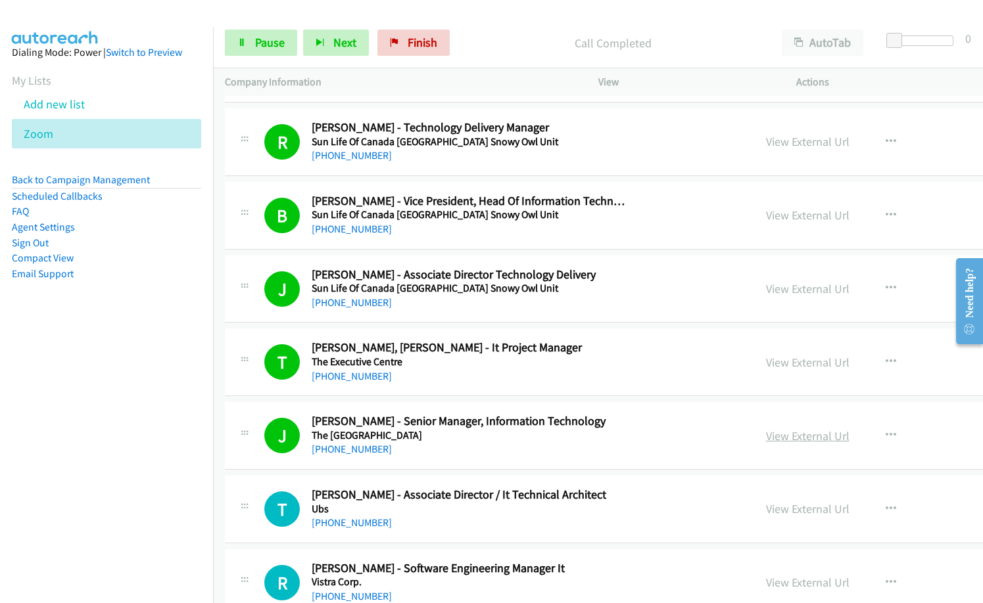
click at [766, 442] on link "View External Url" at bounding box center [807, 435] width 83 height 15
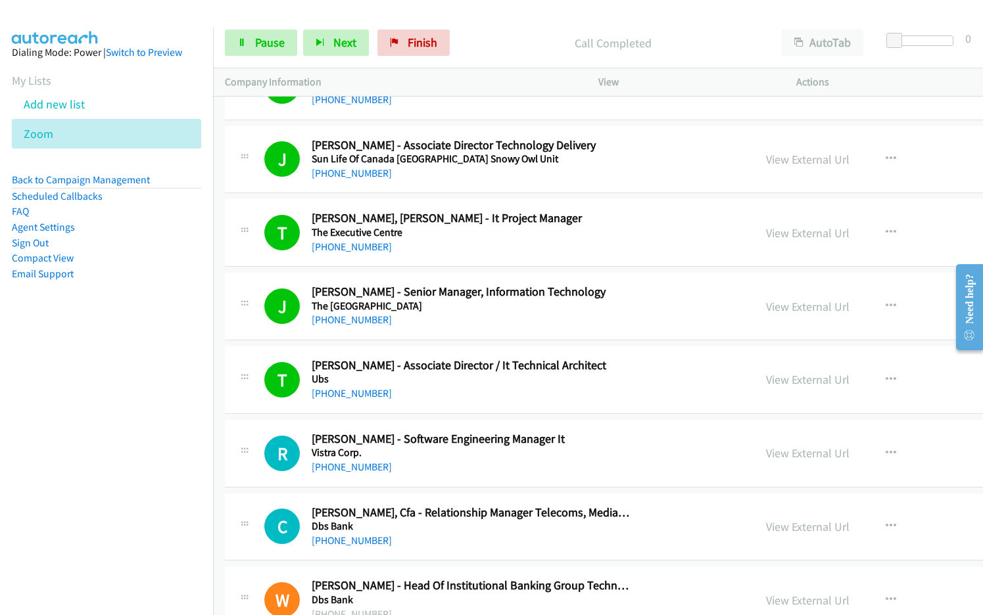
scroll to position [5455, 0]
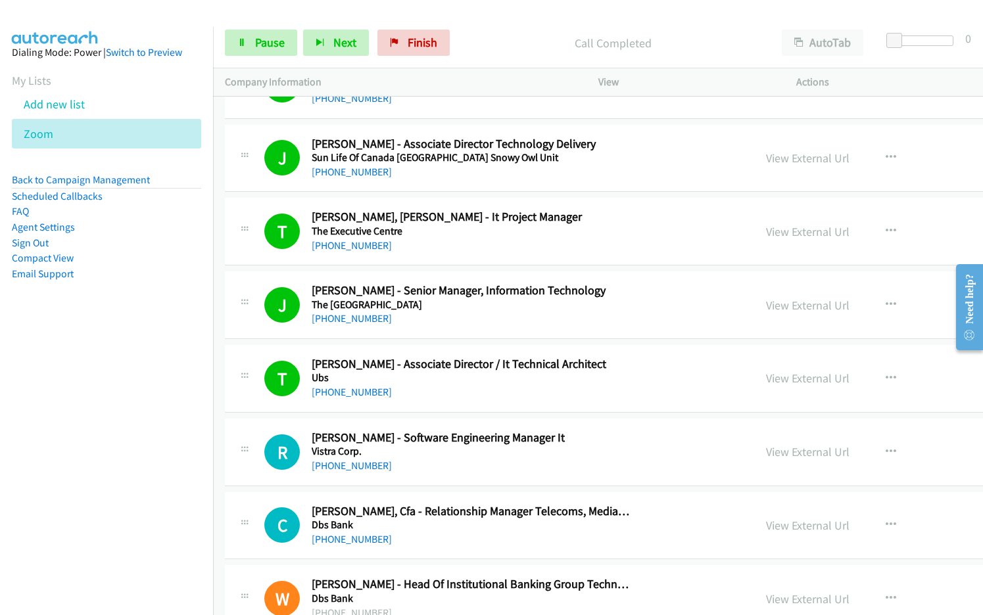
click at [455, 393] on div "[PHONE_NUMBER]" at bounding box center [470, 392] width 317 height 16
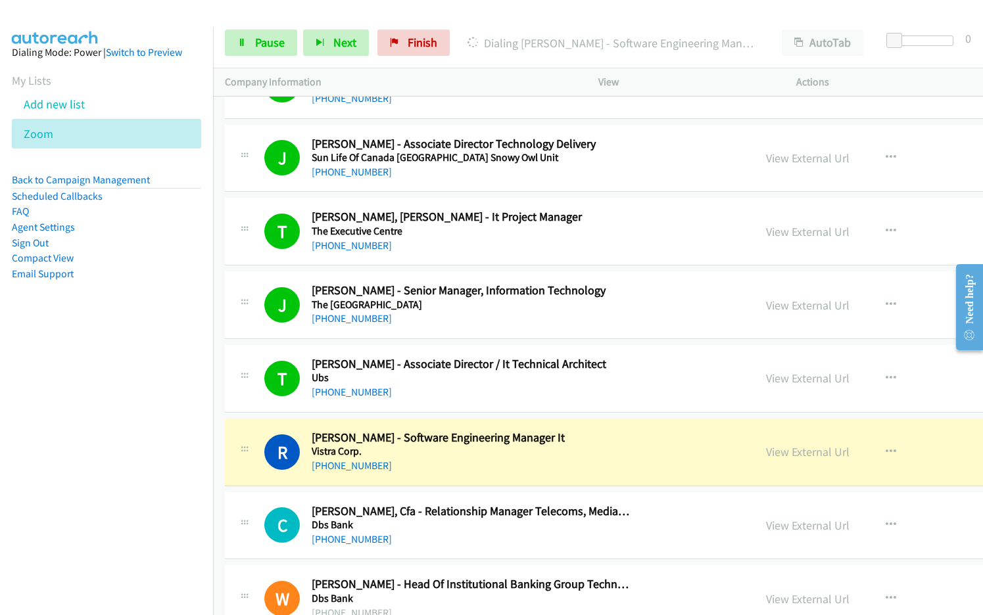
click at [407, 455] on h5 "Vistra Corp." at bounding box center [470, 451] width 317 height 13
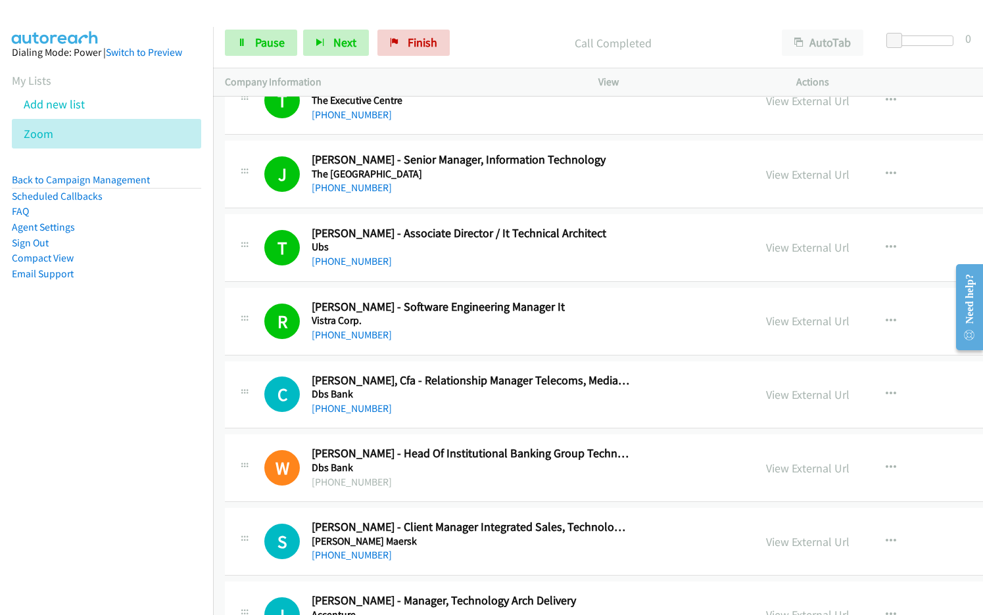
scroll to position [5586, 0]
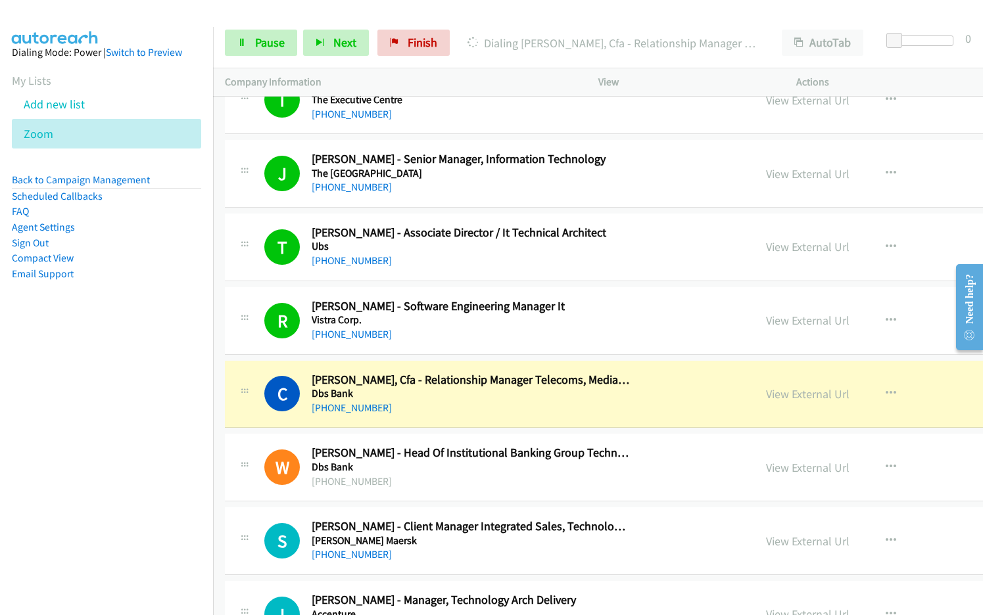
click at [463, 411] on div "[PHONE_NUMBER]" at bounding box center [470, 408] width 317 height 16
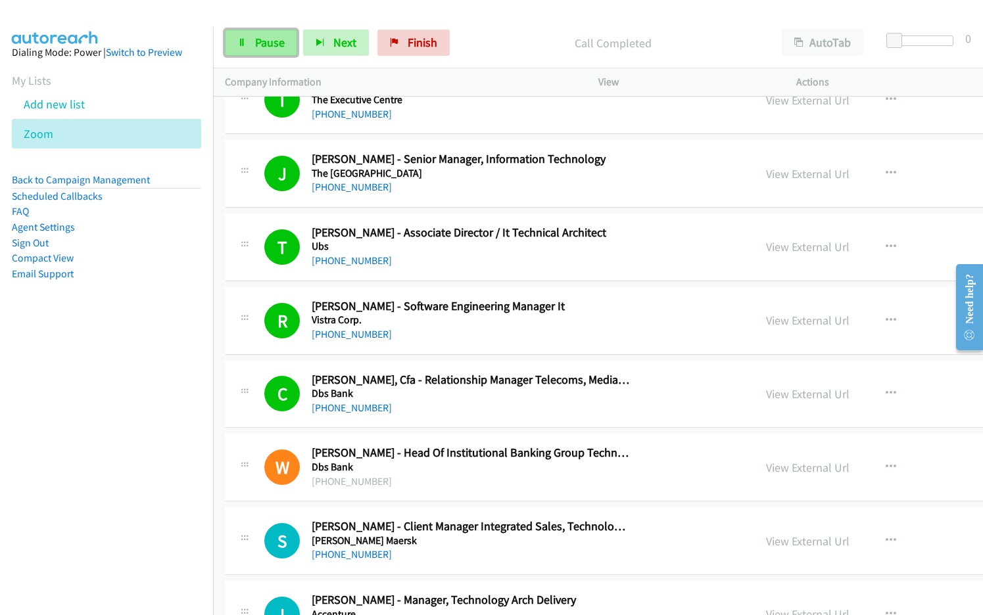
click at [266, 44] on span "Pause" at bounding box center [270, 42] width 30 height 15
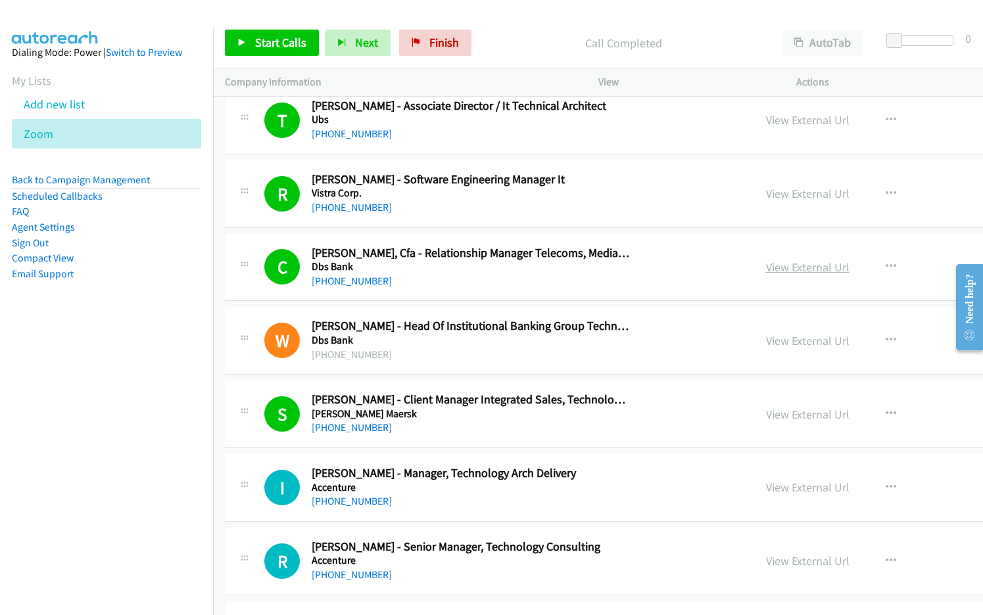
scroll to position [5718, 0]
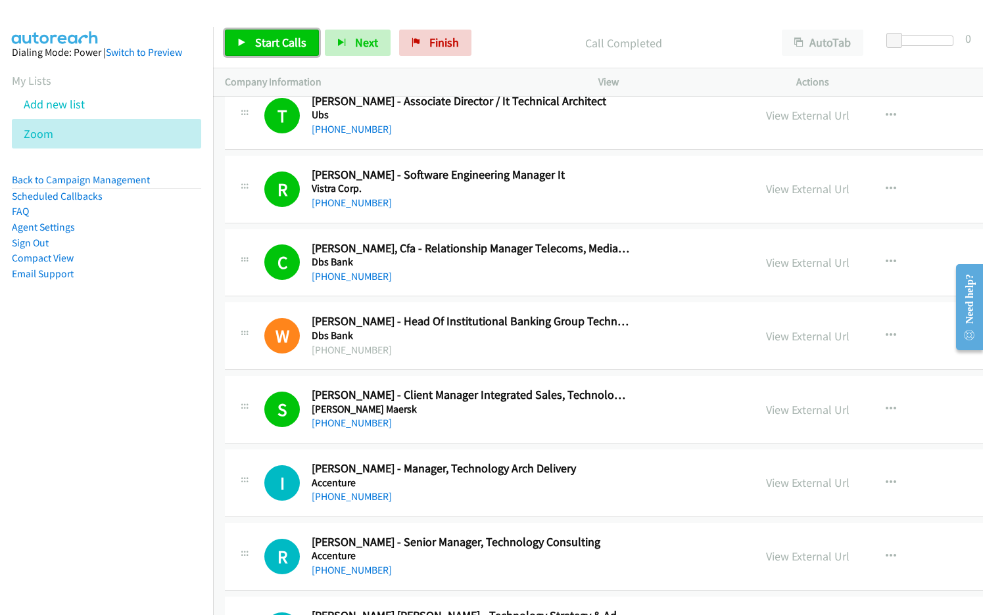
click at [294, 43] on span "Start Calls" at bounding box center [280, 42] width 51 height 15
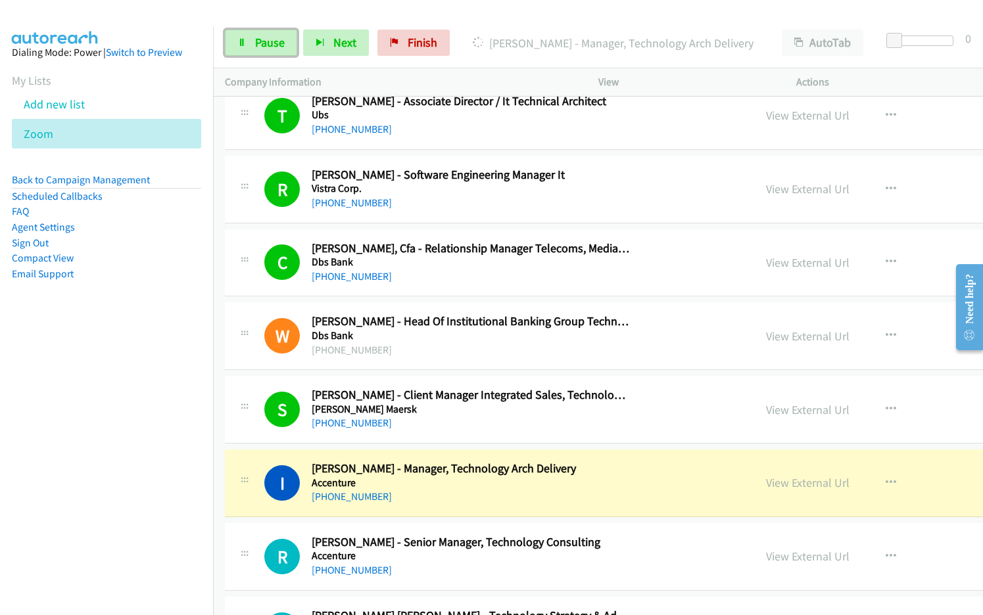
drag, startPoint x: 266, startPoint y: 39, endPoint x: 558, endPoint y: 181, distance: 324.8
click at [266, 39] on span "Pause" at bounding box center [270, 42] width 30 height 15
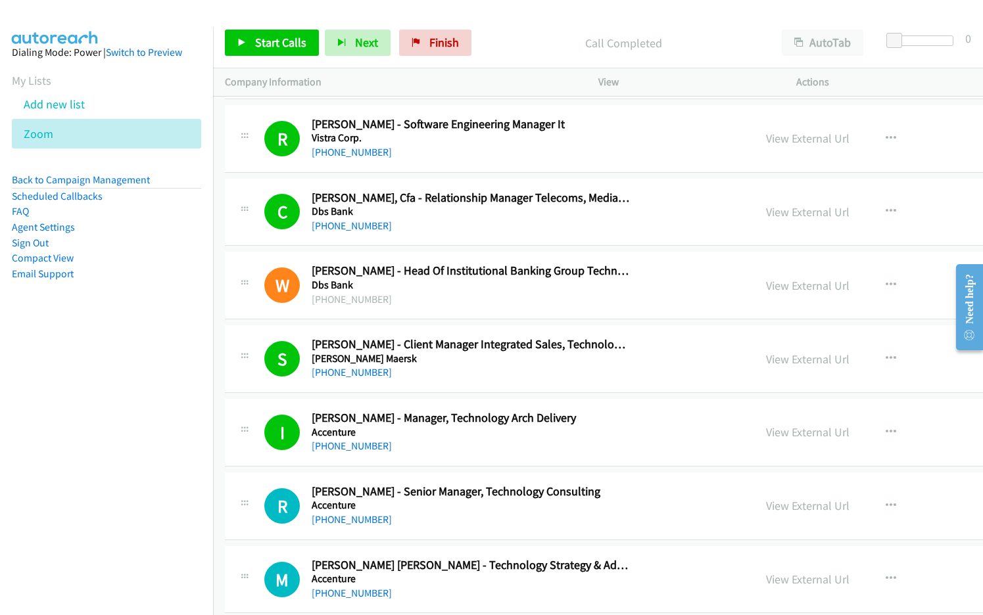
scroll to position [5783, 0]
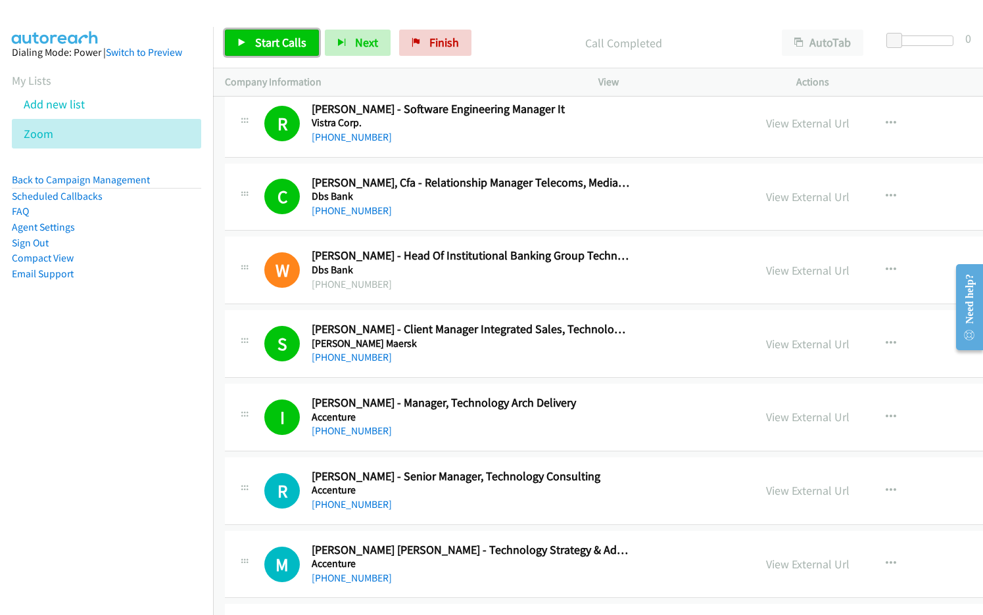
click at [268, 36] on span "Start Calls" at bounding box center [280, 42] width 51 height 15
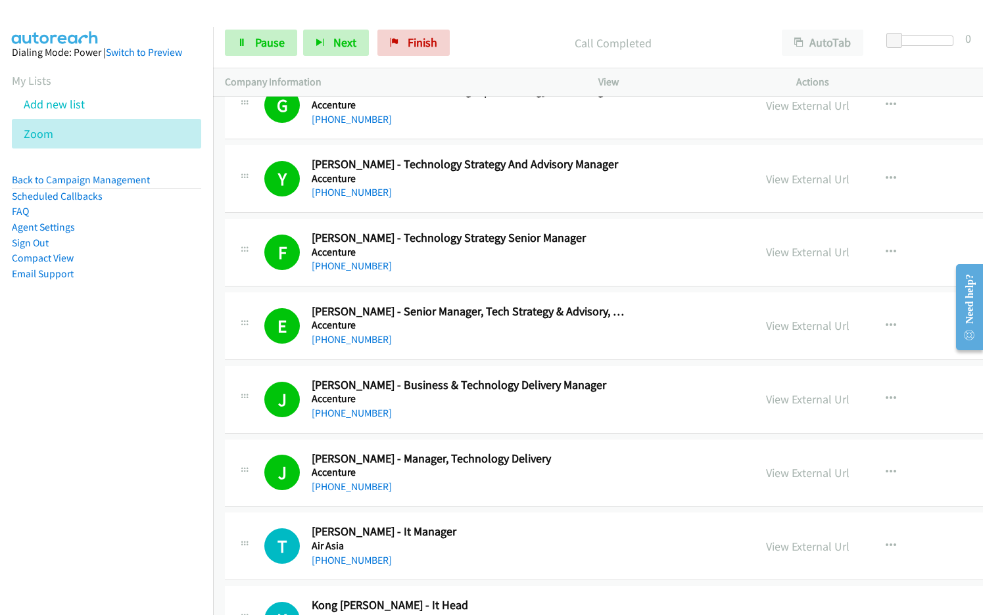
scroll to position [6506, 0]
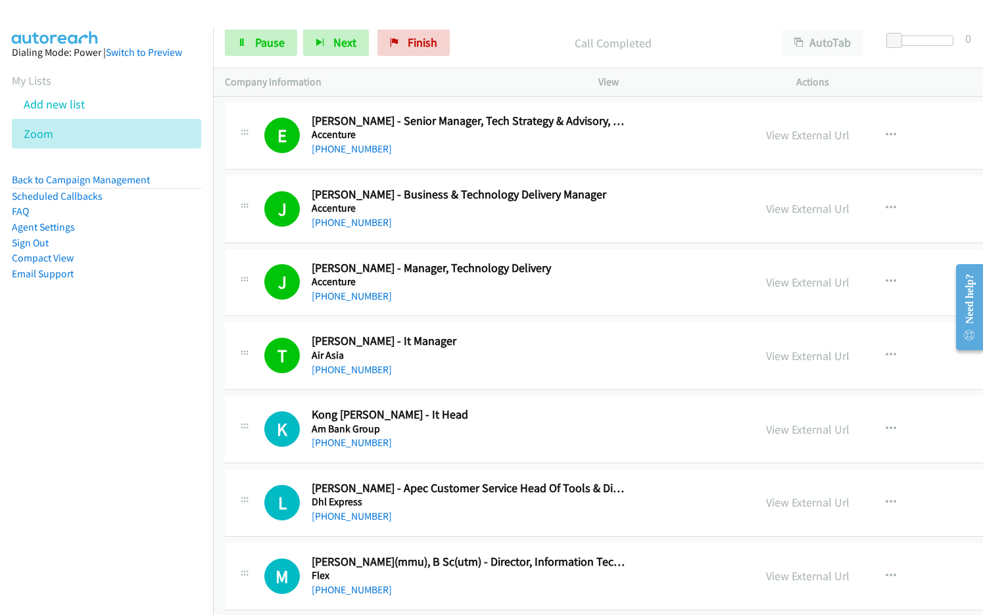
click at [474, 299] on div "[PHONE_NUMBER]" at bounding box center [470, 297] width 317 height 16
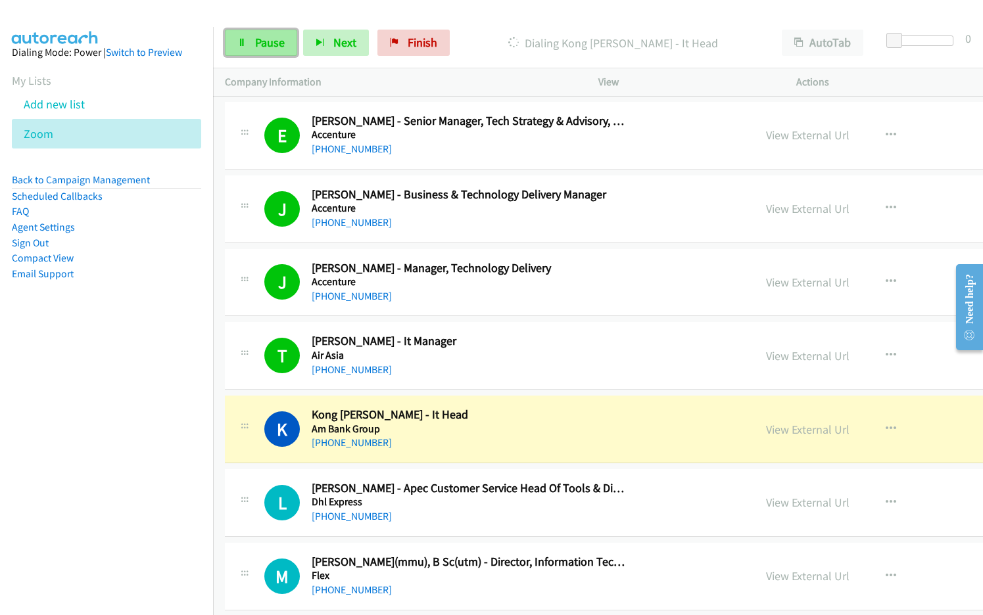
click at [267, 47] on span "Pause" at bounding box center [270, 42] width 30 height 15
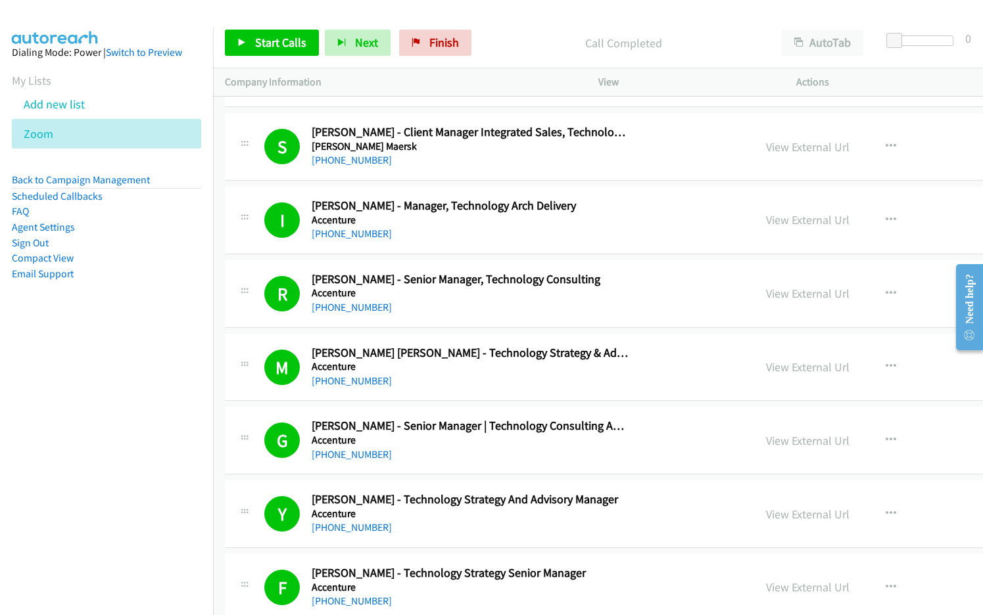
scroll to position [5783, 0]
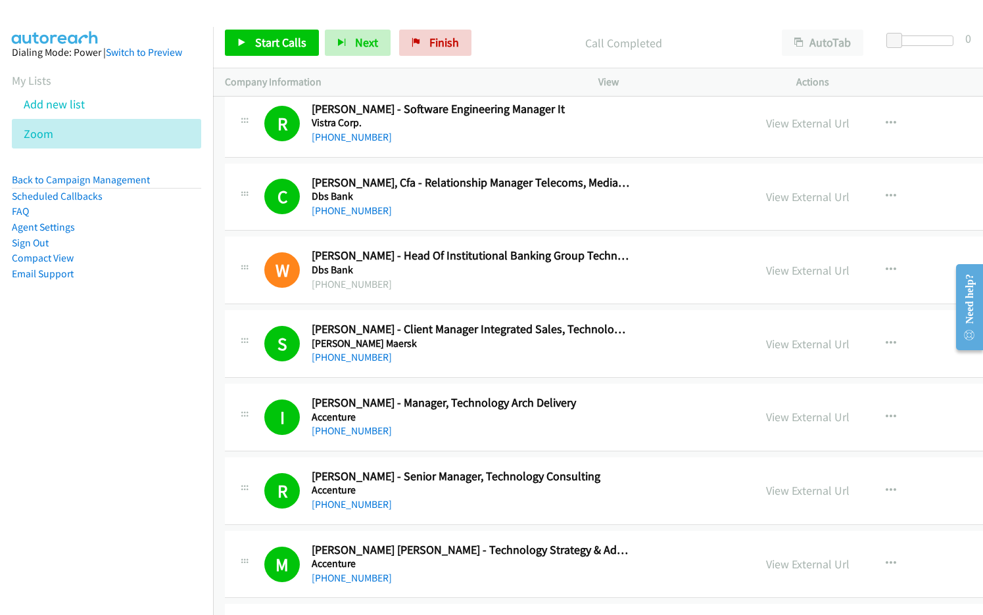
click at [530, 434] on div "[PHONE_NUMBER]" at bounding box center [470, 431] width 317 height 16
click at [766, 490] on link "View External Url" at bounding box center [807, 490] width 83 height 15
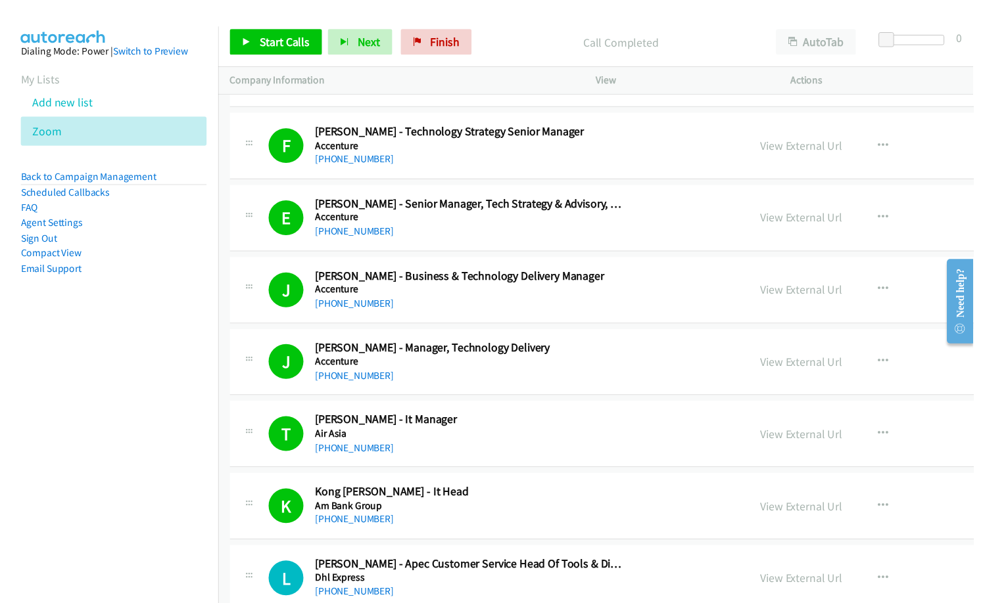
scroll to position [6440, 0]
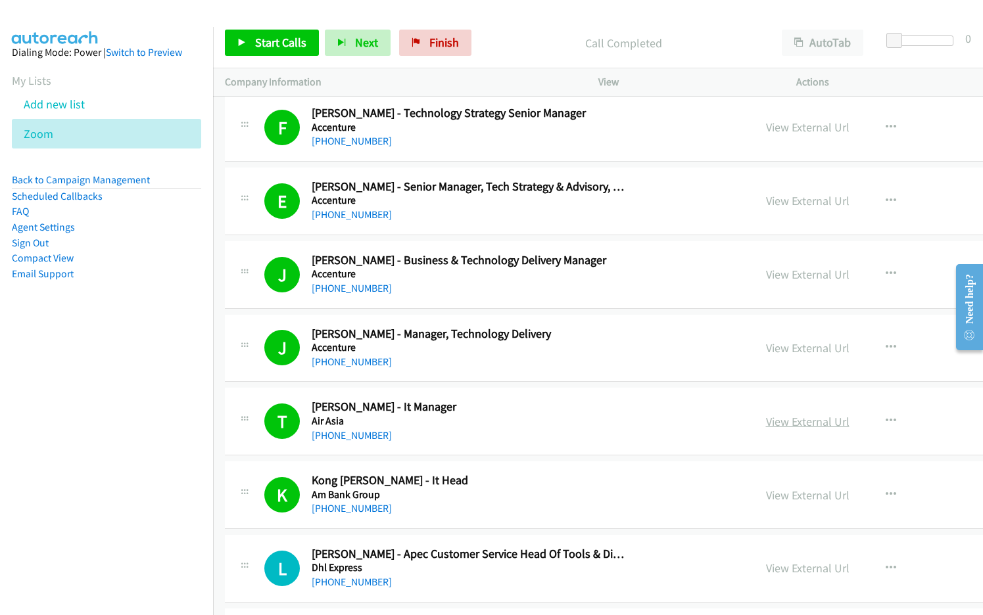
click at [766, 424] on link "View External Url" at bounding box center [807, 421] width 83 height 15
click at [766, 492] on link "View External Url" at bounding box center [807, 495] width 83 height 15
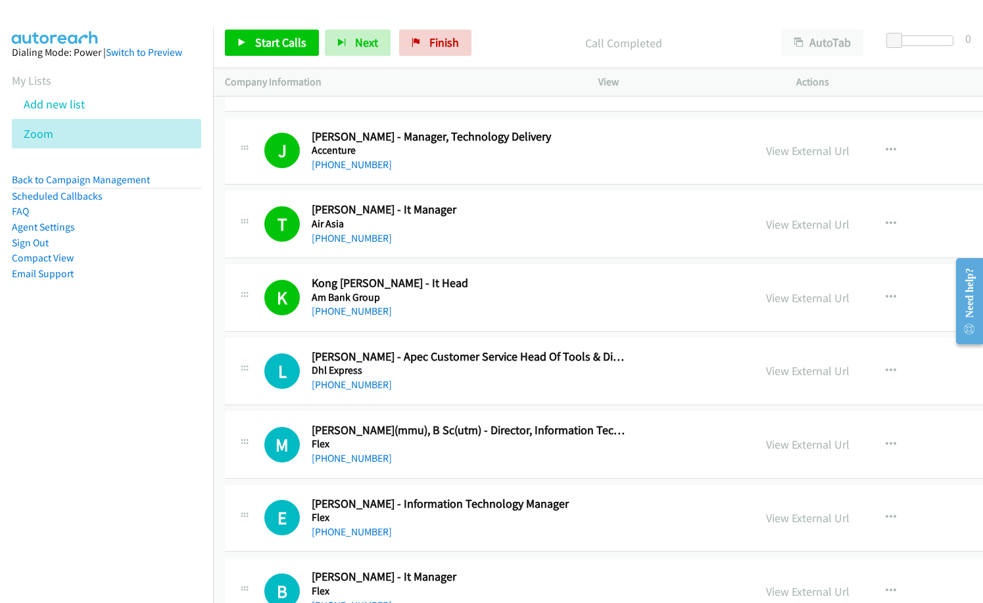
scroll to position [6769, 0]
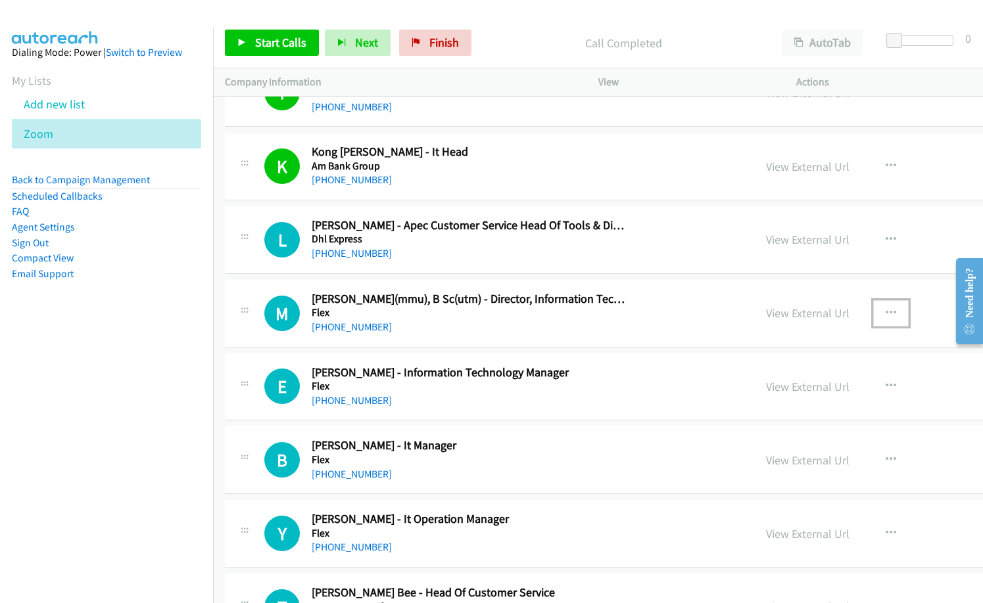
drag, startPoint x: 784, startPoint y: 305, endPoint x: 754, endPoint y: 349, distance: 53.4
click at [873, 307] on button "button" at bounding box center [890, 313] width 35 height 26
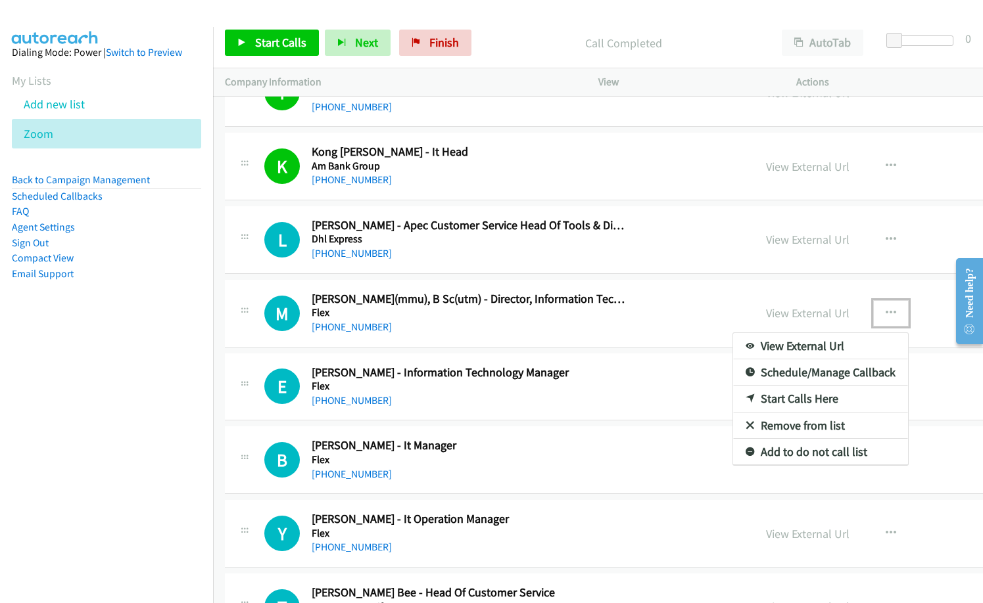
click at [733, 395] on link "Start Calls Here" at bounding box center [820, 399] width 175 height 26
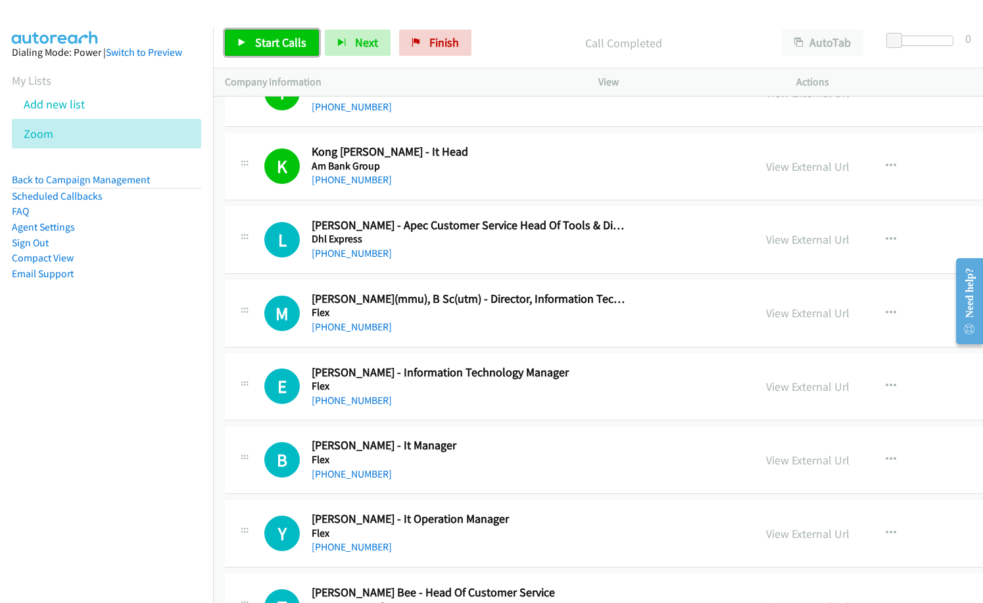
click at [304, 51] on link "Start Calls" at bounding box center [272, 43] width 94 height 26
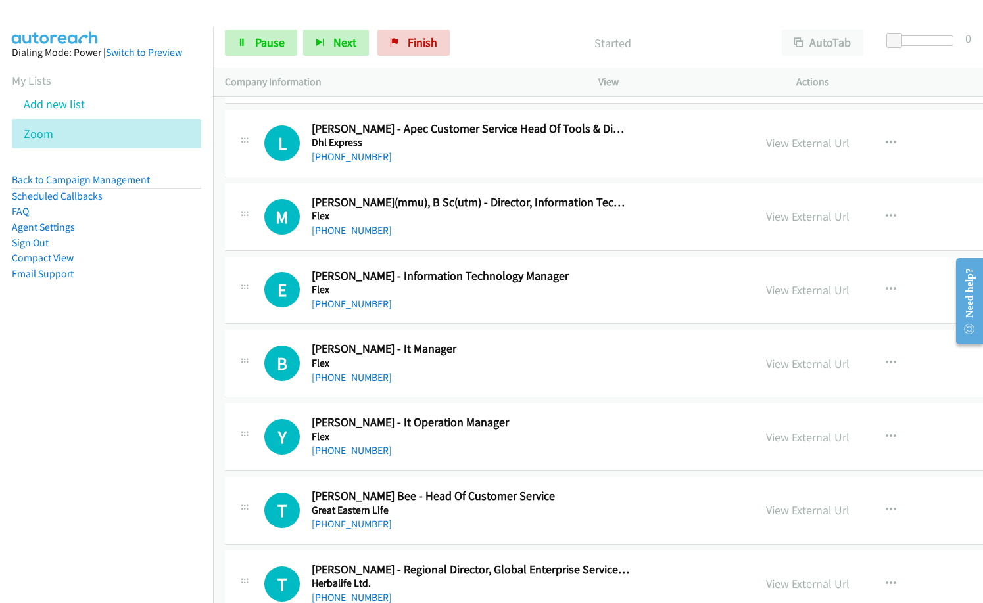
scroll to position [6901, 0]
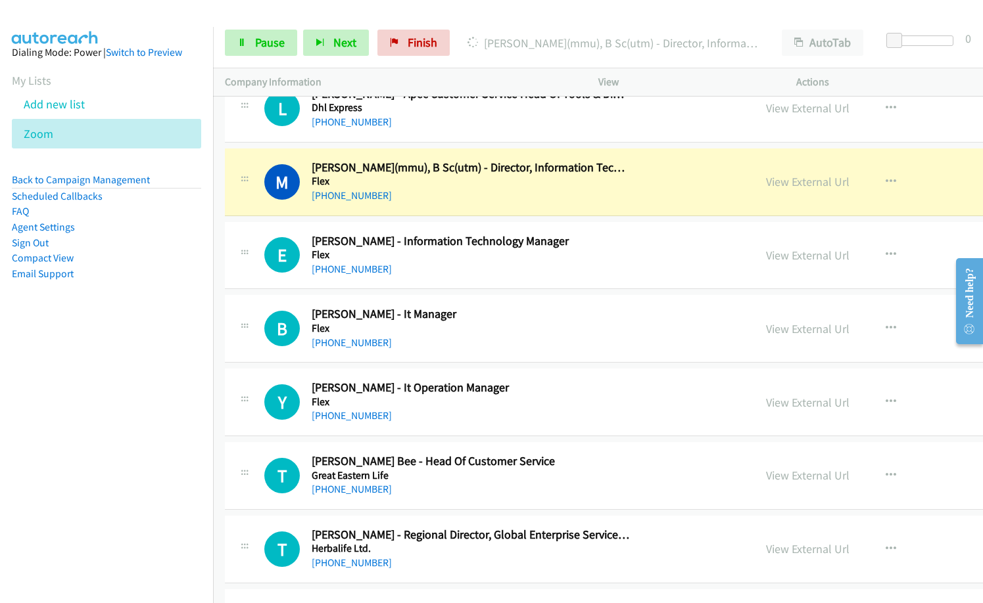
drag, startPoint x: 534, startPoint y: 503, endPoint x: 497, endPoint y: 501, distance: 36.8
click at [175, 449] on nav "Dialing Mode: Power | Switch to Preview My Lists Add new list Zoom Back to Camp…" at bounding box center [107, 328] width 214 height 603
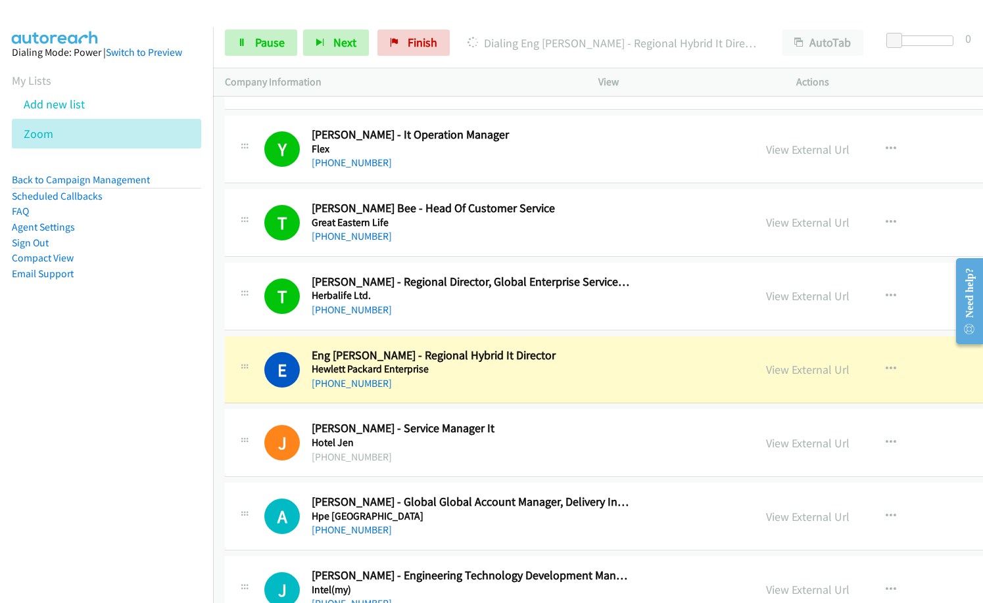
scroll to position [7229, 0]
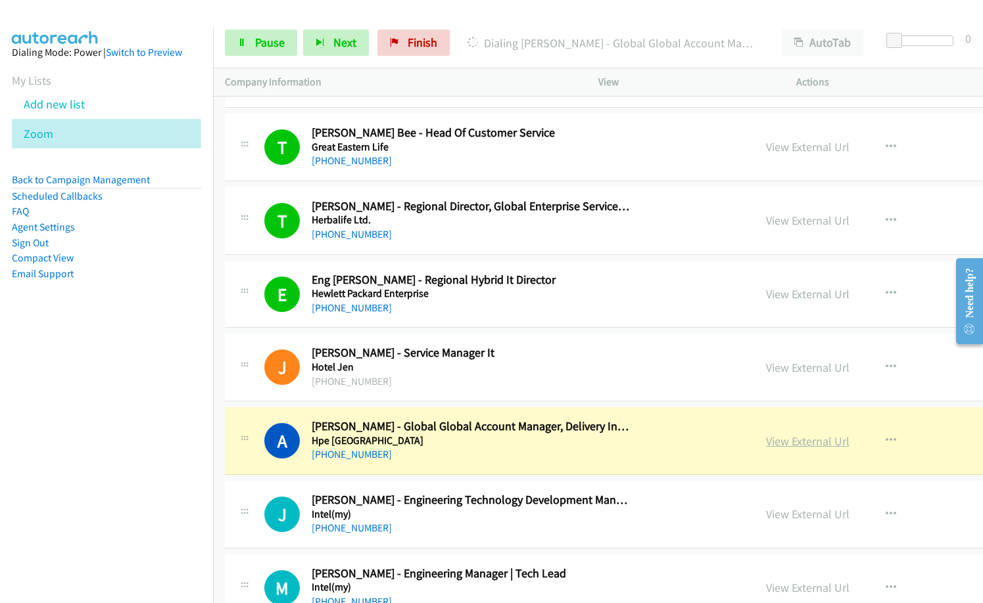
click at [766, 439] on link "View External Url" at bounding box center [807, 441] width 83 height 15
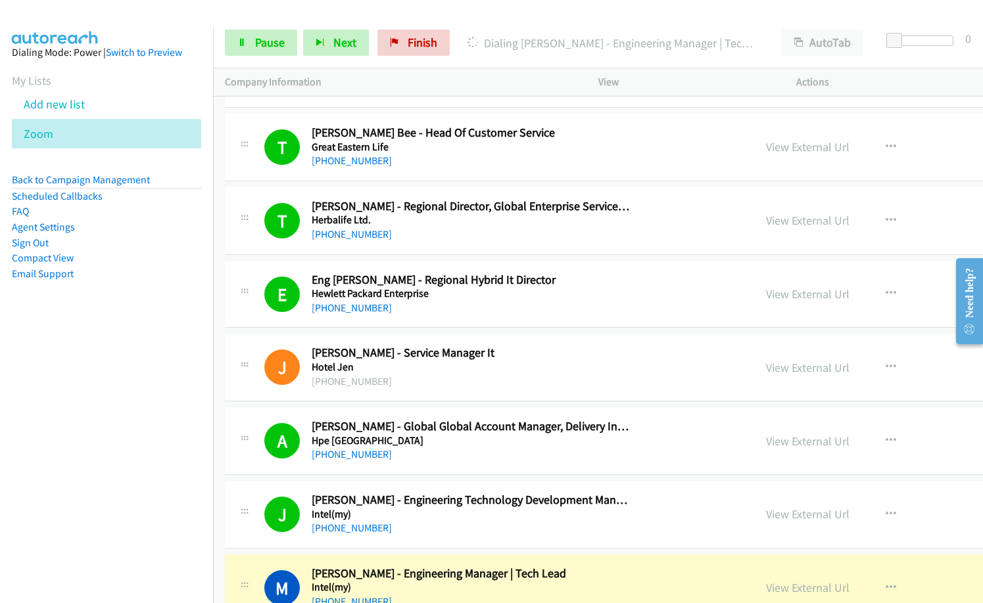
scroll to position [7426, 0]
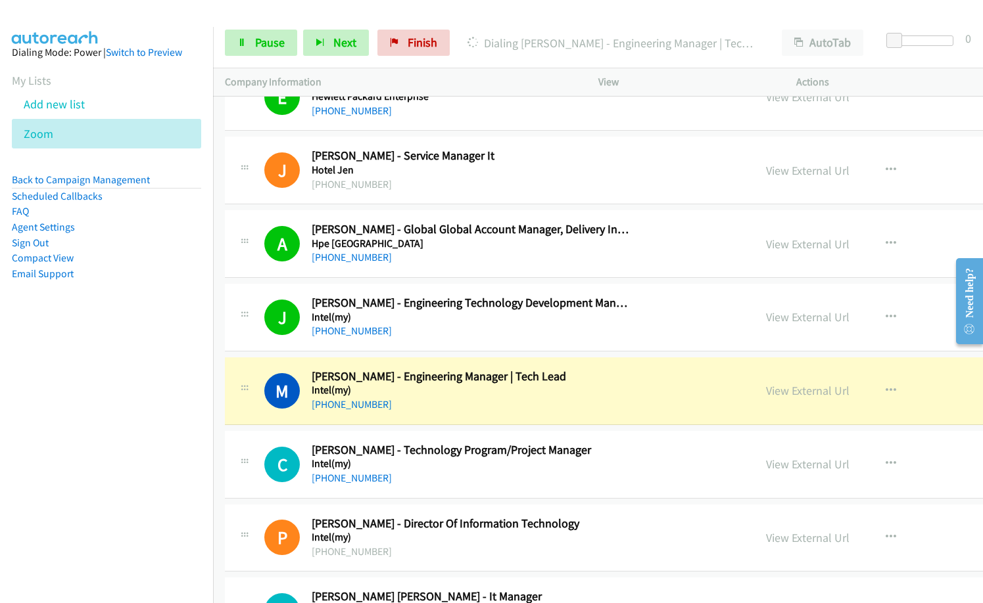
drag, startPoint x: 427, startPoint y: 419, endPoint x: 531, endPoint y: 409, distance: 104.3
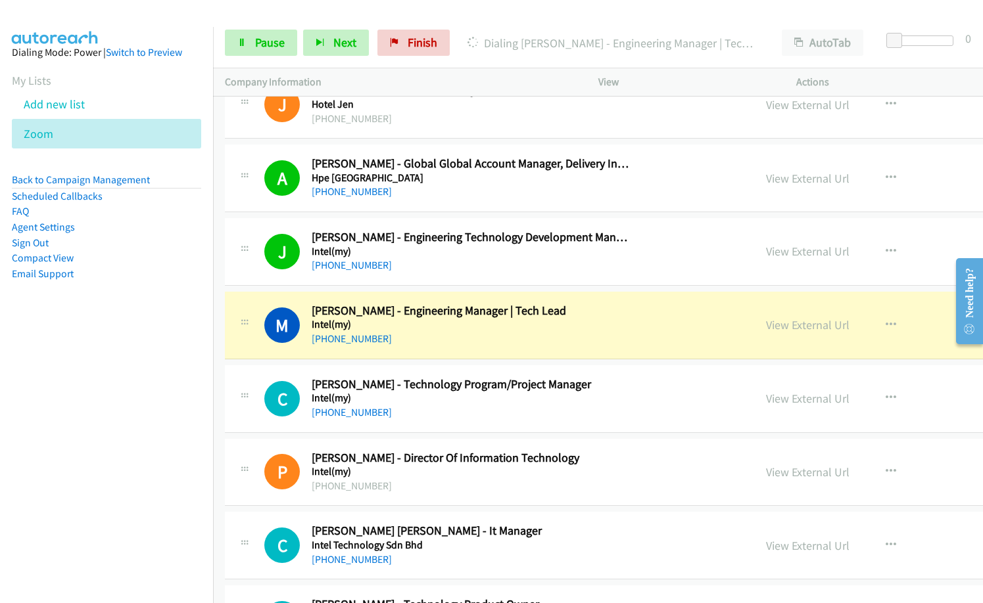
click at [456, 339] on div "[PHONE_NUMBER]" at bounding box center [470, 339] width 317 height 16
click at [476, 348] on div "M Callback Scheduled [PERSON_NAME] - Engineering Manager | Tech Lead Intel(my) …" at bounding box center [730, 326] width 1010 height 68
click at [766, 327] on link "View External Url" at bounding box center [807, 324] width 83 height 15
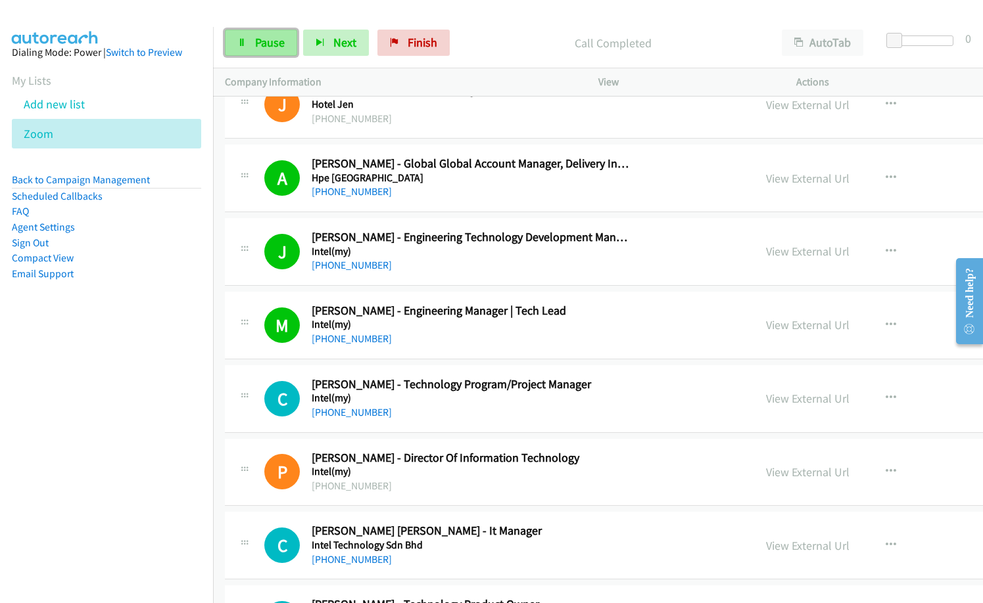
click at [273, 39] on span "Pause" at bounding box center [270, 42] width 30 height 15
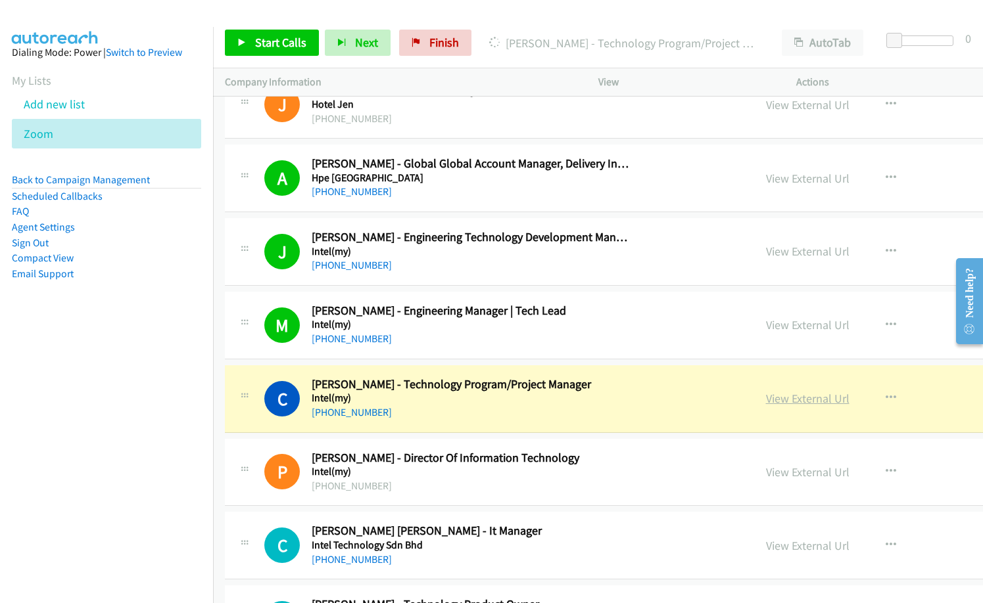
click at [766, 402] on link "View External Url" at bounding box center [807, 398] width 83 height 15
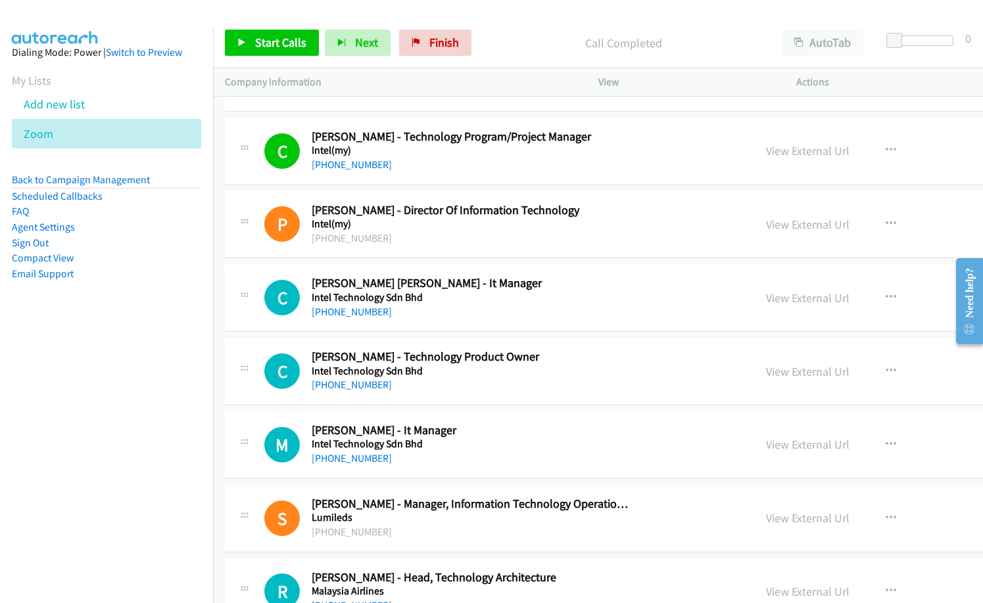
scroll to position [7755, 0]
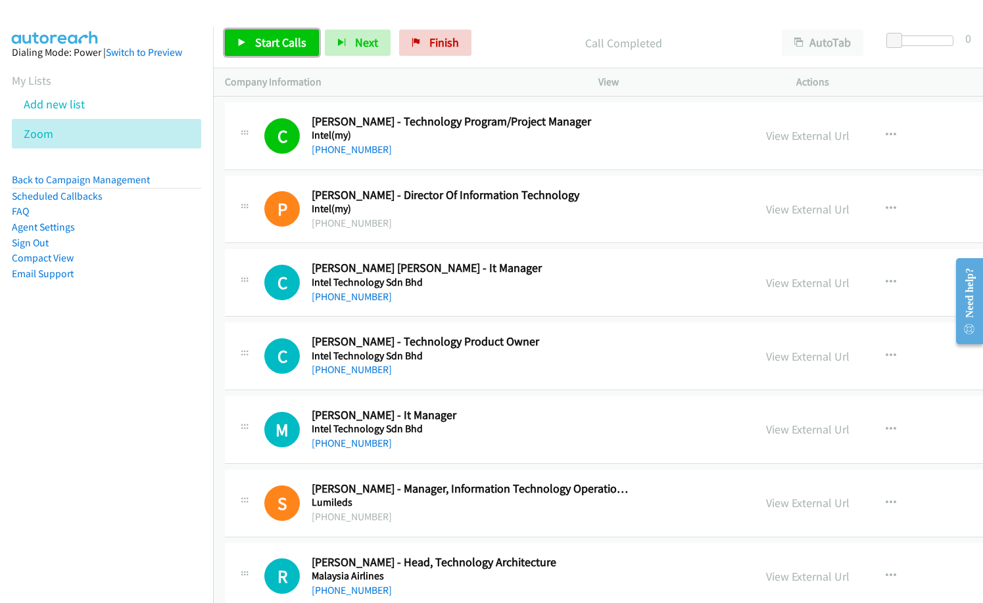
click at [279, 44] on span "Start Calls" at bounding box center [280, 42] width 51 height 15
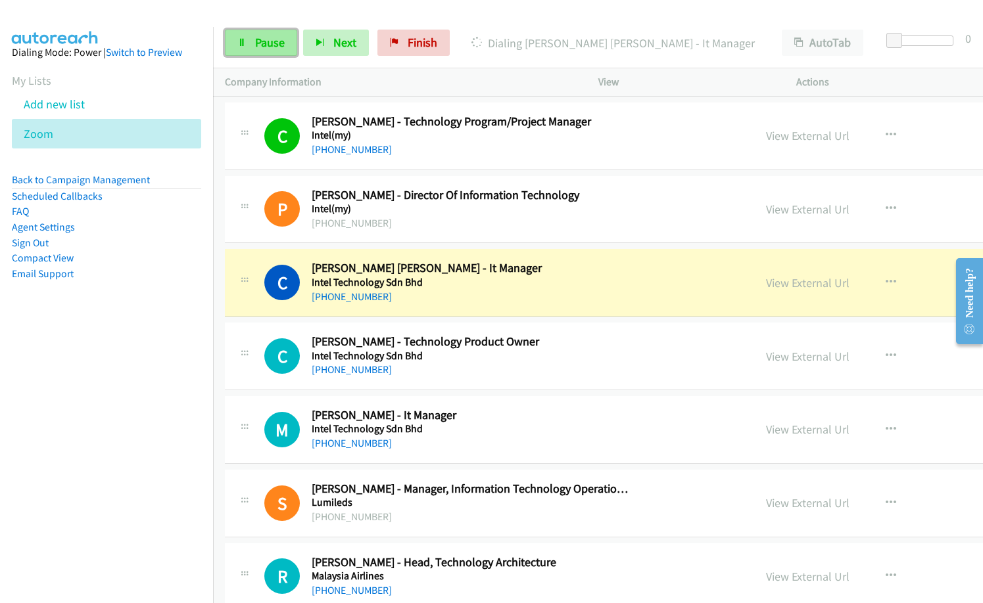
click at [258, 42] on span "Pause" at bounding box center [270, 42] width 30 height 15
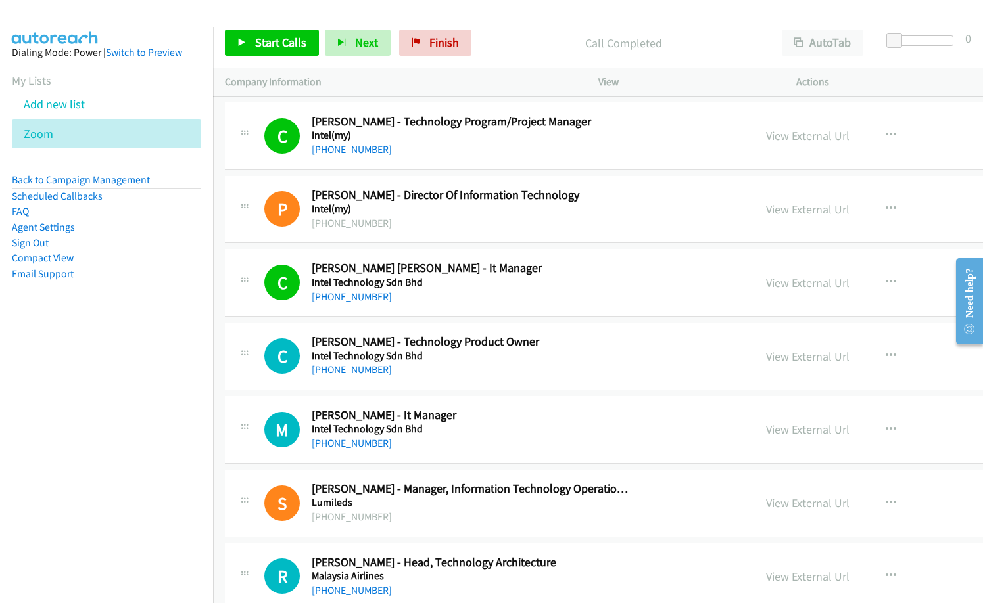
click at [501, 21] on div "Start Calls Pause Next Finish Call Completed AutoTab AutoTab 0" at bounding box center [598, 43] width 770 height 51
click at [885, 428] on icon "button" at bounding box center [890, 430] width 11 height 11
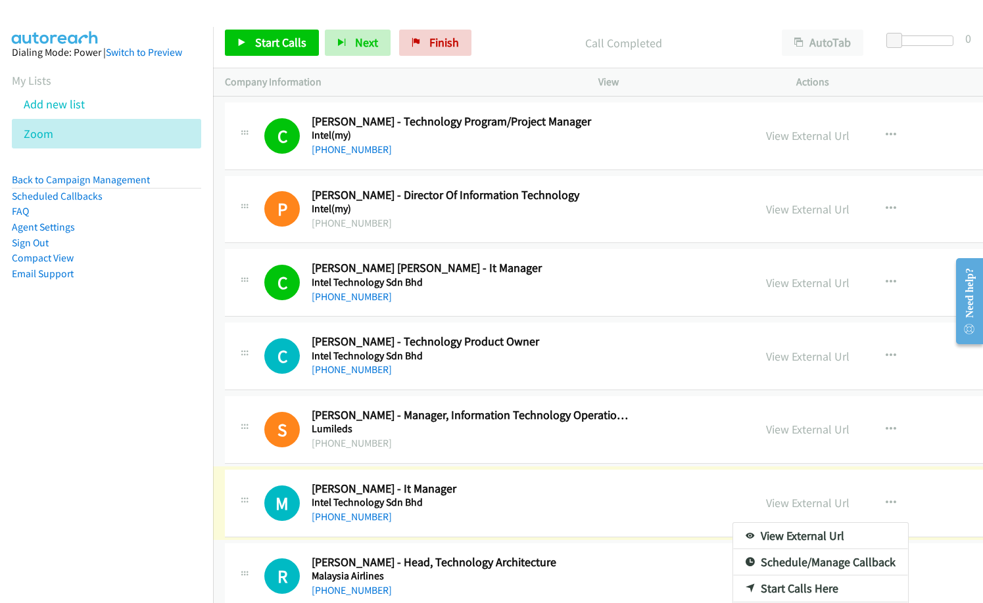
click at [269, 32] on div at bounding box center [491, 301] width 983 height 603
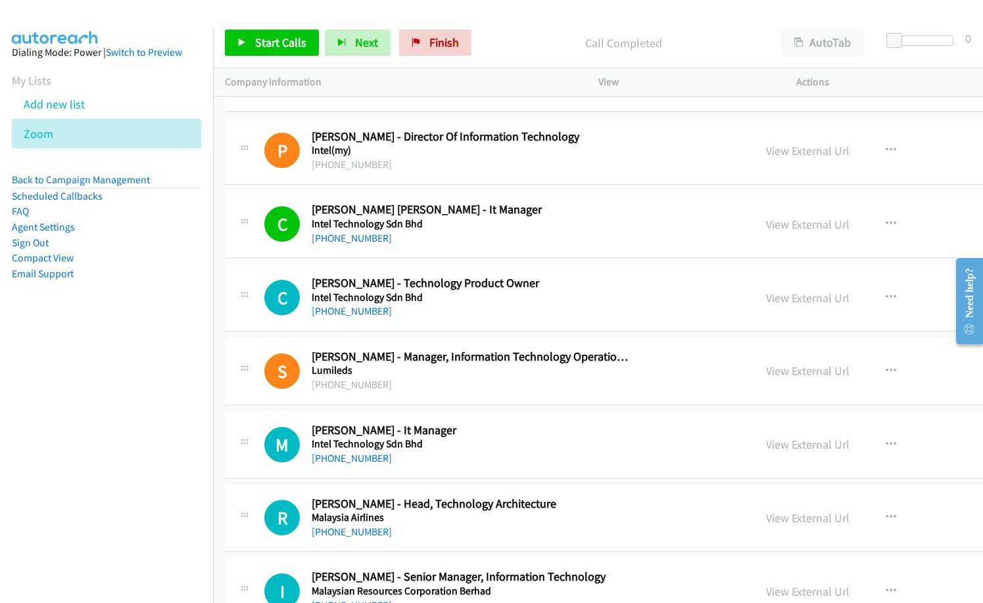
scroll to position [7886, 0]
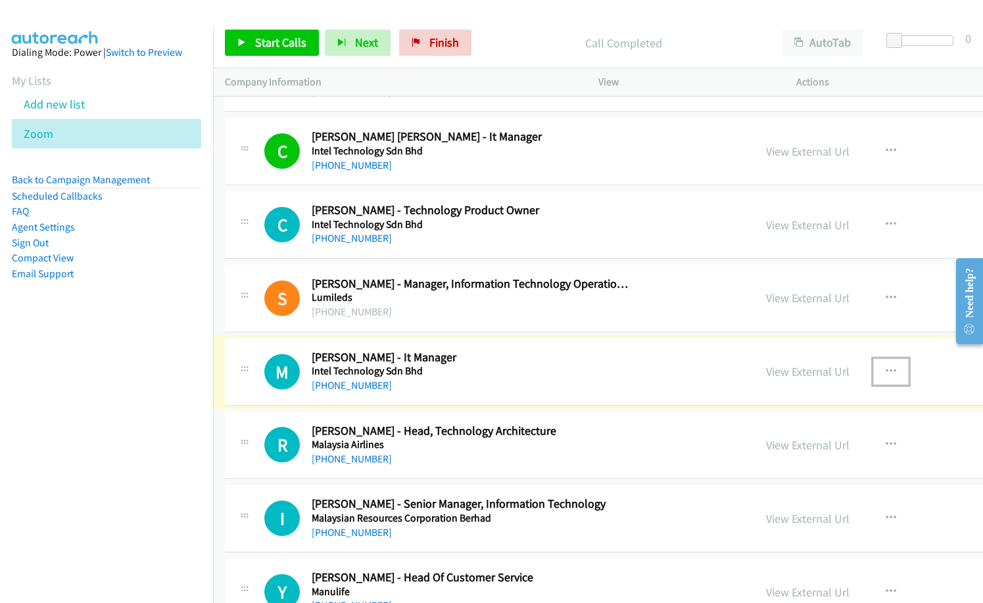
click at [885, 367] on icon "button" at bounding box center [890, 372] width 11 height 11
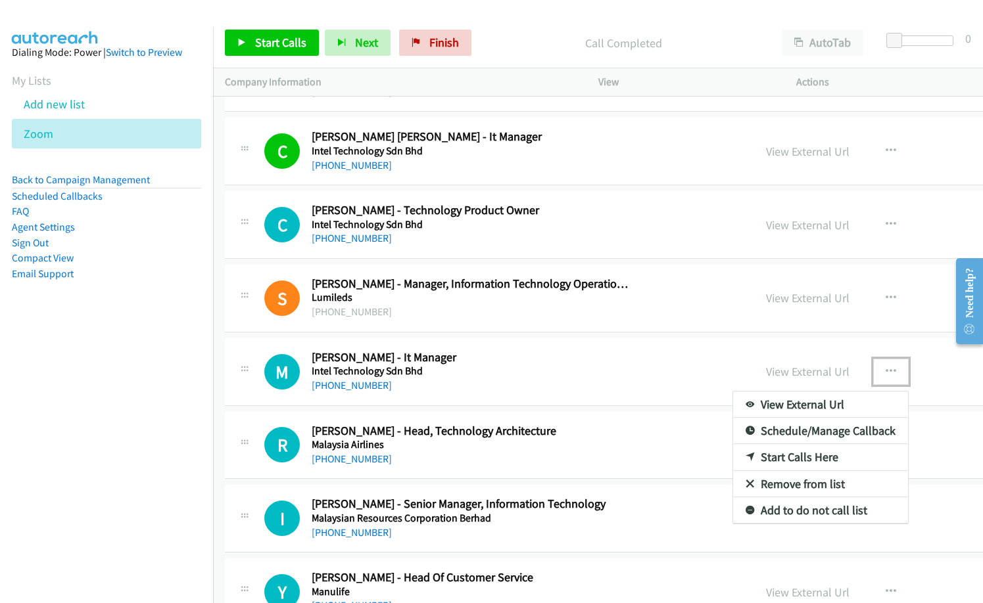
click at [733, 460] on link "Start Calls Here" at bounding box center [820, 457] width 175 height 26
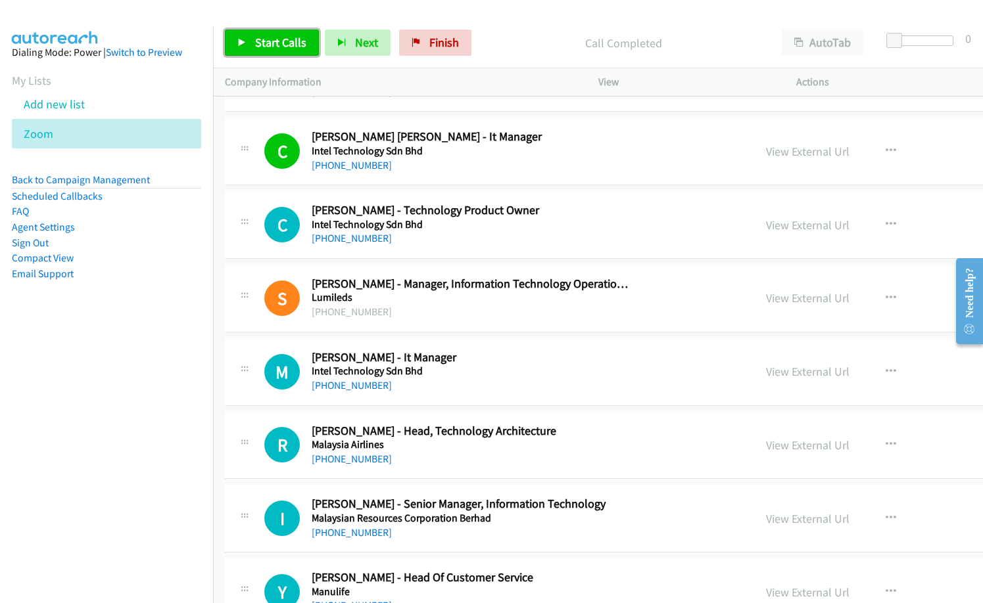
click at [285, 49] on span "Start Calls" at bounding box center [280, 42] width 51 height 15
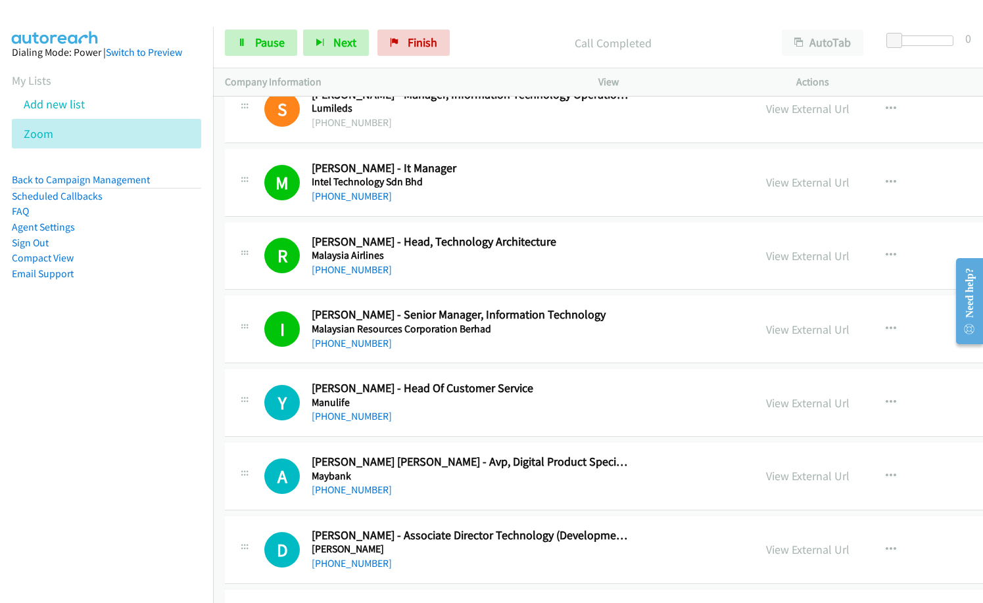
scroll to position [8083, 0]
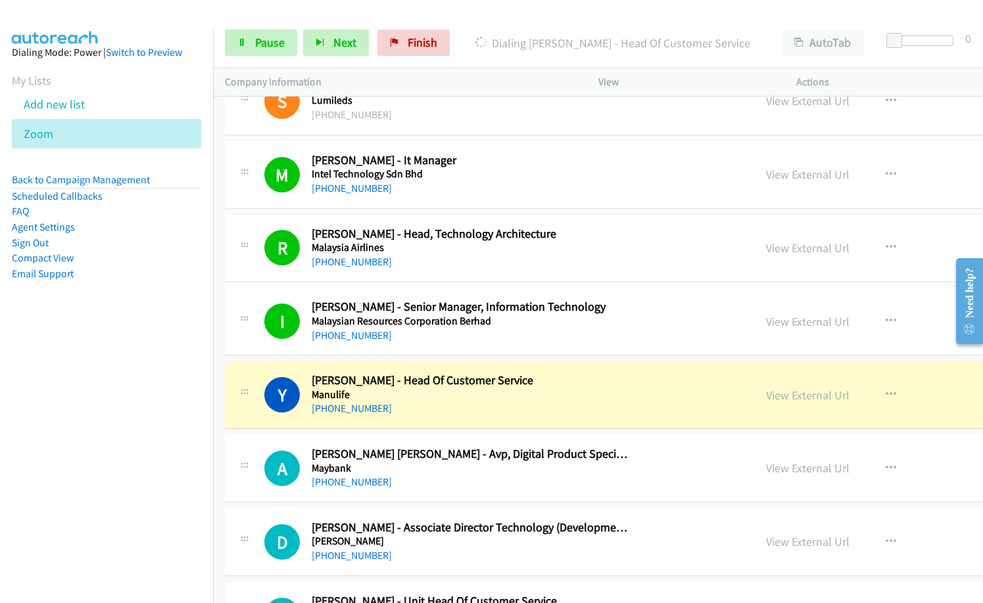
click at [521, 476] on div "[PHONE_NUMBER]" at bounding box center [470, 482] width 317 height 16
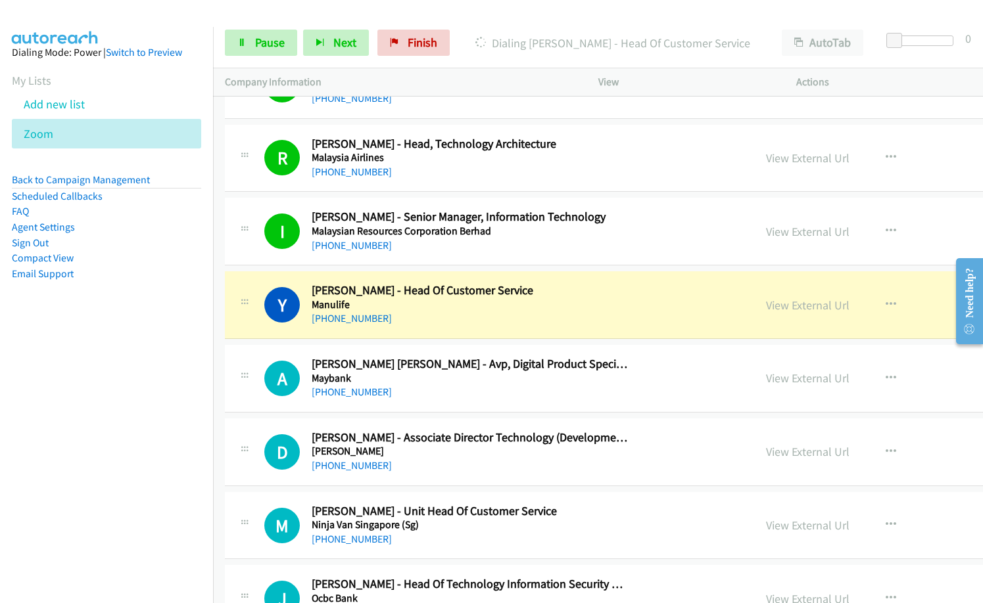
scroll to position [8215, 0]
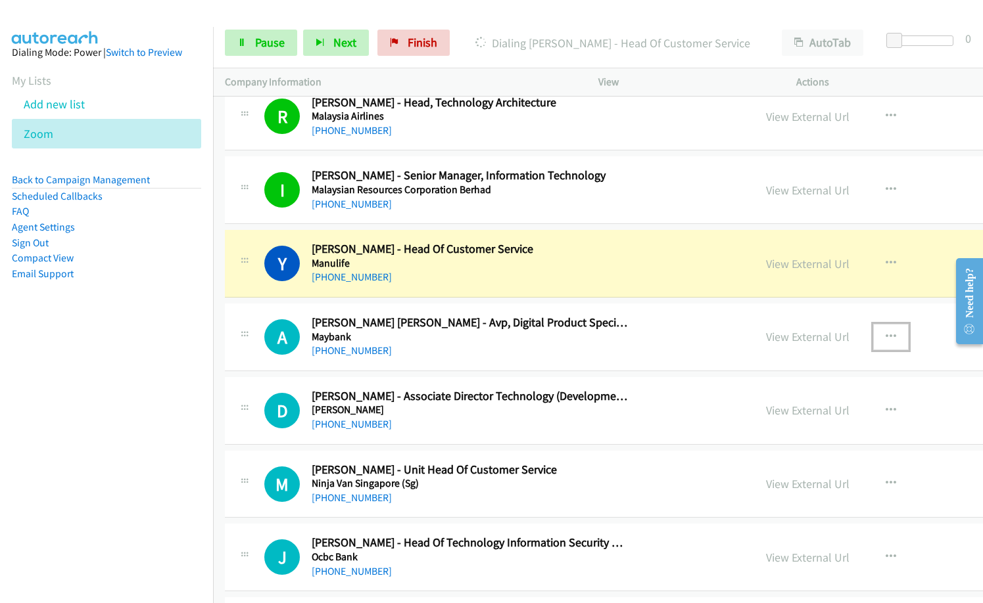
click at [885, 335] on icon "button" at bounding box center [890, 337] width 11 height 11
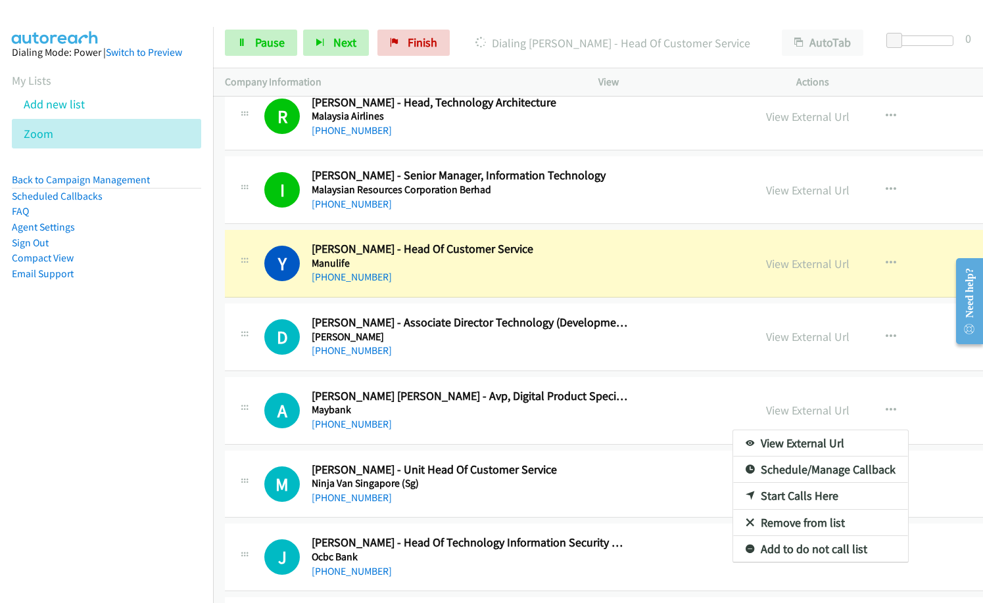
click at [552, 352] on div at bounding box center [491, 301] width 983 height 603
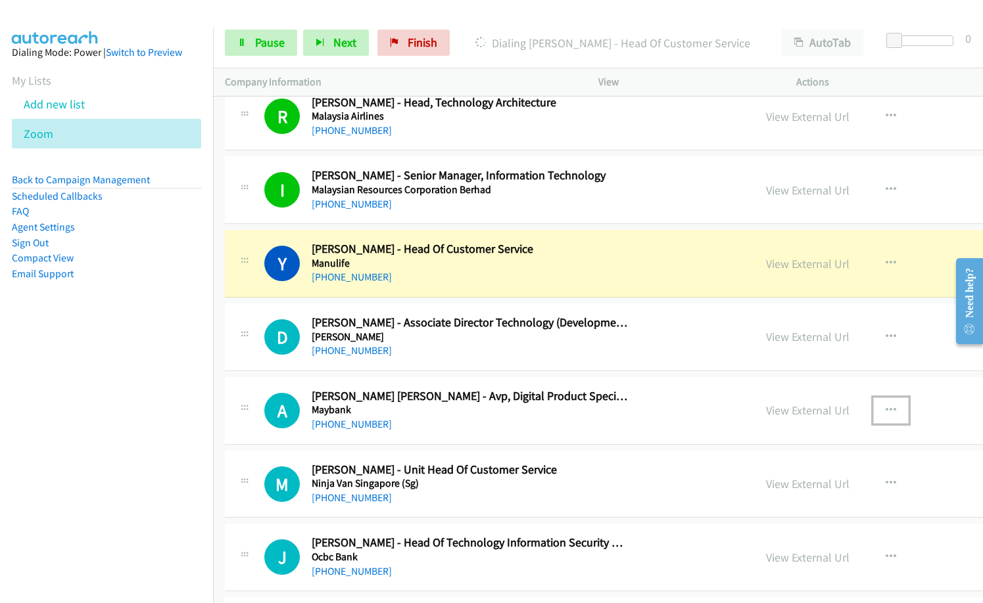
click at [885, 408] on icon "button" at bounding box center [890, 410] width 11 height 11
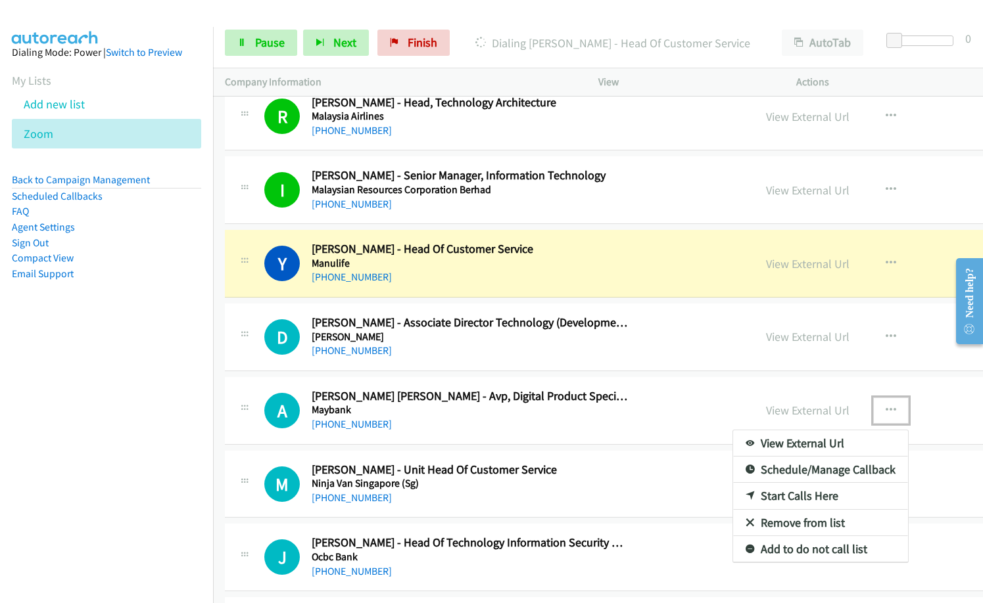
click at [733, 521] on link "Remove from list" at bounding box center [820, 523] width 175 height 26
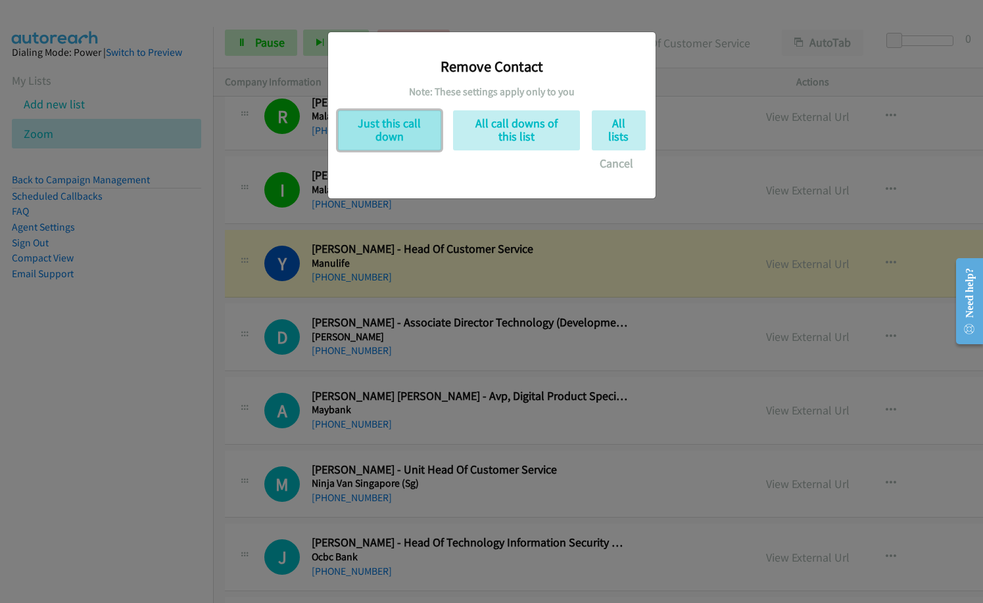
click at [381, 142] on button "Just this call down" at bounding box center [389, 130] width 103 height 40
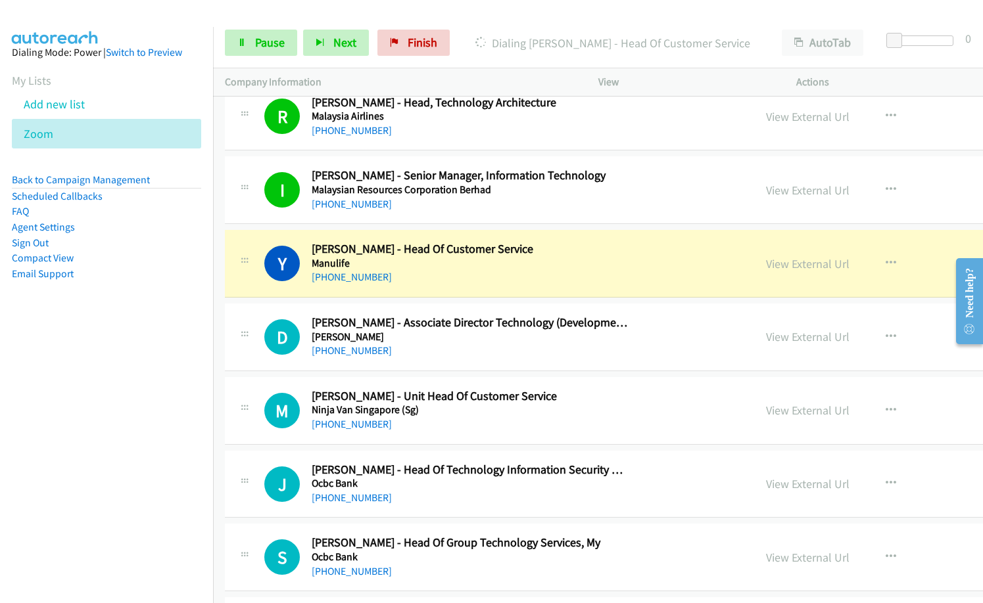
click at [440, 315] on h2 "[PERSON_NAME] - Associate Director Technology (Development, Infra, Product, Big…" at bounding box center [470, 322] width 317 height 15
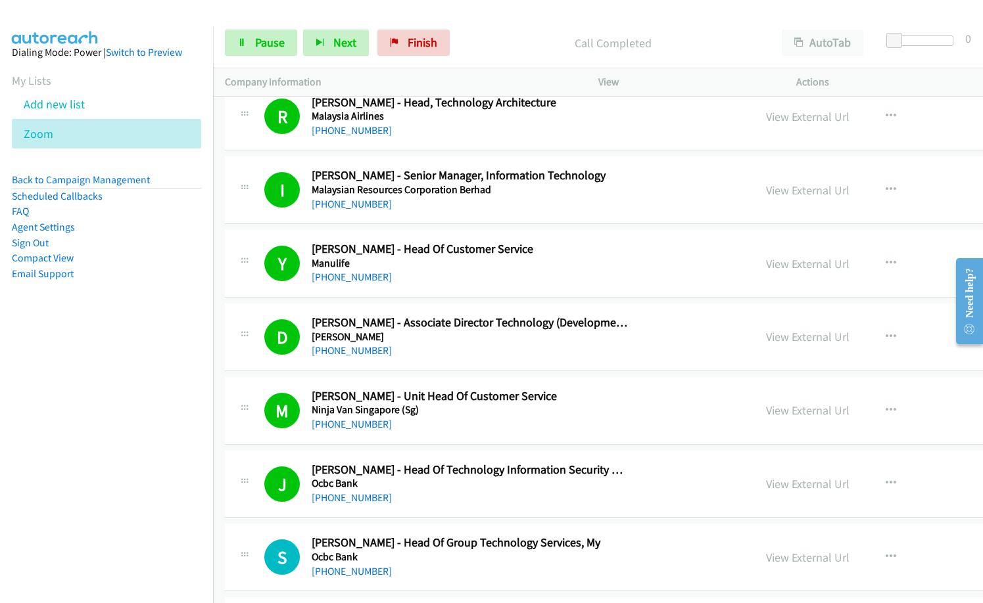
scroll to position [8478, 0]
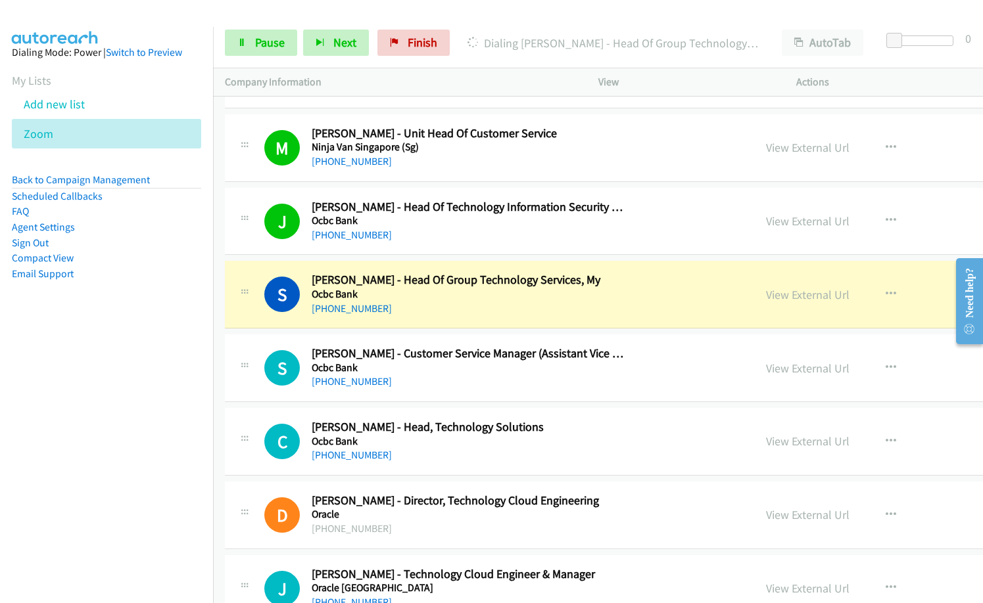
click at [497, 34] on p "Dialing [PERSON_NAME] - Head Of Group Technology Services, My" at bounding box center [612, 43] width 290 height 18
drag, startPoint x: 710, startPoint y: 299, endPoint x: 770, endPoint y: 352, distance: 79.6
click at [484, 308] on div "[PHONE_NUMBER]" at bounding box center [470, 309] width 317 height 16
click at [766, 293] on link "View External Url" at bounding box center [807, 294] width 83 height 15
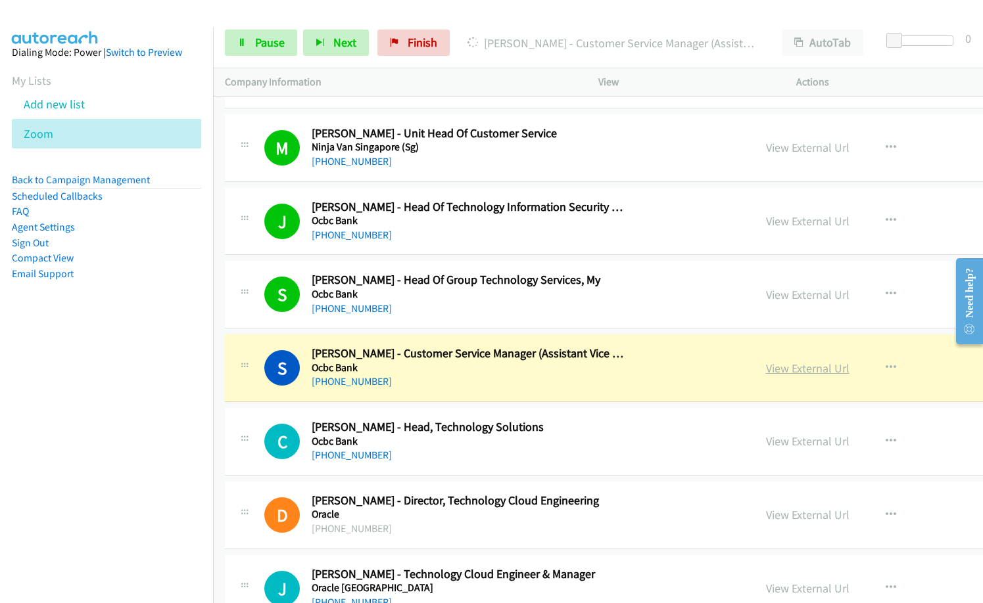
click at [766, 368] on link "View External Url" at bounding box center [807, 368] width 83 height 15
click at [461, 390] on div "S Callback Scheduled [PERSON_NAME] - Customer Service Manager (Assistant Vice P…" at bounding box center [730, 369] width 1010 height 68
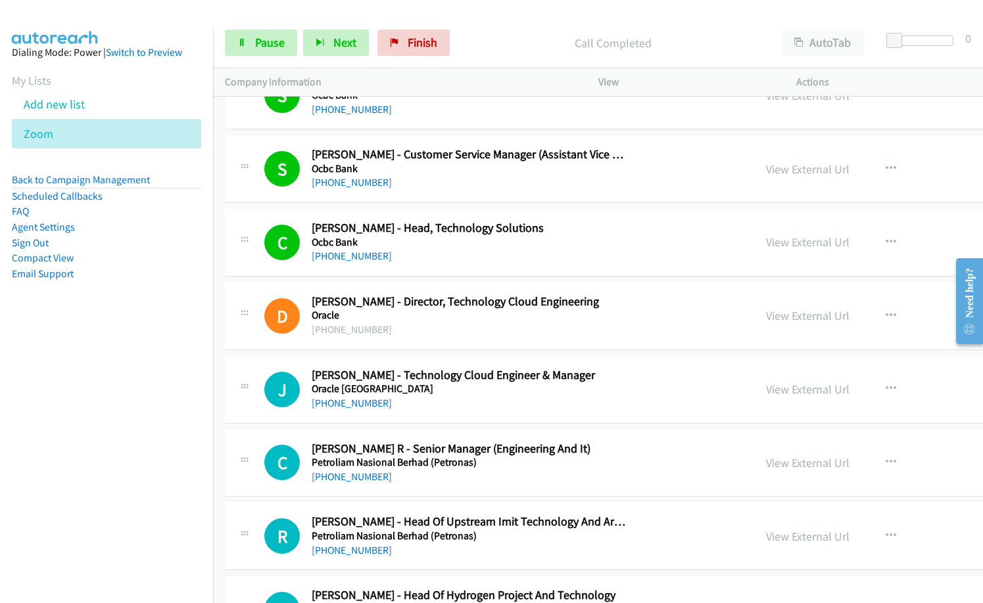
scroll to position [8806, 0]
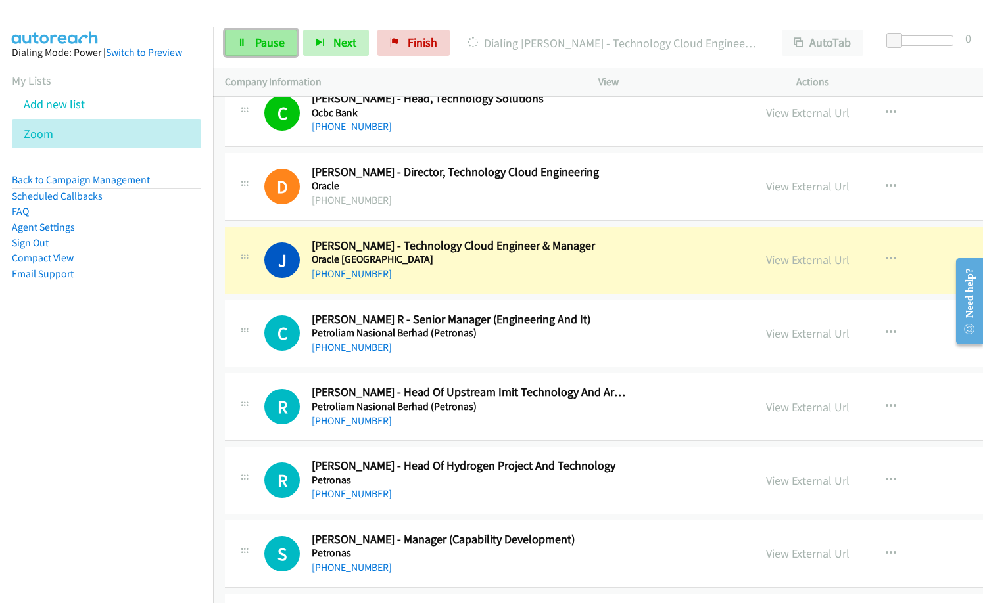
click at [256, 36] on span "Pause" at bounding box center [270, 42] width 30 height 15
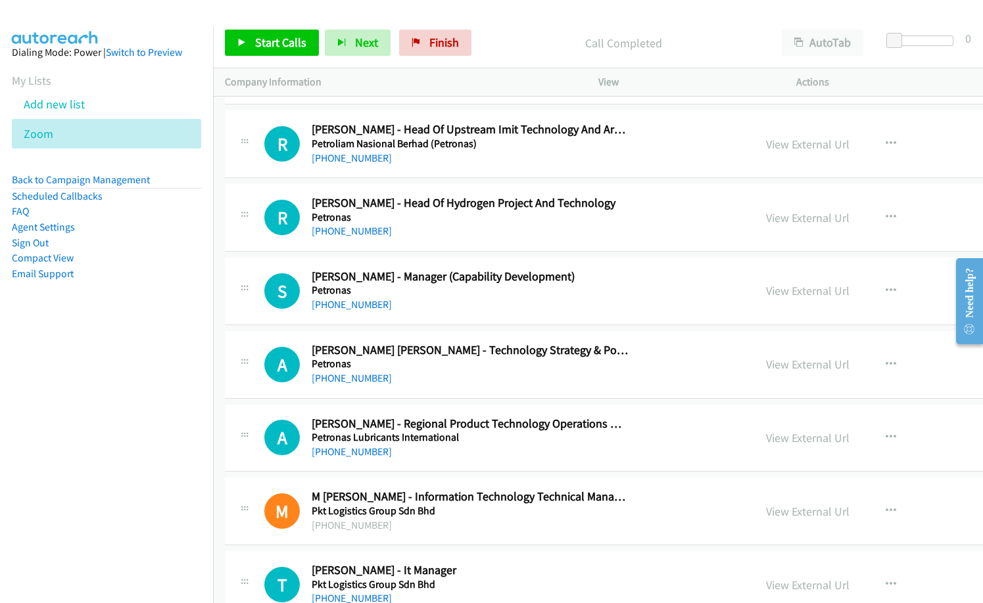
scroll to position [9201, 0]
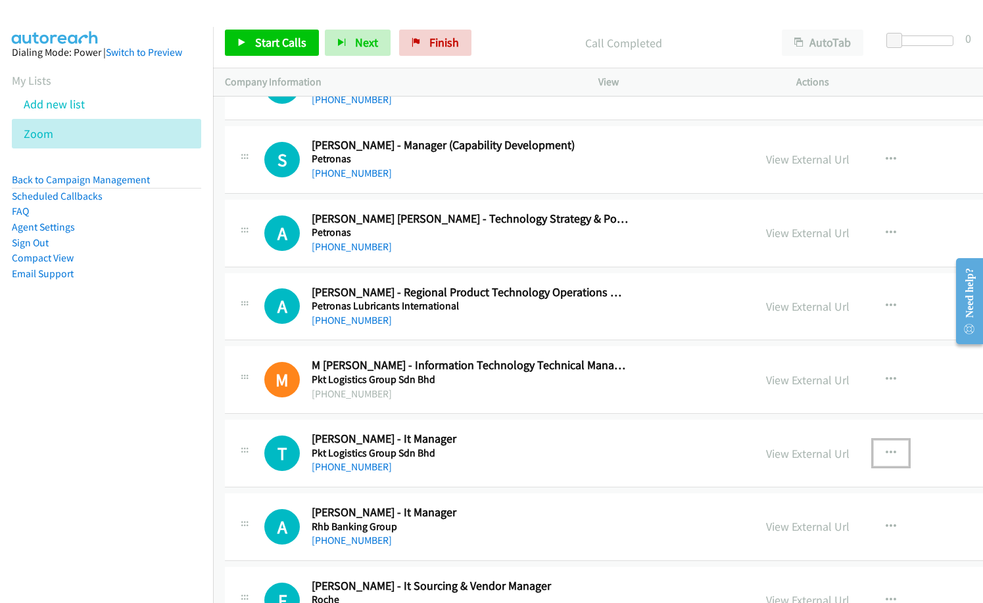
click at [885, 453] on icon "button" at bounding box center [890, 453] width 11 height 11
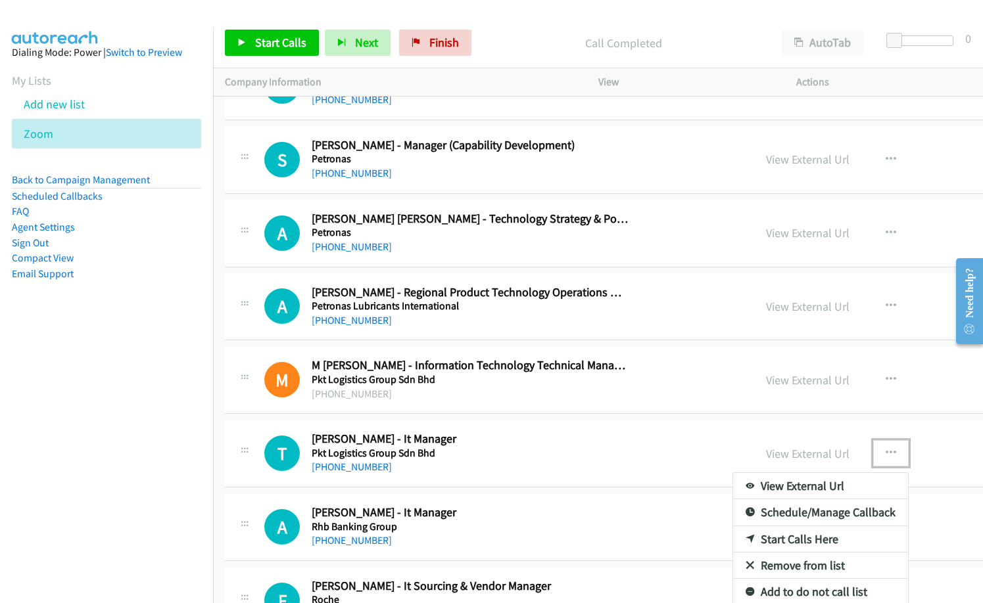
click at [733, 539] on link "Start Calls Here" at bounding box center [820, 539] width 175 height 26
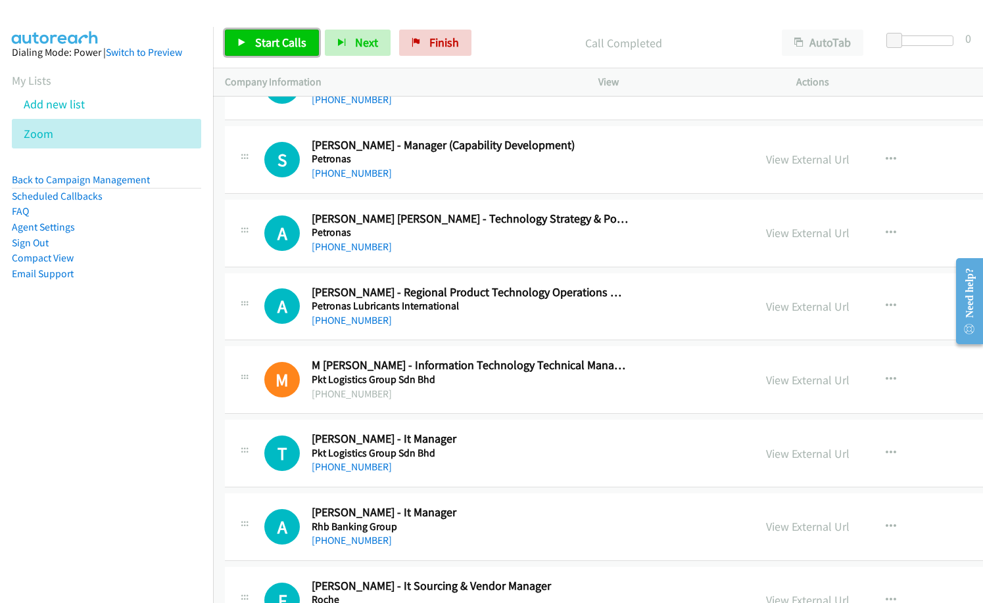
click at [287, 45] on span "Start Calls" at bounding box center [280, 42] width 51 height 15
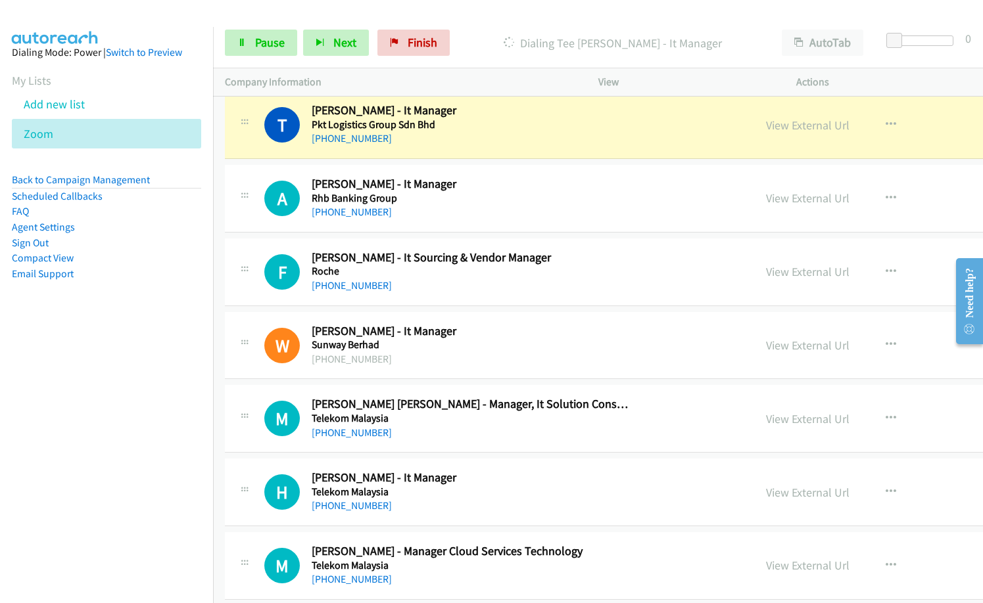
scroll to position [9464, 0]
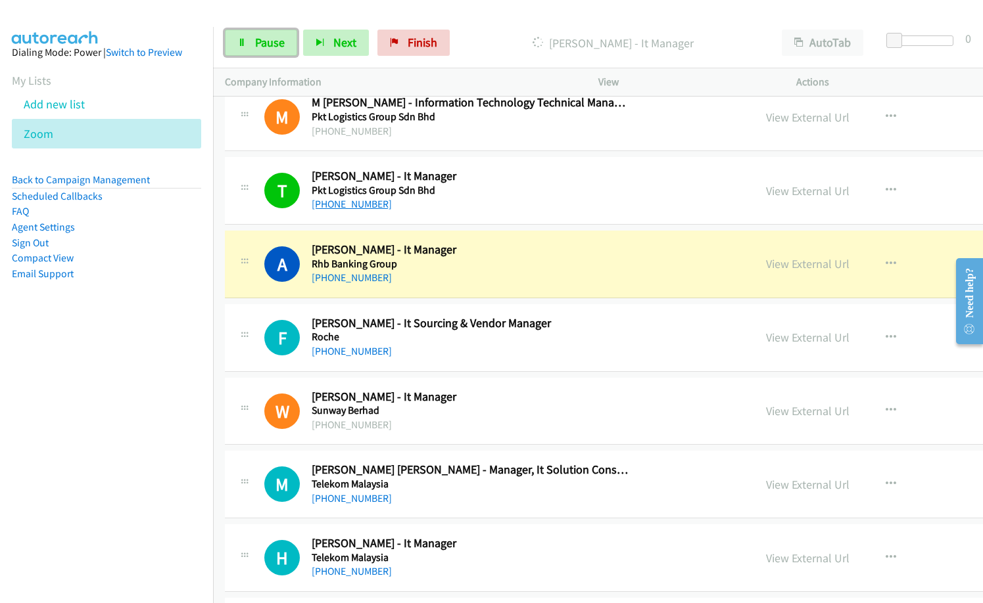
drag, startPoint x: 271, startPoint y: 51, endPoint x: 339, endPoint y: 210, distance: 172.8
click at [271, 51] on link "Pause" at bounding box center [261, 43] width 72 height 26
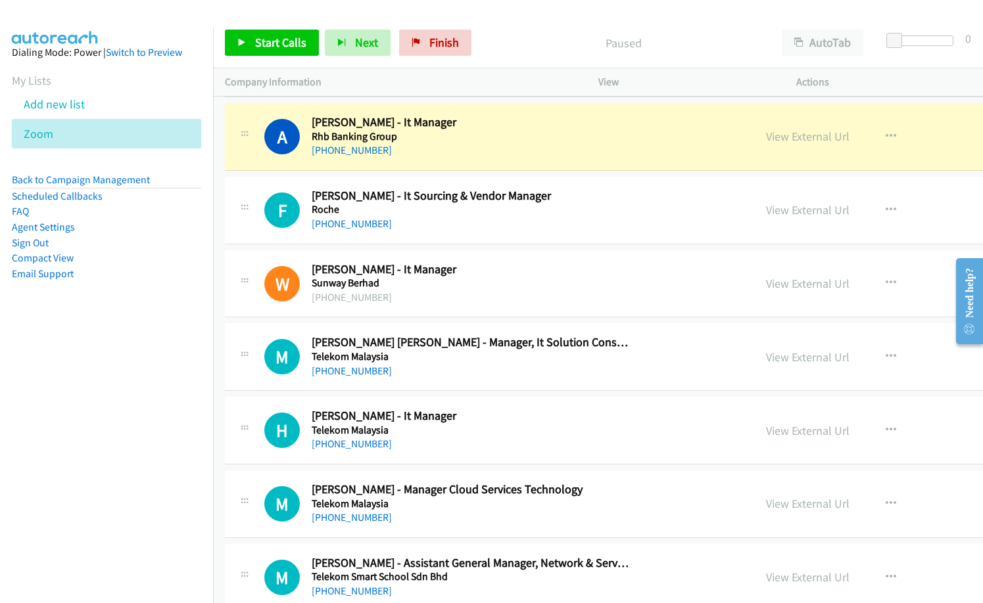
scroll to position [9595, 0]
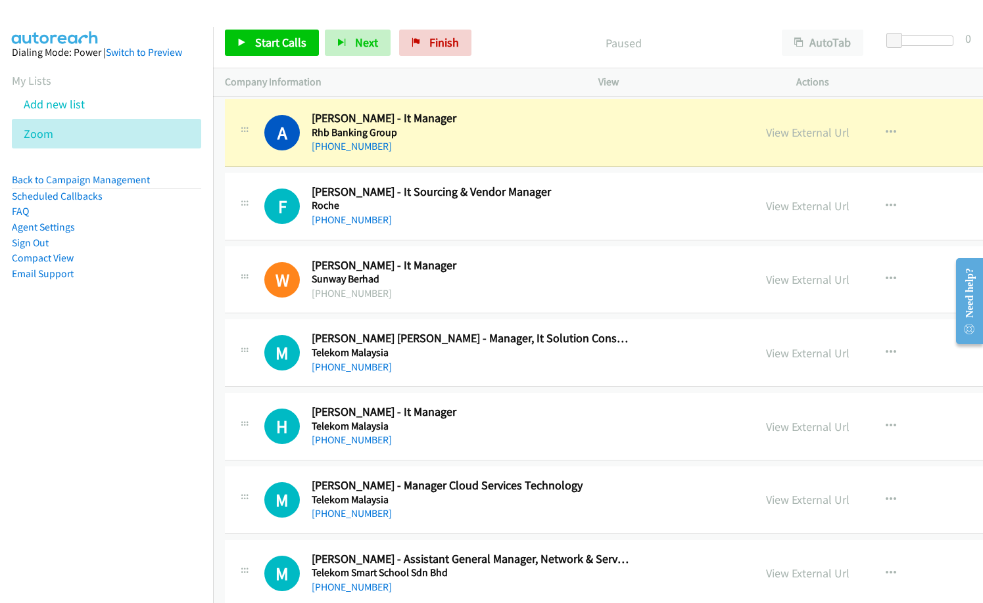
click at [469, 237] on div "F Callback Scheduled [PERSON_NAME] - It Sourcing & Vendor Manager [PERSON_NAME]…" at bounding box center [730, 207] width 1010 height 68
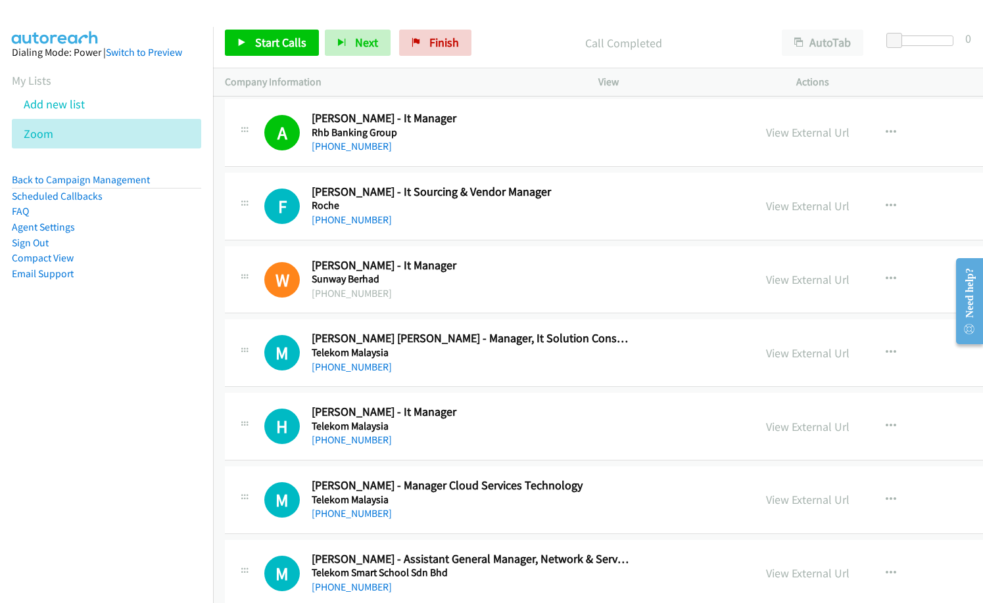
scroll to position [9661, 0]
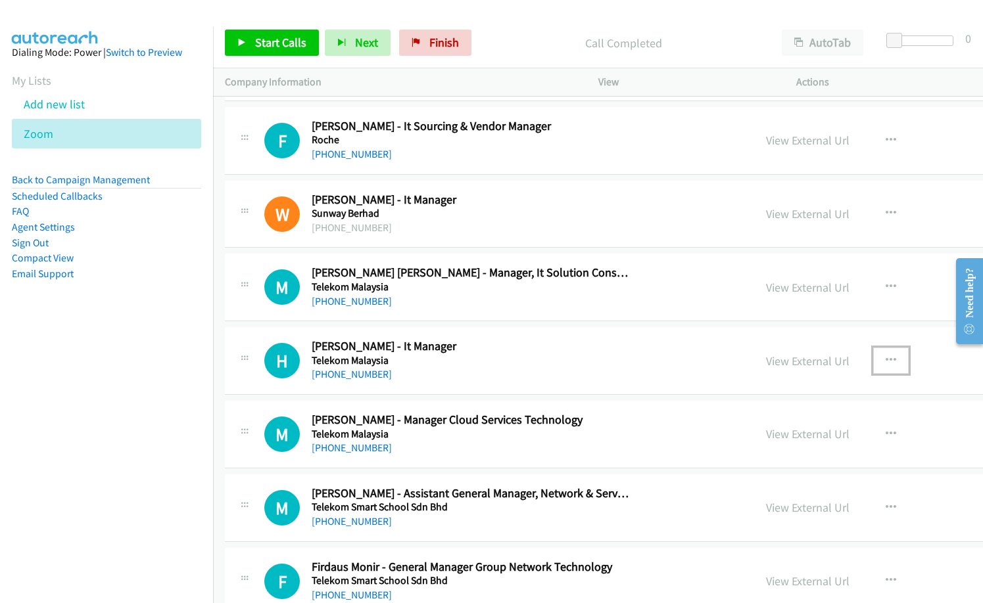
click at [873, 363] on button "button" at bounding box center [890, 361] width 35 height 26
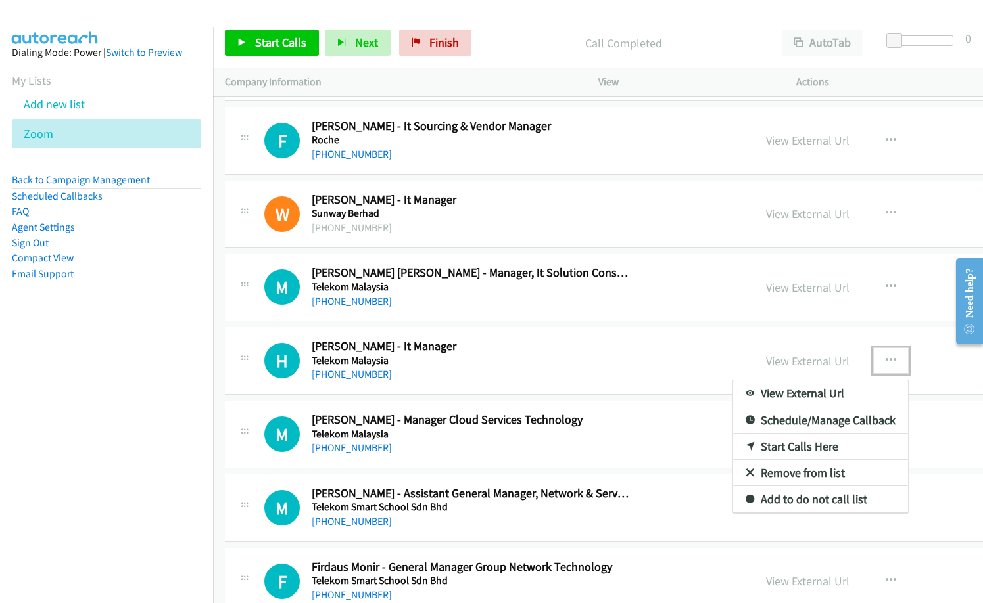
click at [733, 443] on link "Start Calls Here" at bounding box center [820, 447] width 175 height 26
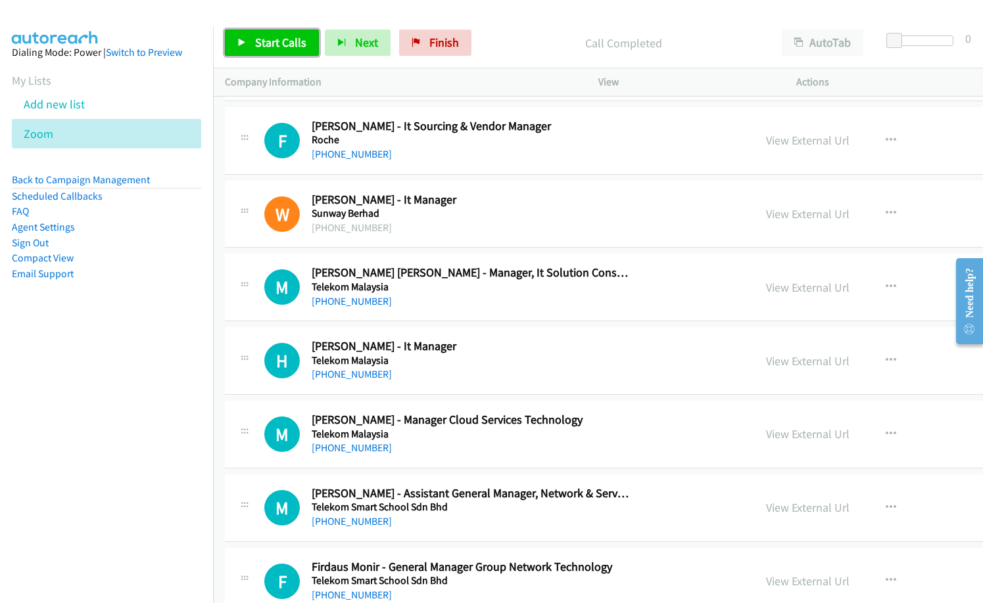
click at [284, 39] on span "Start Calls" at bounding box center [280, 42] width 51 height 15
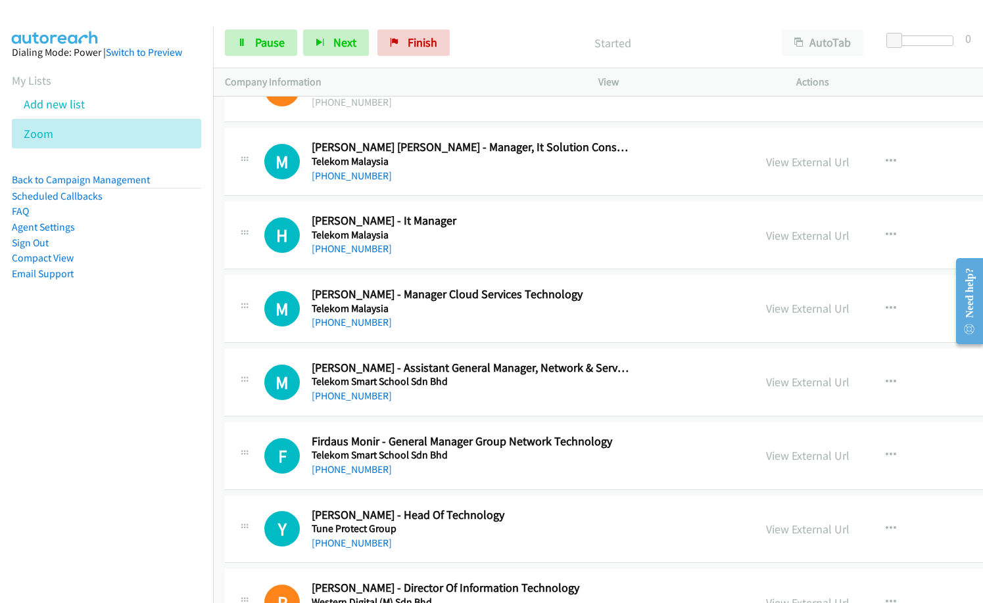
scroll to position [9792, 0]
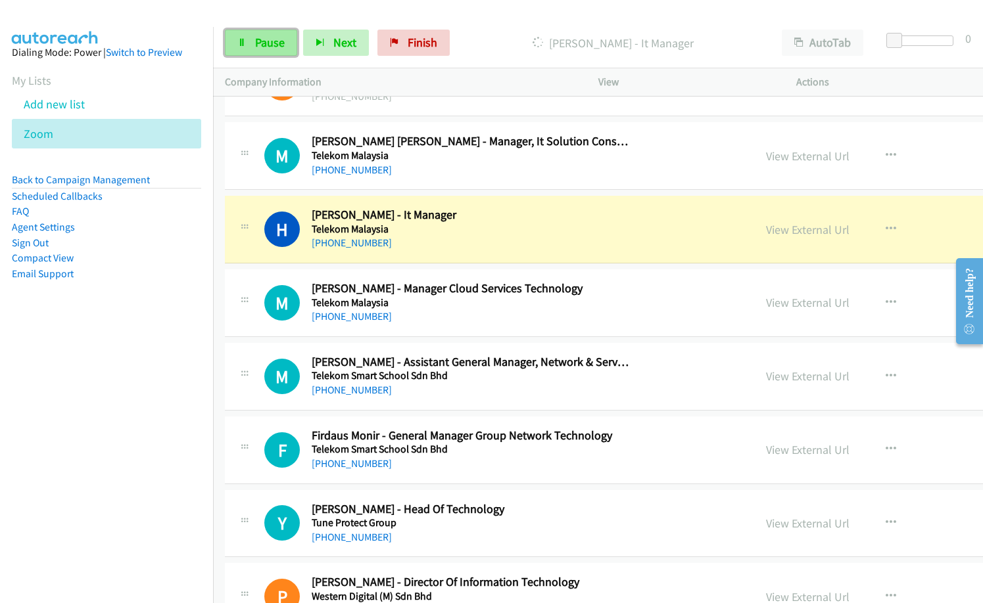
click at [281, 50] on link "Pause" at bounding box center [261, 43] width 72 height 26
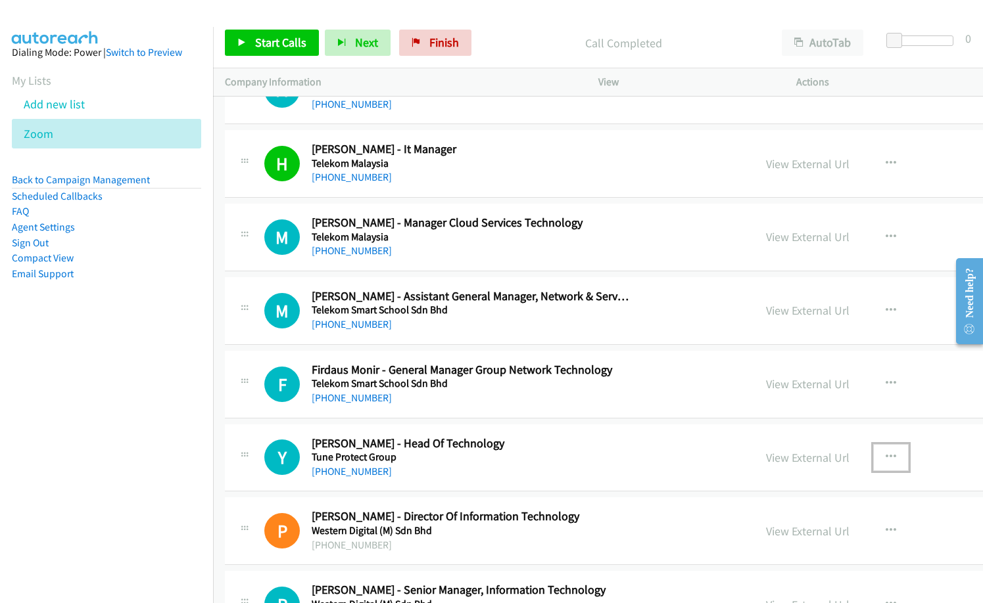
click at [873, 453] on button "button" at bounding box center [890, 457] width 35 height 26
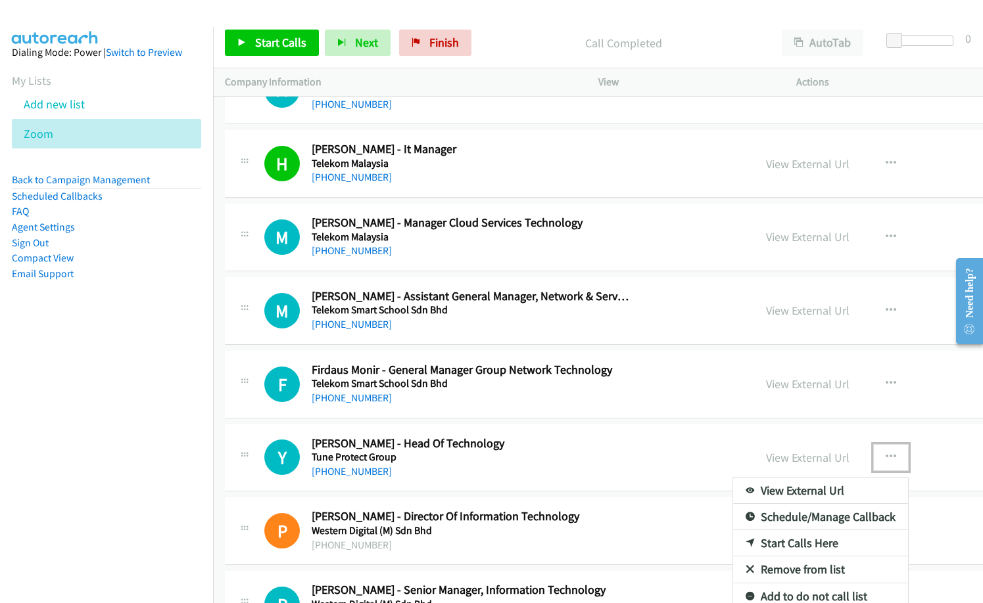
click at [733, 543] on link "Start Calls Here" at bounding box center [820, 543] width 175 height 26
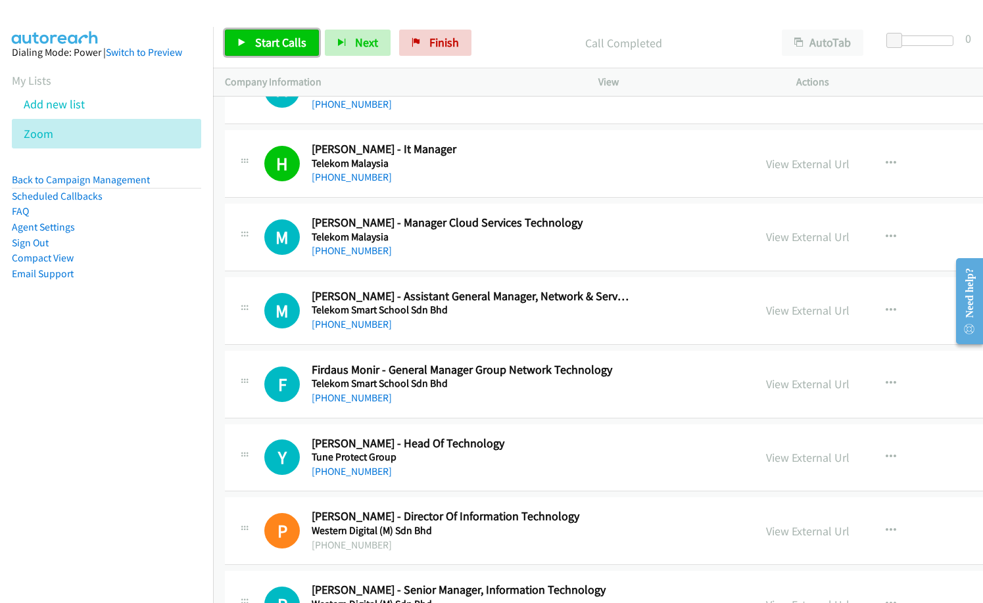
click at [264, 40] on span "Start Calls" at bounding box center [280, 42] width 51 height 15
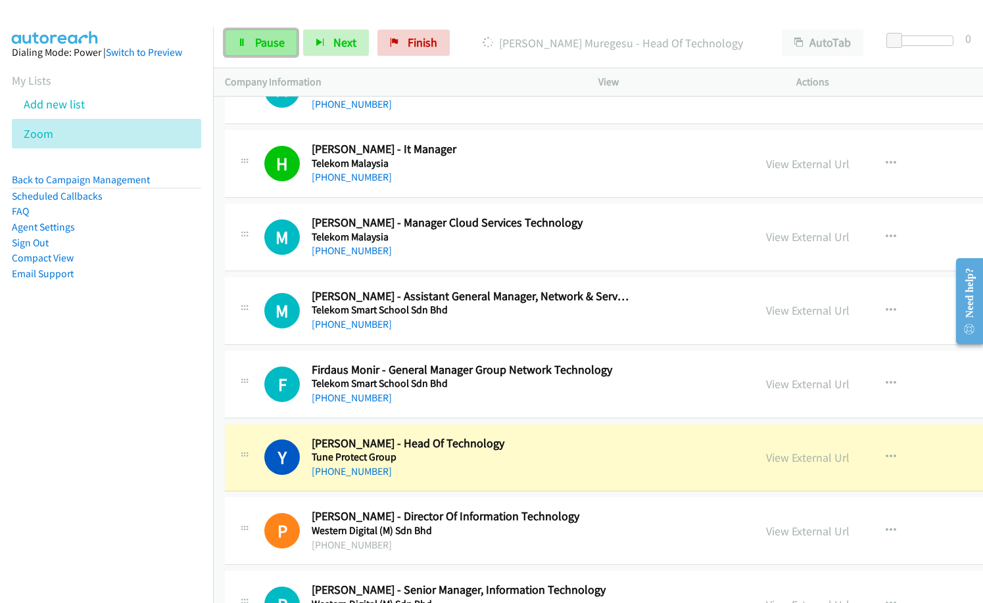
click at [268, 50] on link "Pause" at bounding box center [261, 43] width 72 height 26
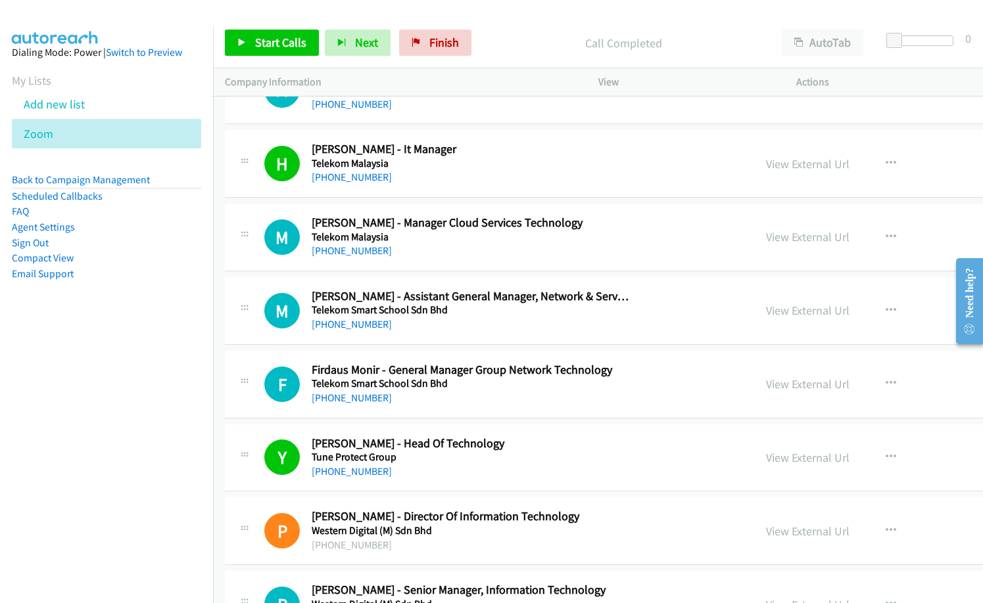
click at [493, 48] on p "Call Completed" at bounding box center [623, 43] width 269 height 18
click at [444, 49] on span "Finish" at bounding box center [444, 42] width 30 height 15
